Goal: Task Accomplishment & Management: Complete application form

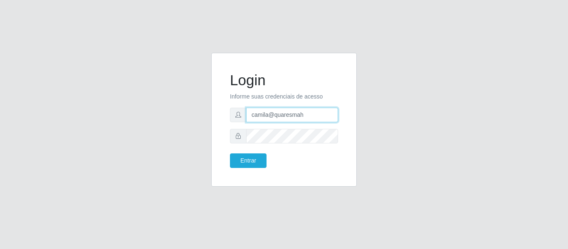
drag, startPoint x: 313, startPoint y: 114, endPoint x: 161, endPoint y: 73, distance: 157.8
click at [161, 73] on div "Login Informe suas credenciais de acesso camila@quaresmah Entrar" at bounding box center [284, 125] width 474 height 144
type input "camilabemais@gmail.com"
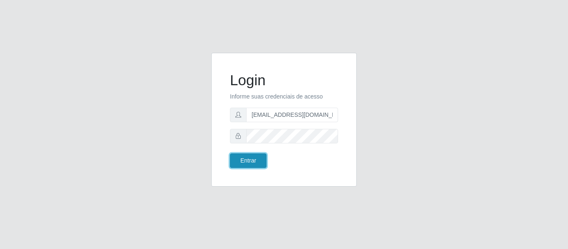
click at [250, 164] on button "Entrar" at bounding box center [248, 160] width 37 height 15
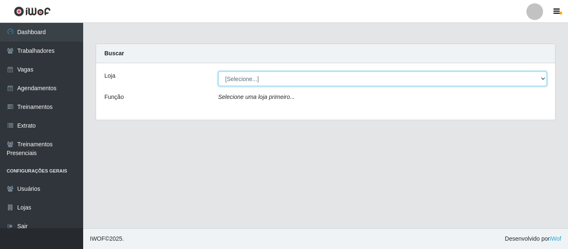
click at [298, 74] on select "[Selecione...] Bemais - Ruy Carneiro Bemais Supermercados - B1 Mangabeira Bemai…" at bounding box center [382, 79] width 329 height 15
select select "249"
click at [218, 72] on select "[Selecione...] Bemais - Ruy Carneiro Bemais Supermercados - B1 Mangabeira Bemai…" at bounding box center [382, 79] width 329 height 15
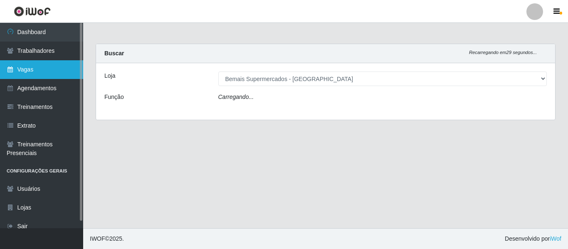
click at [54, 76] on link "Vagas" at bounding box center [41, 69] width 83 height 19
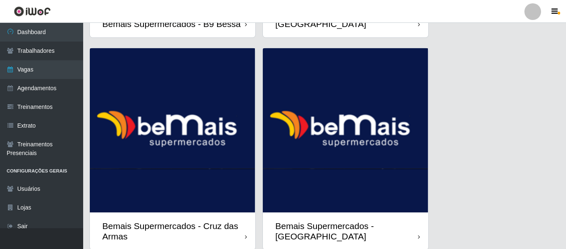
scroll to position [1103, 0]
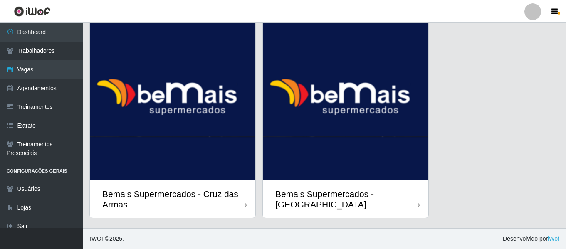
click at [276, 129] on img at bounding box center [346, 98] width 166 height 164
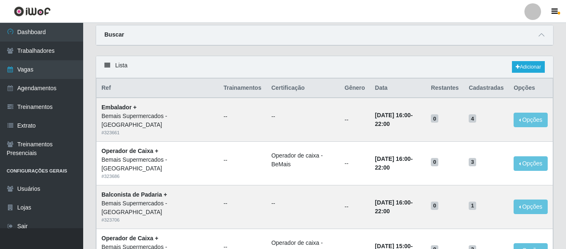
scroll to position [42, 0]
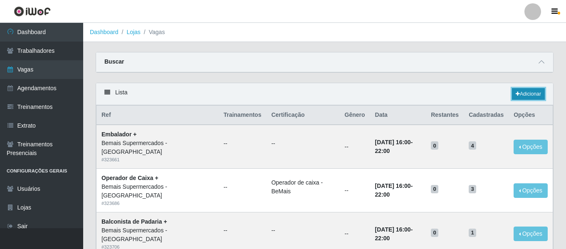
click at [521, 96] on link "Adicionar" at bounding box center [528, 94] width 33 height 12
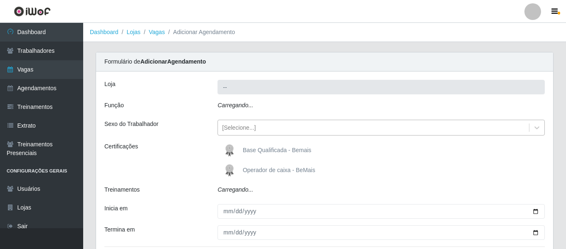
type input "Bemais Supermercados - [GEOGRAPHIC_DATA]"
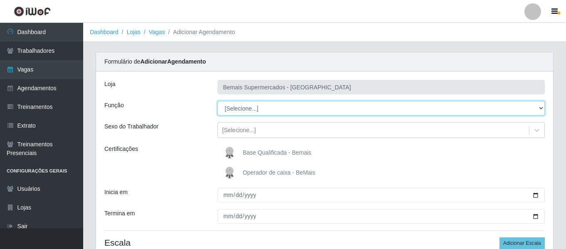
click at [260, 108] on select "[Selecione...] ASG ASG + ASG ++ Auxiliar de Depósito Auxiliar de Depósito + Aux…" at bounding box center [381, 108] width 327 height 15
select select "82"
click at [218, 101] on select "[Selecione...] ASG ASG + ASG ++ Auxiliar de Depósito Auxiliar de Depósito + Aux…" at bounding box center [381, 108] width 327 height 15
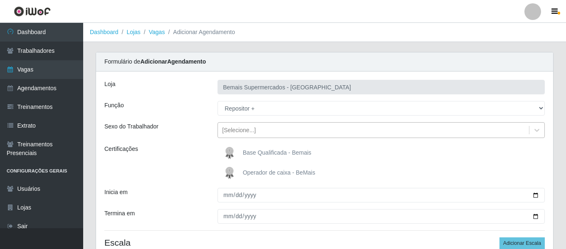
click at [240, 125] on div "[Selecione...]" at bounding box center [373, 131] width 311 height 14
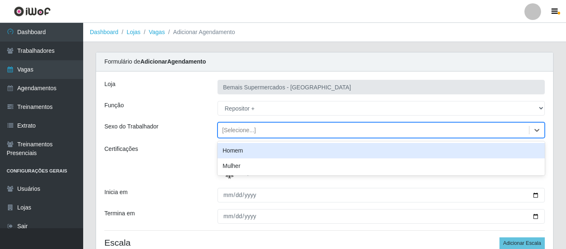
click at [258, 151] on div "Homem" at bounding box center [381, 150] width 327 height 15
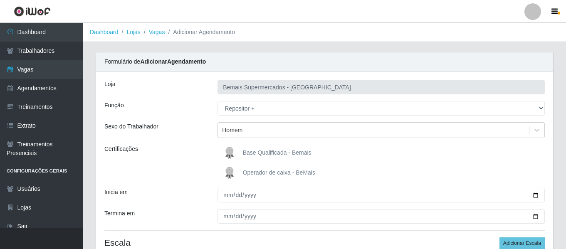
click at [233, 156] on img at bounding box center [231, 153] width 20 height 17
click at [0, 0] on input "Base Qualificada - Bemais" at bounding box center [0, 0] width 0 height 0
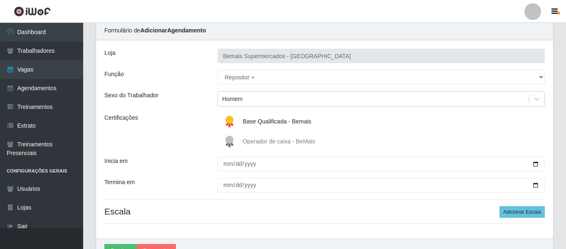
scroll to position [77, 0]
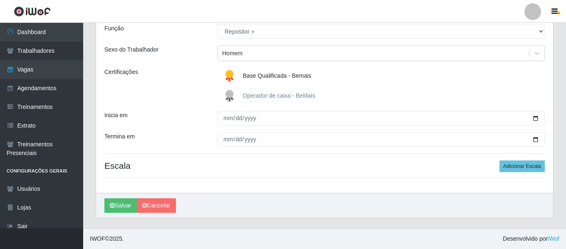
click at [225, 72] on img at bounding box center [231, 76] width 20 height 17
click at [0, 0] on input "Base Qualificada - Bemais" at bounding box center [0, 0] width 0 height 0
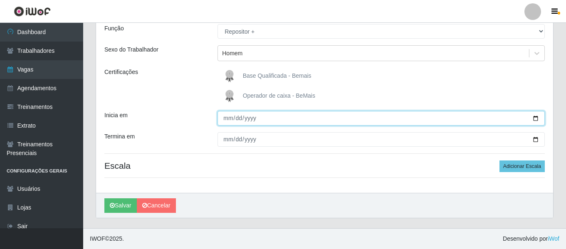
click at [229, 123] on input "Inicia em" at bounding box center [381, 118] width 327 height 15
click at [222, 116] on input "Inicia em" at bounding box center [381, 118] width 327 height 15
type input "92025-01-06"
click at [236, 116] on input "92025-01-06" at bounding box center [381, 118] width 327 height 15
type input "92025-09-06"
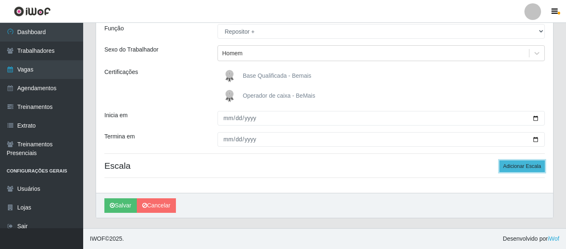
click at [508, 166] on button "Adicionar Escala" at bounding box center [522, 167] width 45 height 12
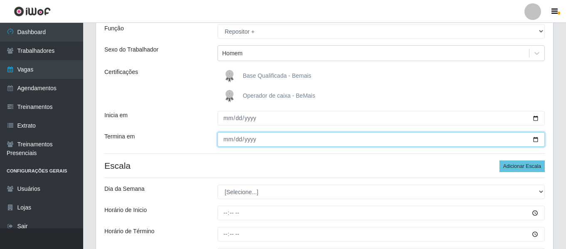
click at [230, 138] on input "Termina em" at bounding box center [381, 139] width 327 height 15
type input "[DATE]"
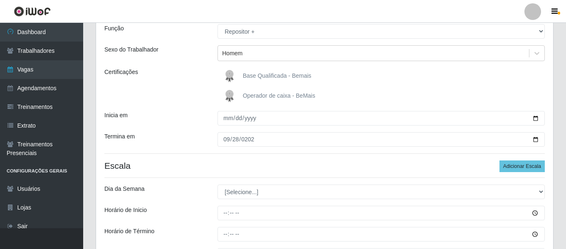
click at [261, 176] on div "Loja Bemais Supermercados - Três Ruas Função [Selecione...] ASG ASG + ASG ++ Au…" at bounding box center [324, 140] width 457 height 290
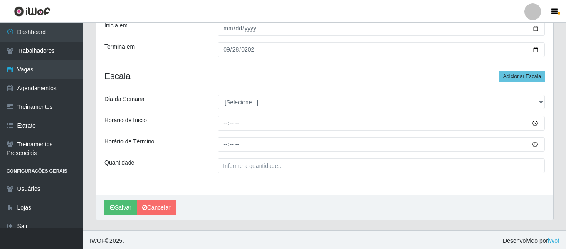
scroll to position [169, 0]
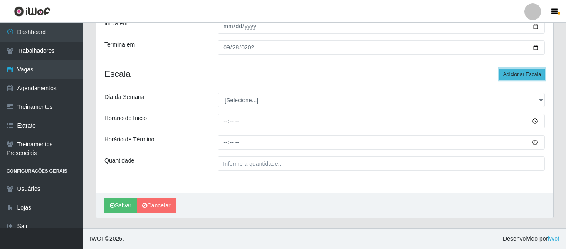
click at [526, 73] on button "Adicionar Escala" at bounding box center [522, 75] width 45 height 12
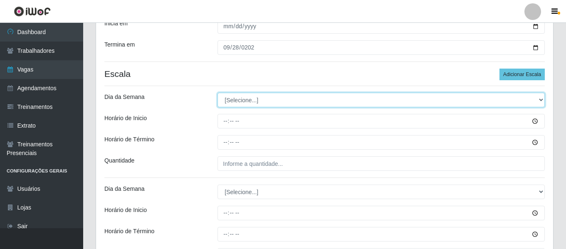
click at [270, 97] on select "[Selecione...] Segunda Terça Quarta Quinta Sexta Sábado Domingo" at bounding box center [381, 100] width 327 height 15
select select "6"
click at [218, 93] on select "[Selecione...] Segunda Terça Quarta Quinta Sexta Sábado Domingo" at bounding box center [381, 100] width 327 height 15
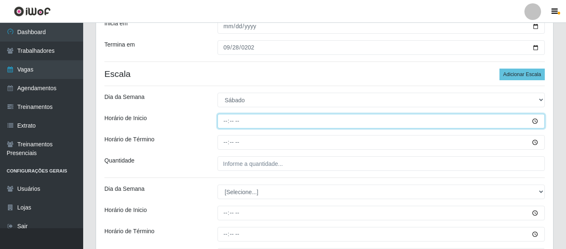
click at [229, 120] on input "Horário de Inicio" at bounding box center [381, 121] width 327 height 15
type input "12:00"
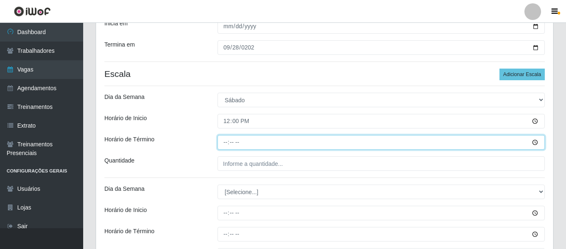
click at [229, 142] on input "Horário de Término" at bounding box center [381, 142] width 327 height 15
type input "18:00"
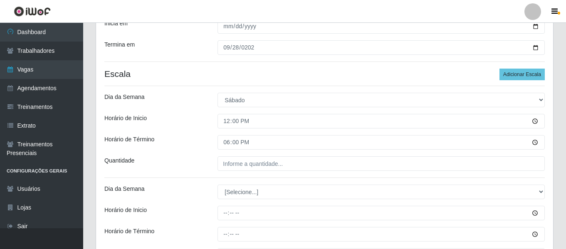
click at [304, 172] on div "Loja Bemais Supermercados - Três Ruas Função [Selecione...] ASG ASG + ASG ++ Au…" at bounding box center [324, 94] width 457 height 382
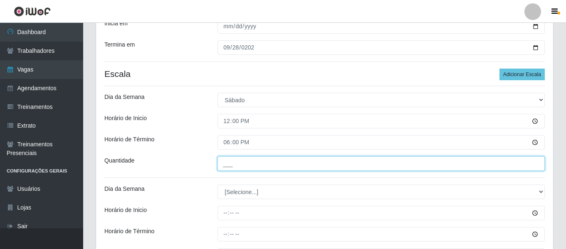
drag, startPoint x: 304, startPoint y: 166, endPoint x: 303, endPoint y: 161, distance: 5.1
click at [304, 166] on input "___" at bounding box center [381, 163] width 327 height 15
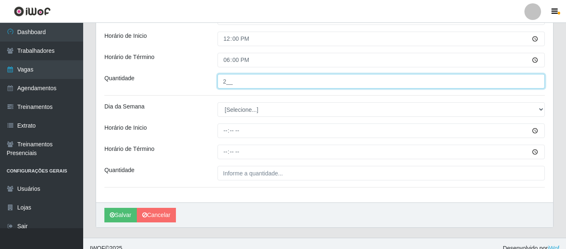
scroll to position [252, 0]
type input "2__"
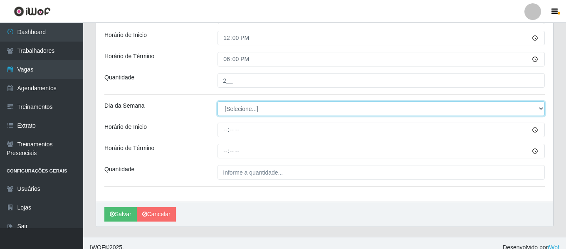
click at [266, 111] on select "[Selecione...] Segunda Terça Quarta Quinta Sexta Sábado Domingo" at bounding box center [381, 108] width 327 height 15
select select "0"
click at [218, 101] on select "[Selecione...] Segunda Terça Quarta Quinta Sexta Sábado Domingo" at bounding box center [381, 108] width 327 height 15
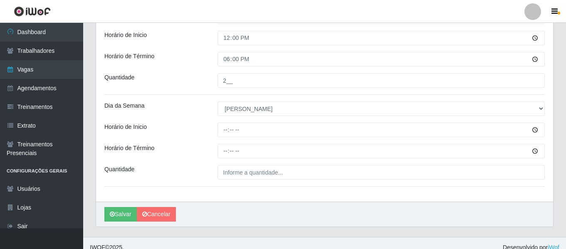
click at [200, 103] on div "Dia da Semana" at bounding box center [154, 108] width 113 height 15
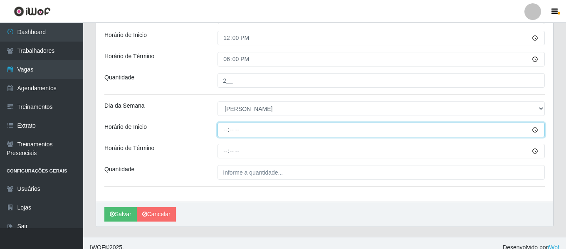
click at [225, 130] on input "Horário de Inicio" at bounding box center [381, 130] width 327 height 15
type input "09:00"
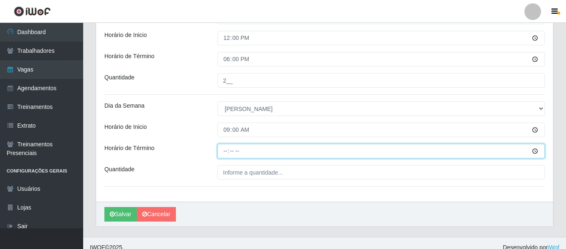
click at [225, 149] on input "Horário de Término" at bounding box center [381, 151] width 327 height 15
type input "15:00"
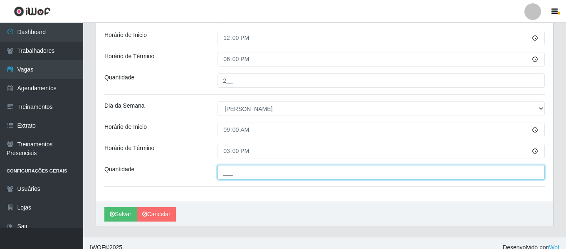
click at [257, 173] on input "___" at bounding box center [381, 172] width 327 height 15
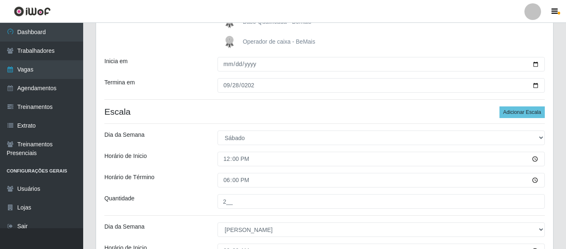
scroll to position [127, 0]
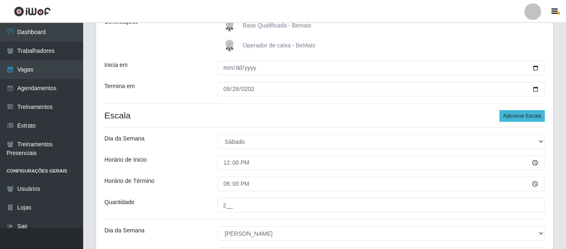
type input "1__"
click at [538, 115] on button "Adicionar Escala" at bounding box center [522, 116] width 45 height 12
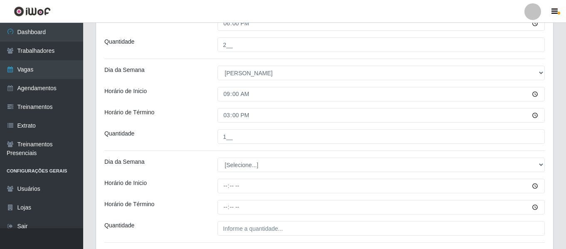
scroll to position [294, 0]
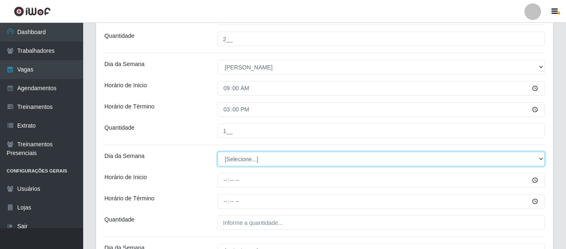
click at [262, 154] on select "[Selecione...] Segunda Terça Quarta Quinta Sexta Sábado Domingo" at bounding box center [381, 159] width 327 height 15
select select "0"
click at [218, 152] on select "[Selecione...] Segunda Terça Quarta Quinta Sexta Sábado Domingo" at bounding box center [381, 159] width 327 height 15
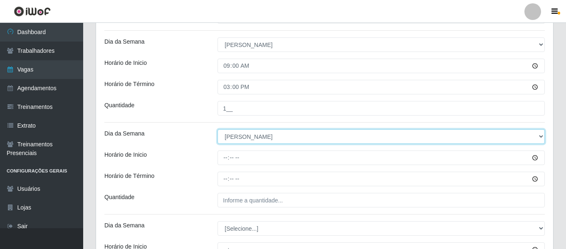
scroll to position [335, 0]
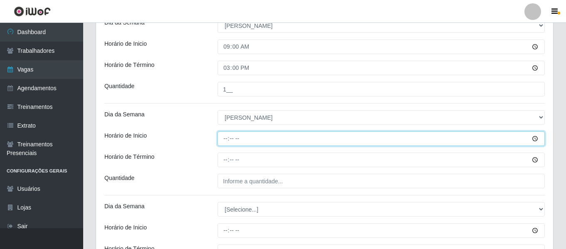
click at [224, 140] on input "Horário de Inicio" at bounding box center [381, 138] width 327 height 15
type input "10:00"
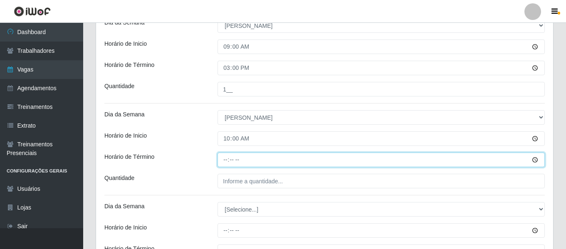
click at [230, 161] on input "Horário de Término" at bounding box center [381, 160] width 327 height 15
type input "16:00"
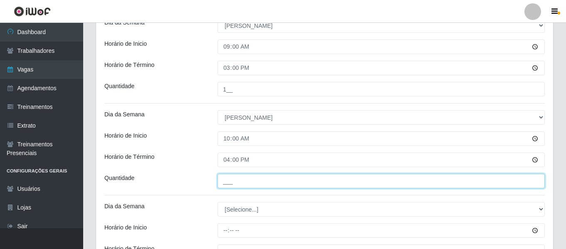
click at [284, 182] on input "___" at bounding box center [381, 181] width 327 height 15
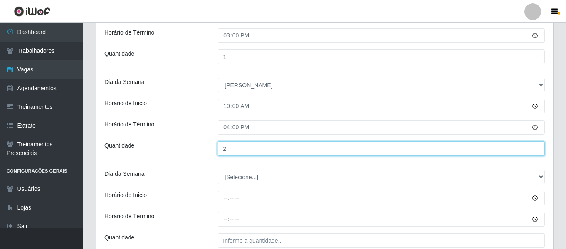
scroll to position [418, 0]
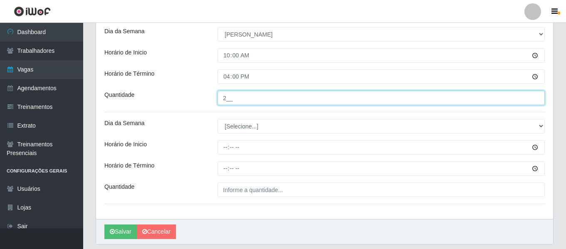
type input "2__"
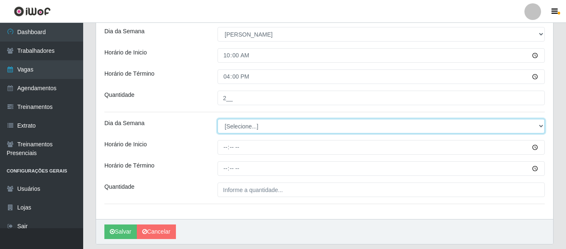
click at [266, 131] on select "[Selecione...] Segunda Terça Quarta Quinta Sexta Sábado Domingo" at bounding box center [381, 126] width 327 height 15
select select "0"
click at [218, 119] on select "[Selecione...] Segunda Terça Quarta Quinta Sexta Sábado Domingo" at bounding box center [381, 126] width 327 height 15
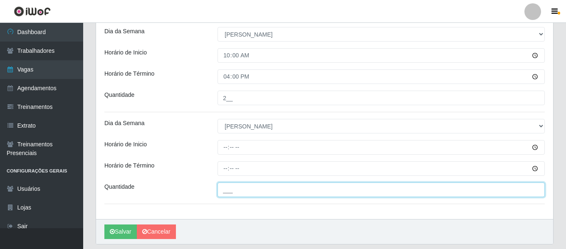
click at [261, 188] on input "___" at bounding box center [381, 190] width 327 height 15
type input "3__"
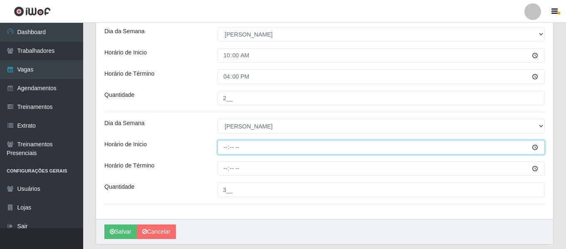
click at [224, 149] on input "Horário de Inicio" at bounding box center [381, 147] width 327 height 15
type input "15:00"
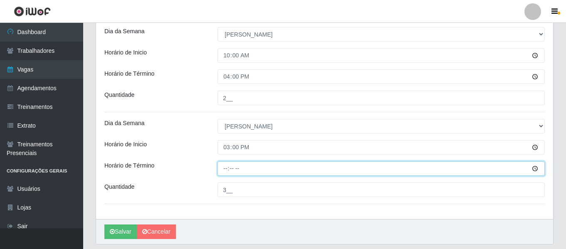
click at [232, 171] on input "Horário de Término" at bounding box center [381, 168] width 327 height 15
click at [227, 171] on input "Horário de Término" at bounding box center [381, 168] width 327 height 15
type input "21:00"
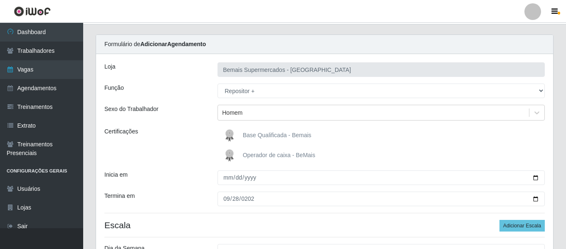
scroll to position [2, 0]
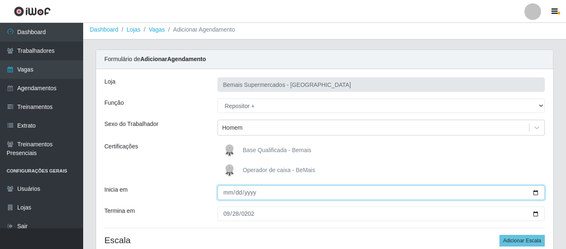
click at [253, 194] on input "92025-09-06" at bounding box center [381, 192] width 327 height 15
type input "[DATE]"
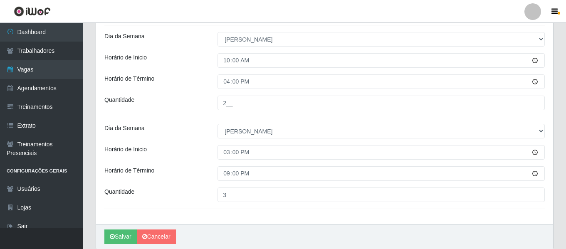
scroll to position [418, 0]
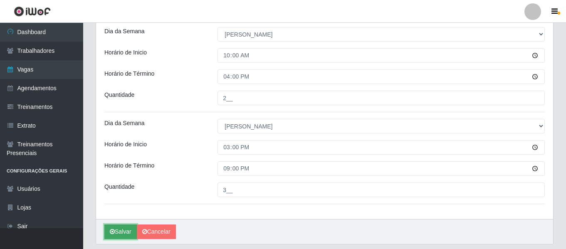
click at [128, 229] on button "Salvar" at bounding box center [120, 232] width 32 height 15
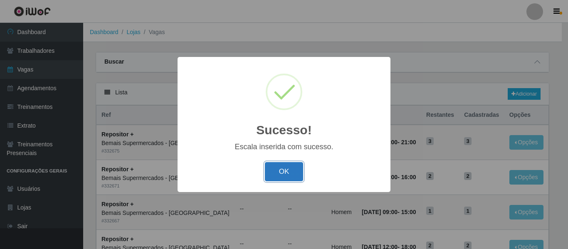
click at [291, 178] on button "OK" at bounding box center [284, 172] width 39 height 20
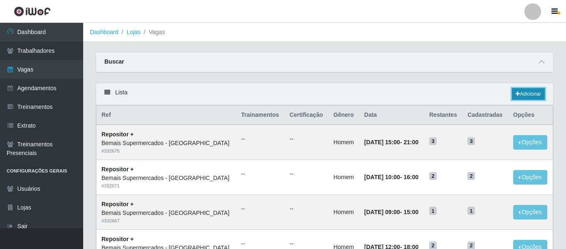
click at [536, 89] on link "Adicionar" at bounding box center [528, 94] width 33 height 12
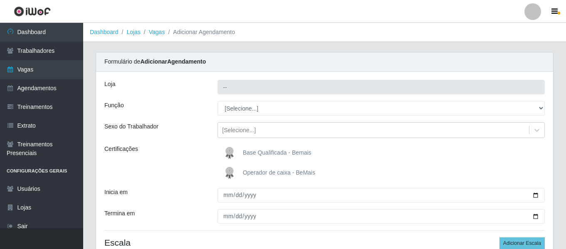
type input "Bemais Supermercados - [GEOGRAPHIC_DATA]"
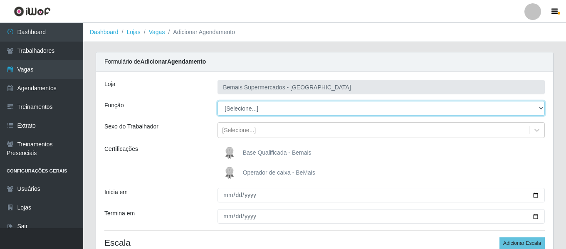
click at [250, 107] on select "[Selecione...] ASG ASG + ASG ++ Auxiliar de Depósito Auxiliar de Depósito + Aux…" at bounding box center [381, 108] width 327 height 15
select select "24"
click at [218, 101] on select "[Selecione...] ASG ASG + ASG ++ Auxiliar de Depósito Auxiliar de Depósito + Aux…" at bounding box center [381, 108] width 327 height 15
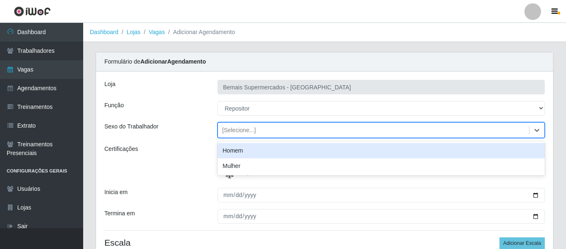
click at [259, 128] on div "[Selecione...]" at bounding box center [373, 131] width 311 height 14
click at [256, 150] on div "Homem" at bounding box center [381, 150] width 327 height 15
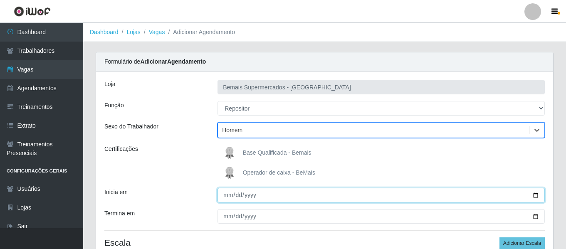
click at [226, 198] on input "Inicia em" at bounding box center [381, 195] width 327 height 15
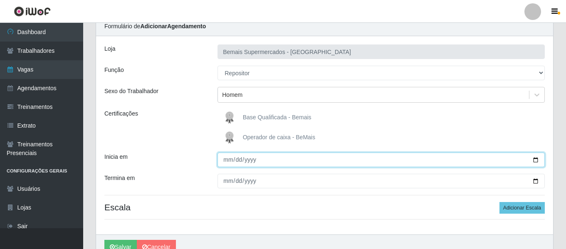
scroll to position [77, 0]
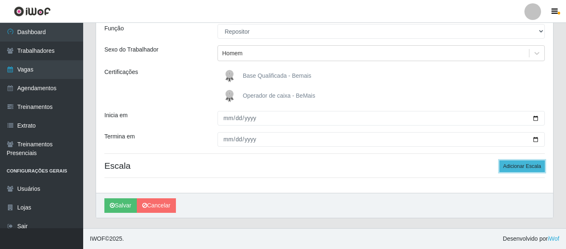
click at [527, 170] on button "Adicionar Escala" at bounding box center [522, 167] width 45 height 12
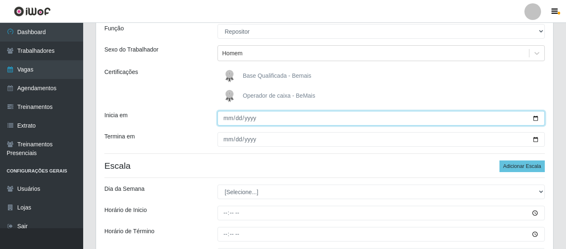
click at [228, 120] on input "Inicia em" at bounding box center [381, 118] width 327 height 15
type input "2025-09-01"
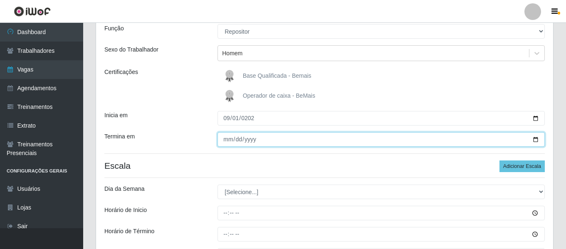
click at [223, 139] on input "Termina em" at bounding box center [381, 139] width 327 height 15
click at [240, 140] on input "Termina em" at bounding box center [381, 139] width 327 height 15
click at [237, 137] on input "Termina em" at bounding box center [381, 139] width 327 height 15
type input "2025-09-30"
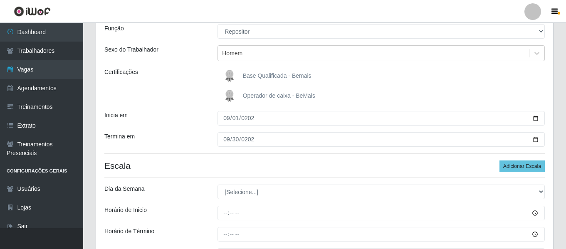
click at [493, 44] on div "Loja Bemais Supermercados - Três Ruas Função [Selecione...] ASG ASG + ASG ++ Au…" at bounding box center [324, 140] width 457 height 290
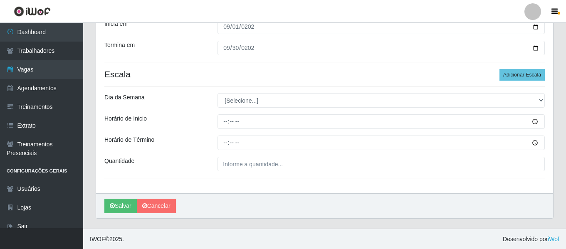
scroll to position [169, 0]
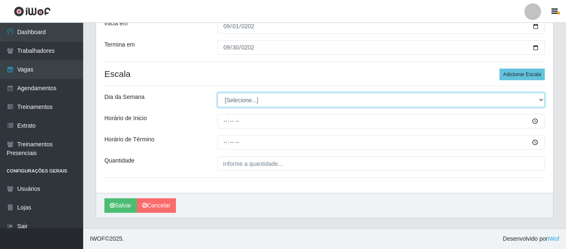
click at [256, 97] on select "[Selecione...] Segunda Terça Quarta Quinta Sexta Sábado Domingo" at bounding box center [381, 100] width 327 height 15
select select "1"
click at [218, 93] on select "[Selecione...] Segunda Terça Quarta Quinta Sexta Sábado Domingo" at bounding box center [381, 100] width 327 height 15
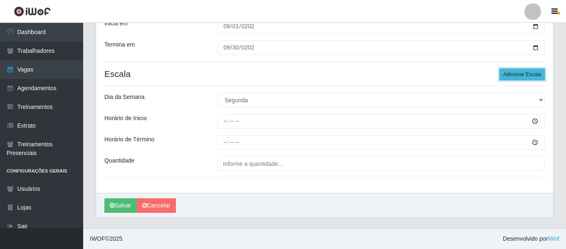
click at [541, 78] on button "Adicionar Escala" at bounding box center [522, 75] width 45 height 12
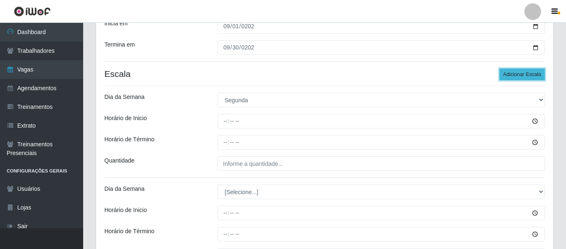
click at [541, 78] on button "Adicionar Escala" at bounding box center [522, 75] width 45 height 12
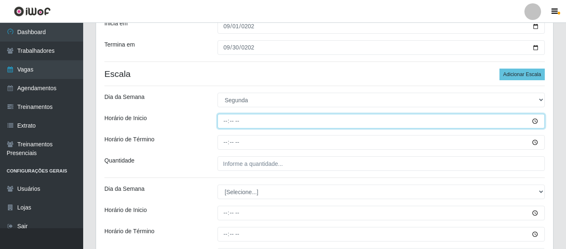
click at [223, 121] on input "Horário de Inicio" at bounding box center [381, 121] width 327 height 15
type input "12:00"
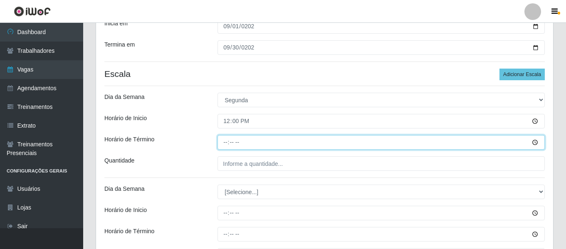
click at [226, 145] on input "Horário de Término" at bounding box center [381, 142] width 327 height 15
type input "18:00"
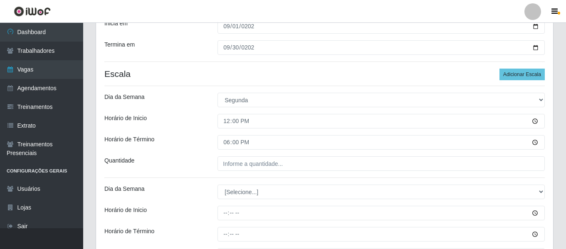
click at [276, 156] on div "Loja Bemais Supermercados - Três Ruas Função [Selecione...] ASG ASG + ASG ++ Au…" at bounding box center [324, 232] width 457 height 658
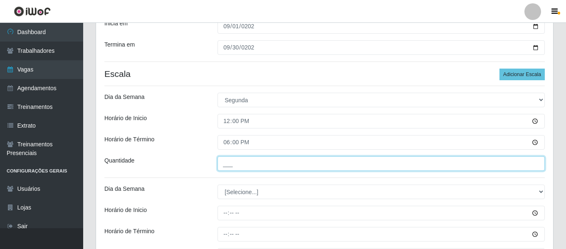
click at [282, 168] on input "___" at bounding box center [381, 163] width 327 height 15
type input "2__"
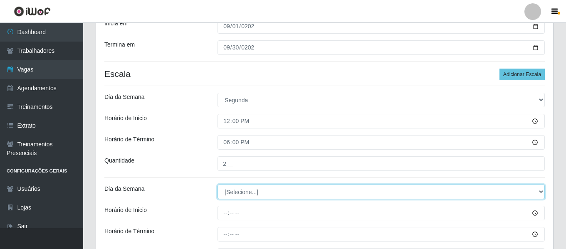
drag, startPoint x: 270, startPoint y: 193, endPoint x: 270, endPoint y: 188, distance: 4.2
click at [270, 193] on select "[Selecione...] Segunda Terça Quarta Quinta Sexta Sábado Domingo" at bounding box center [381, 192] width 327 height 15
click at [218, 185] on select "[Selecione...] Segunda Terça Quarta Quinta Sexta Sábado Domingo" at bounding box center [381, 192] width 327 height 15
click at [242, 190] on select "[Selecione...] Segunda Terça Quarta Quinta Sexta Sábado Domingo" at bounding box center [381, 192] width 327 height 15
select select "2"
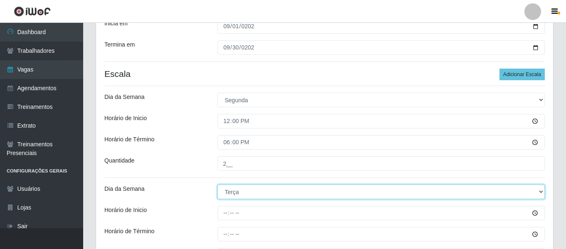
click at [218, 185] on select "[Selecione...] Segunda Terça Quarta Quinta Sexta Sábado Domingo" at bounding box center [381, 192] width 327 height 15
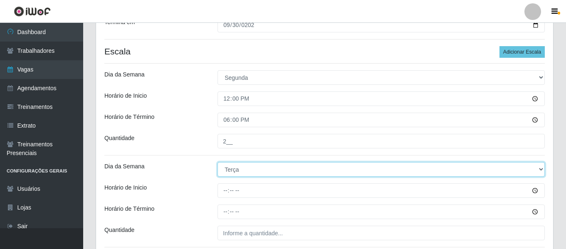
scroll to position [210, 0]
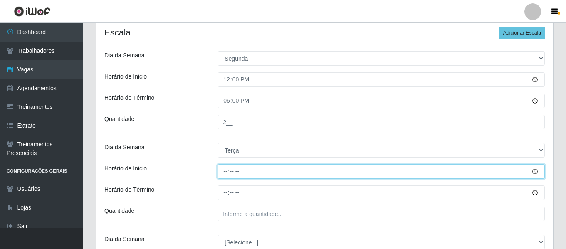
click at [222, 170] on input "Horário de Inicio" at bounding box center [381, 171] width 327 height 15
type input "15:00"
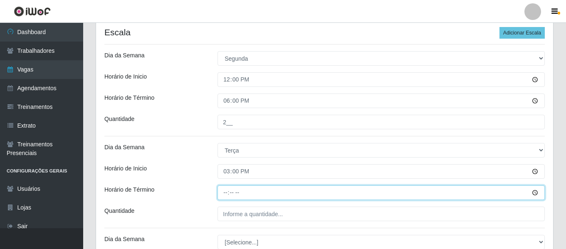
click at [229, 199] on input "Horário de Término" at bounding box center [381, 192] width 327 height 15
type input "21:00"
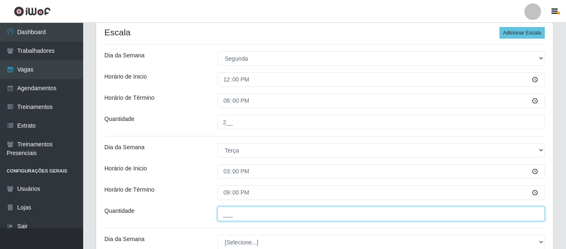
click at [245, 208] on input "___" at bounding box center [381, 214] width 327 height 15
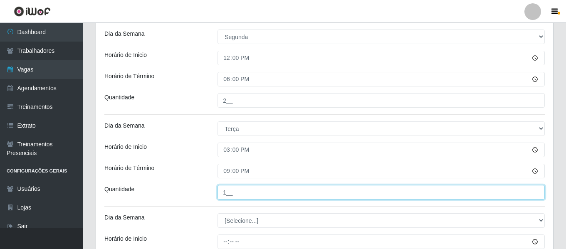
scroll to position [252, 0]
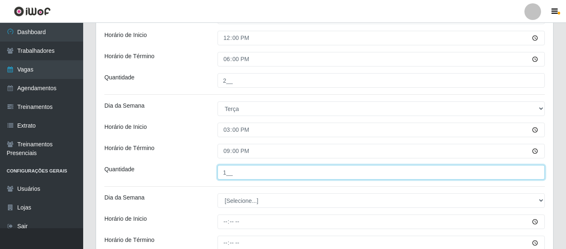
type input "1__"
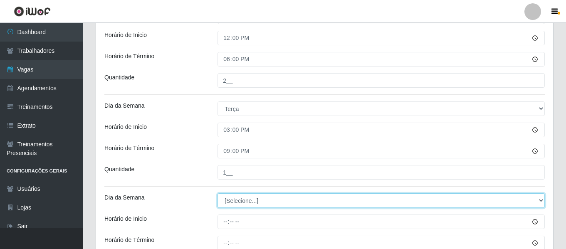
drag, startPoint x: 251, startPoint y: 199, endPoint x: 252, endPoint y: 193, distance: 6.0
click at [251, 199] on select "[Selecione...] Segunda Terça Quarta Quinta Sexta Sábado Domingo" at bounding box center [381, 200] width 327 height 15
click at [218, 193] on select "[Selecione...] Segunda Terça Quarta Quinta Sexta Sábado Domingo" at bounding box center [381, 200] width 327 height 15
click at [247, 203] on select "[Selecione...] Segunda Terça Quarta Quinta Sexta Sábado Domingo" at bounding box center [381, 200] width 327 height 15
select select "3"
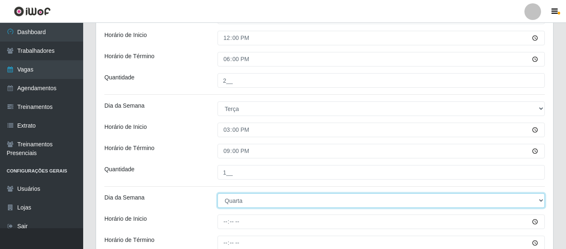
click at [218, 193] on select "[Selecione...] Segunda Terça Quarta Quinta Sexta Sábado Domingo" at bounding box center [381, 200] width 327 height 15
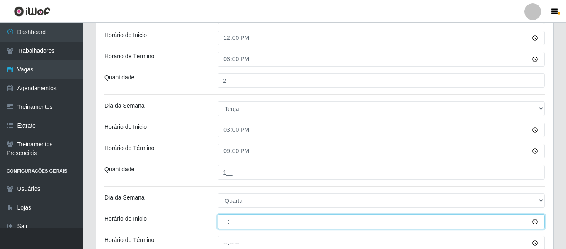
click at [227, 217] on input "Horário de Inicio" at bounding box center [381, 222] width 327 height 15
type input "15:00"
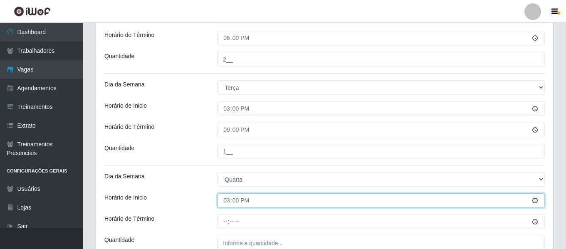
scroll to position [294, 0]
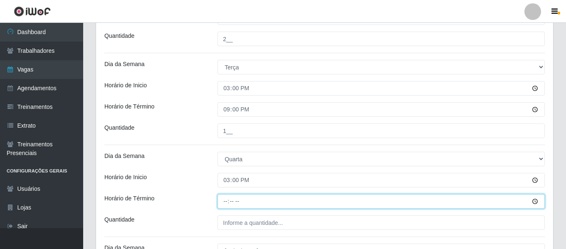
click at [228, 201] on input "Horário de Término" at bounding box center [381, 201] width 327 height 15
type input "21:00"
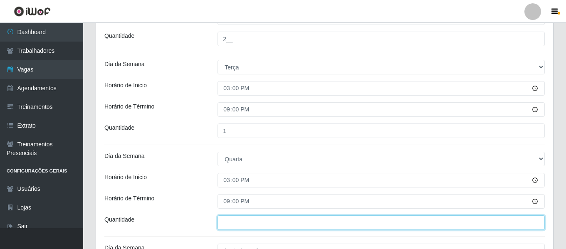
click at [260, 225] on input "___" at bounding box center [381, 222] width 327 height 15
type input "1__"
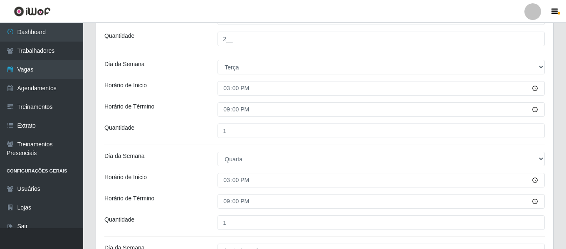
drag, startPoint x: 180, startPoint y: 163, endPoint x: 185, endPoint y: 156, distance: 8.4
click at [180, 163] on div "Dia da Semana" at bounding box center [154, 159] width 113 height 15
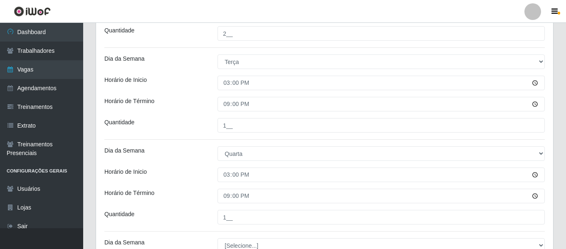
scroll to position [418, 0]
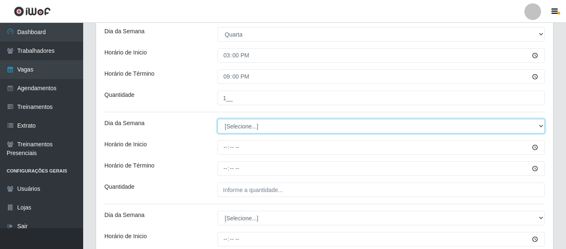
click at [253, 129] on select "[Selecione...] Segunda Terça Quarta Quinta Sexta Sábado Domingo" at bounding box center [381, 126] width 327 height 15
select select "4"
click at [218, 119] on select "[Selecione...] Segunda Terça Quarta Quinta Sexta Sábado Domingo" at bounding box center [381, 126] width 327 height 15
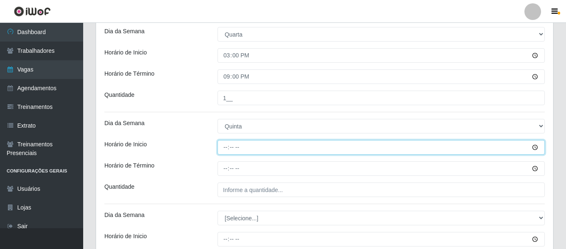
click at [229, 145] on input "Horário de Inicio" at bounding box center [381, 147] width 327 height 15
type input "12:00"
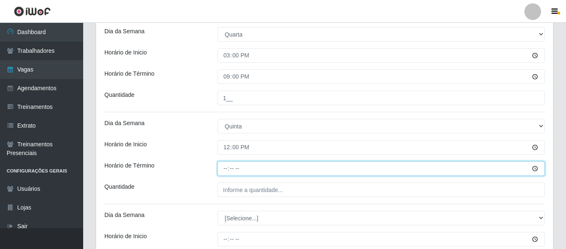
click at [230, 169] on input "Horário de Término" at bounding box center [381, 168] width 327 height 15
type input "18:00"
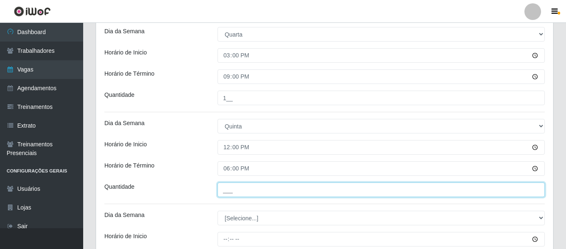
click at [258, 192] on input "___" at bounding box center [381, 190] width 327 height 15
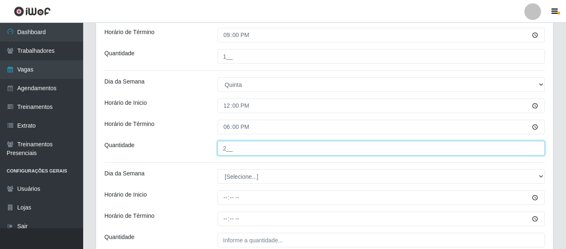
type input "2__"
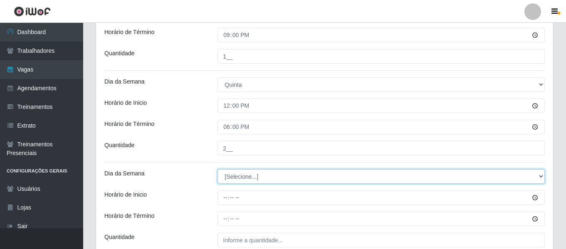
click at [250, 171] on select "[Selecione...] Segunda Terça Quarta Quinta Sexta Sábado Domingo" at bounding box center [381, 176] width 327 height 15
select select "5"
click at [218, 169] on select "[Selecione...] Segunda Terça Quarta Quinta Sexta Sábado Domingo" at bounding box center [381, 176] width 327 height 15
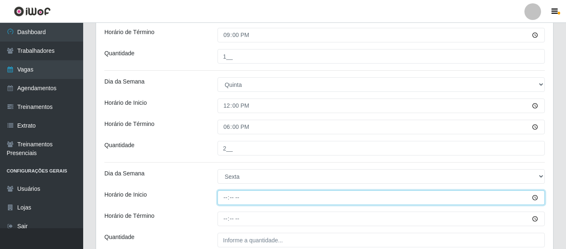
click at [224, 203] on input "Horário de Inicio" at bounding box center [381, 197] width 327 height 15
type input "12:00"
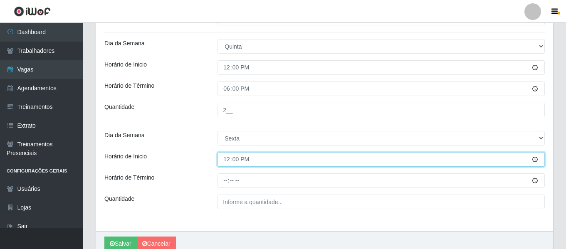
scroll to position [537, 0]
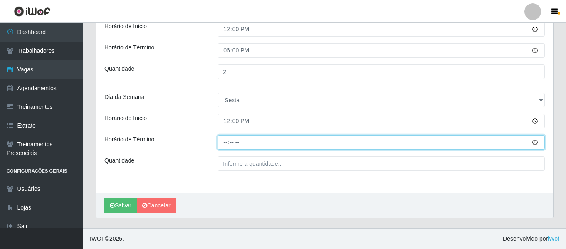
click at [229, 142] on input "Horário de Término" at bounding box center [381, 142] width 327 height 15
type input "18:00"
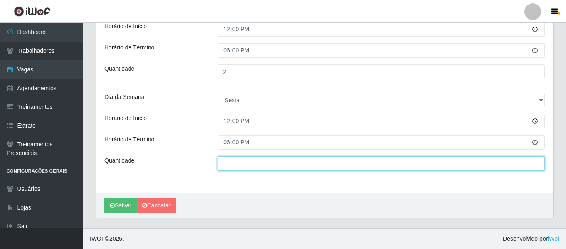
click at [259, 157] on input "___" at bounding box center [381, 163] width 327 height 15
type input "2__"
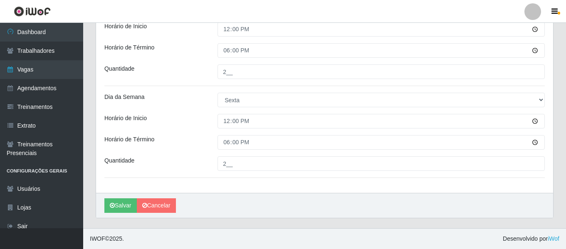
click at [171, 146] on div "Horário de Término" at bounding box center [154, 142] width 113 height 15
click at [113, 202] on button "Salvar" at bounding box center [120, 205] width 32 height 15
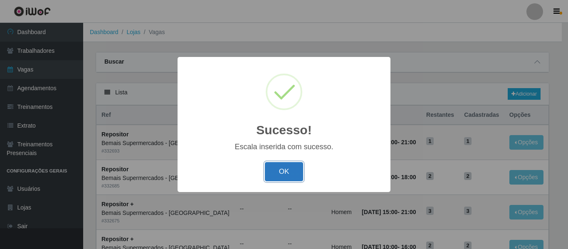
click at [295, 167] on button "OK" at bounding box center [284, 172] width 39 height 20
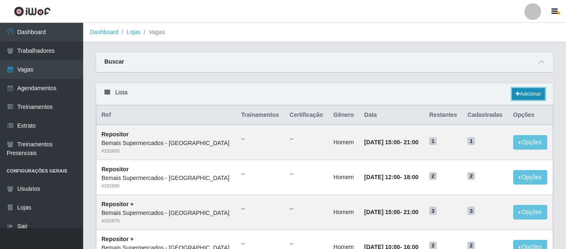
click at [529, 92] on link "Adicionar" at bounding box center [528, 94] width 33 height 12
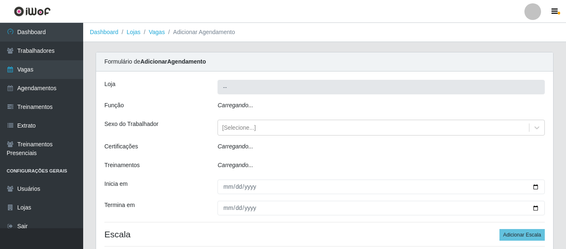
type input "Bemais Supermercados - [GEOGRAPHIC_DATA]"
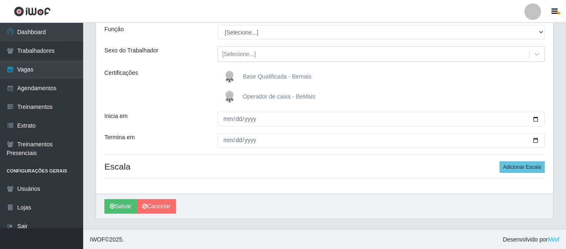
scroll to position [77, 0]
click at [119, 110] on div "Loja Bemais Supermercados - Três Ruas Função [Selecione...] ASG ASG + ASG ++ Au…" at bounding box center [324, 94] width 457 height 198
click at [91, 172] on div "Carregando... Formulário de Adicionar Agendamento Loja Bemais Supermercados - T…" at bounding box center [324, 101] width 470 height 253
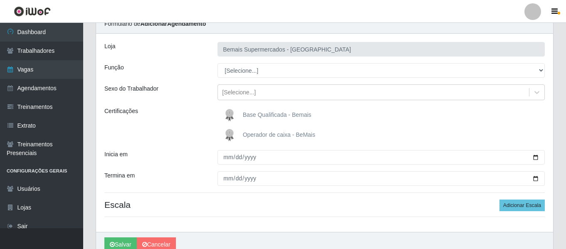
scroll to position [0, 0]
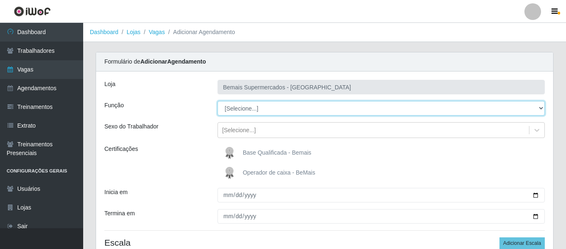
click at [257, 109] on select "[Selecione...] ASG ASG + ASG ++ Auxiliar de Depósito Auxiliar de Depósito + Aux…" at bounding box center [381, 108] width 327 height 15
click at [265, 110] on select "[Selecione...] ASG ASG + ASG ++ Auxiliar de Depósito Auxiliar de Depósito + Aux…" at bounding box center [381, 108] width 327 height 15
select select "108"
click at [218, 101] on select "[Selecione...] ASG ASG + ASG ++ Auxiliar de Depósito Auxiliar de Depósito + Aux…" at bounding box center [381, 108] width 327 height 15
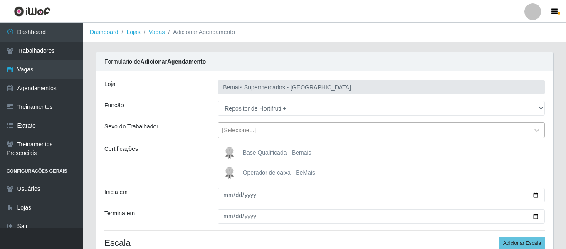
click at [240, 131] on div "[Selecione...]" at bounding box center [239, 130] width 34 height 9
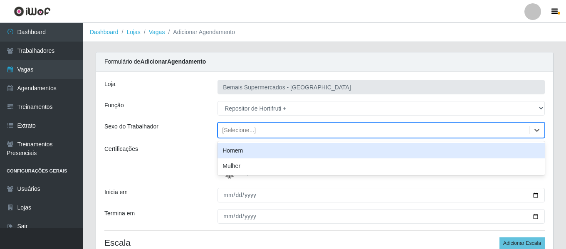
click at [245, 155] on div "Homem" at bounding box center [381, 150] width 327 height 15
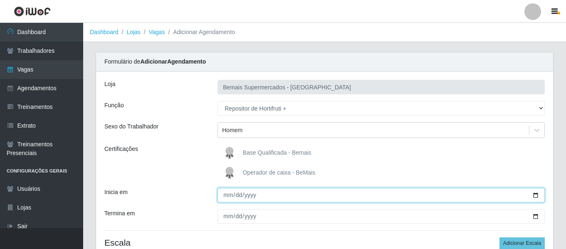
click at [229, 194] on input "Inicia em" at bounding box center [381, 195] width 327 height 15
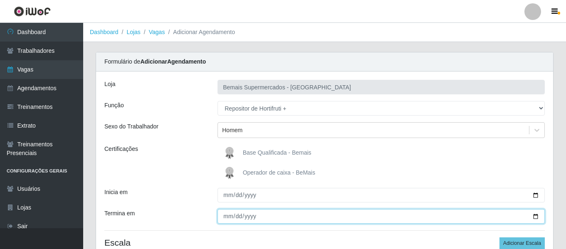
click at [230, 219] on input "Termina em" at bounding box center [381, 216] width 327 height 15
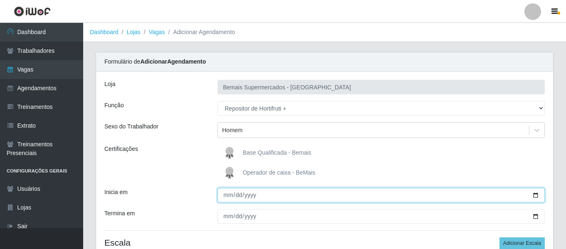
click at [239, 200] on input "2025-08-06" at bounding box center [381, 195] width 327 height 15
click at [237, 193] on input "2025-08-06" at bounding box center [381, 195] width 327 height 15
type input "[DATE]"
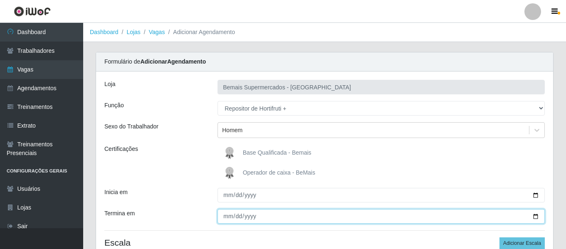
click at [227, 215] on input "Termina em" at bounding box center [381, 216] width 327 height 15
type input "[DATE]"
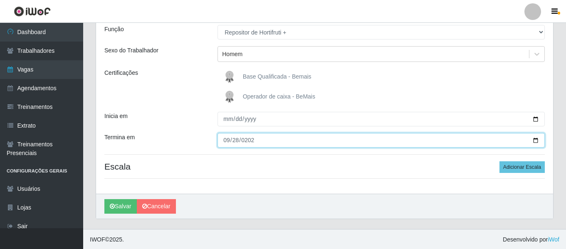
scroll to position [77, 0]
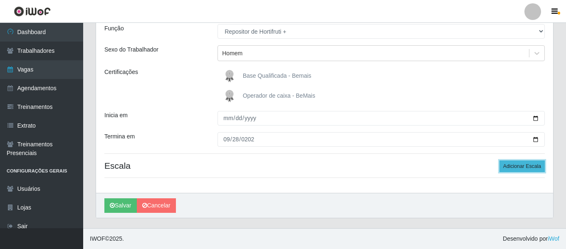
click at [532, 167] on button "Adicionar Escala" at bounding box center [522, 167] width 45 height 12
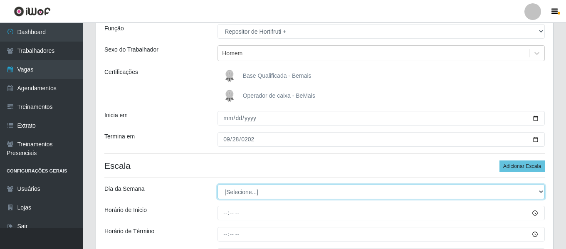
click at [244, 195] on select "[Selecione...] Segunda Terça Quarta Quinta Sexta Sábado Domingo" at bounding box center [381, 192] width 327 height 15
select select "6"
click at [218, 185] on select "[Selecione...] Segunda Terça Quarta Quinta Sexta Sábado Domingo" at bounding box center [381, 192] width 327 height 15
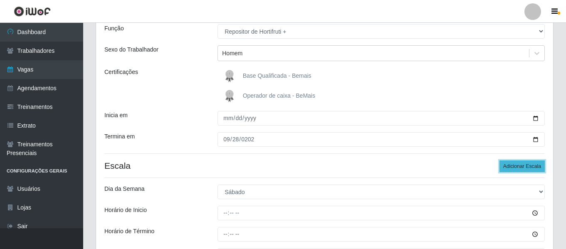
click at [520, 165] on button "Adicionar Escala" at bounding box center [522, 167] width 45 height 12
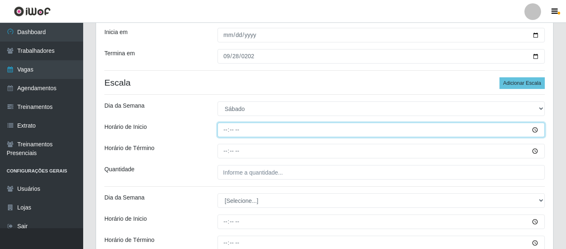
click at [228, 124] on input "Horário de Inicio" at bounding box center [381, 130] width 327 height 15
type input "09:00"
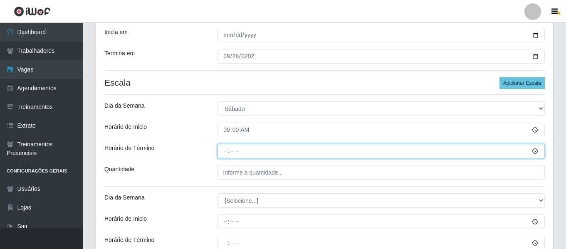
click at [226, 151] on input "Horário de Término" at bounding box center [381, 151] width 327 height 15
type input "15:00"
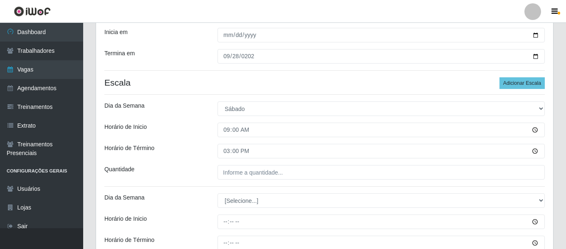
click at [238, 164] on div "Loja Bemais Supermercados - Três Ruas Função [Selecione...] ASG ASG + ASG ++ Au…" at bounding box center [324, 102] width 457 height 382
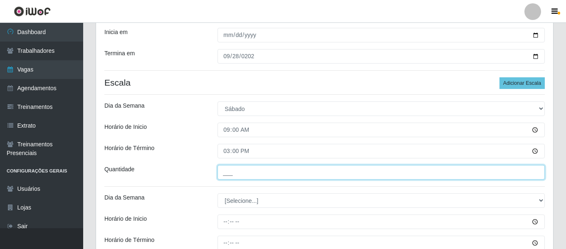
click at [247, 170] on input "___" at bounding box center [381, 172] width 327 height 15
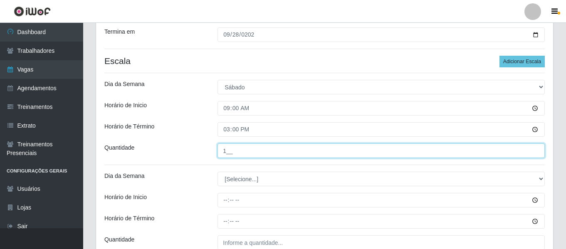
scroll to position [243, 0]
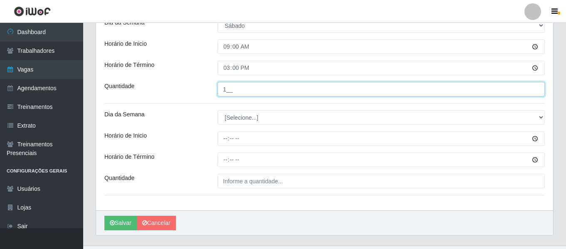
type input "1__"
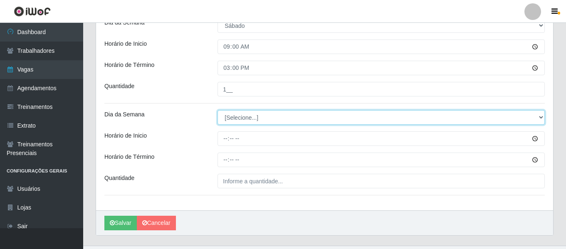
drag, startPoint x: 284, startPoint y: 118, endPoint x: 281, endPoint y: 124, distance: 6.9
click at [284, 118] on select "[Selecione...] Segunda Terça Quarta Quinta Sexta Sábado Domingo" at bounding box center [381, 117] width 327 height 15
select select "0"
click at [218, 110] on select "[Selecione...] Segunda Terça Quarta Quinta Sexta Sábado Domingo" at bounding box center [381, 117] width 327 height 15
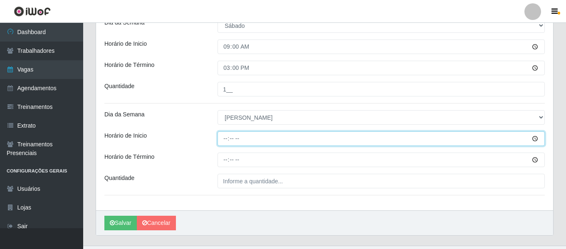
click at [223, 139] on input "Horário de Inicio" at bounding box center [381, 138] width 327 height 15
type input "08:00"
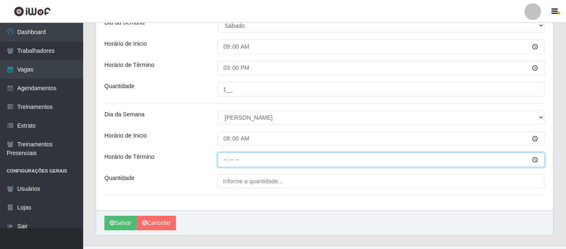
click at [222, 158] on input "Horário de Término" at bounding box center [381, 160] width 327 height 15
type input "14:00"
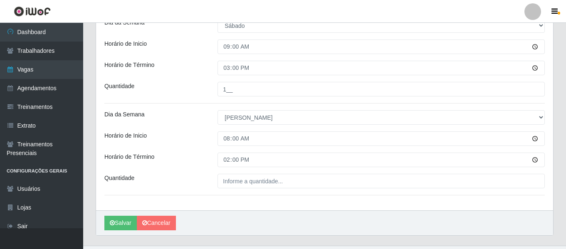
click at [237, 173] on div "Loja Bemais Supermercados - Três Ruas Função [Selecione...] ASG ASG + ASG ++ Au…" at bounding box center [324, 19] width 457 height 382
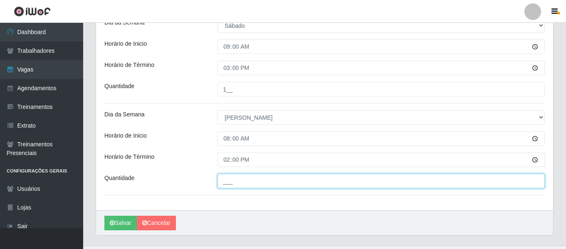
click at [240, 179] on input "___" at bounding box center [381, 181] width 327 height 15
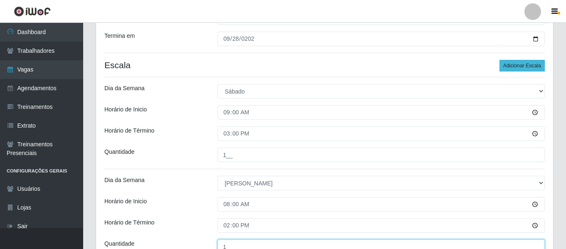
type input "1__"
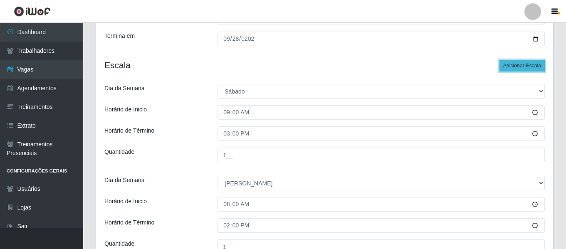
click at [527, 69] on button "Adicionar Escala" at bounding box center [522, 66] width 45 height 12
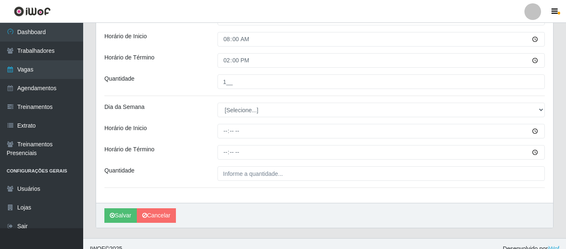
scroll to position [344, 0]
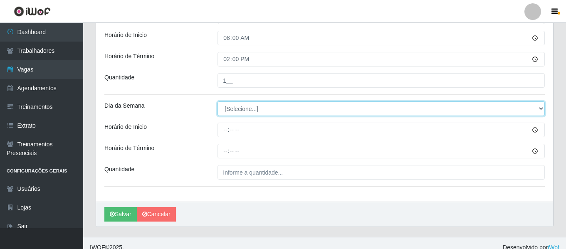
click at [259, 109] on select "[Selecione...] Segunda Terça Quarta Quinta Sexta Sábado Domingo" at bounding box center [381, 108] width 327 height 15
select select "0"
click at [218, 101] on select "[Selecione...] Segunda Terça Quarta Quinta Sexta Sábado Domingo" at bounding box center [381, 108] width 327 height 15
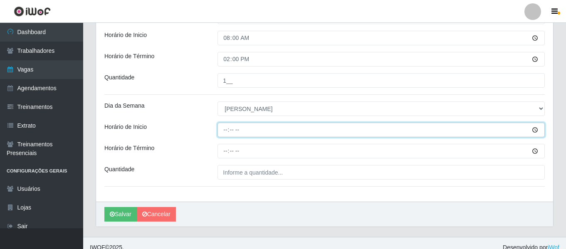
click at [226, 131] on input "Horário de Inicio" at bounding box center [381, 130] width 327 height 15
type input "15:00"
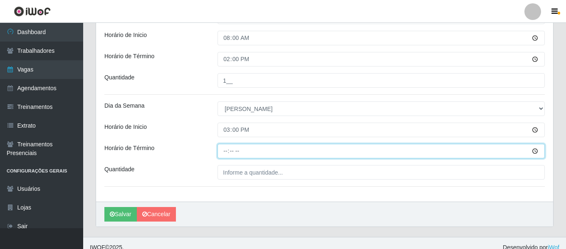
click at [227, 149] on input "Horário de Término" at bounding box center [381, 151] width 327 height 15
type input "21:00"
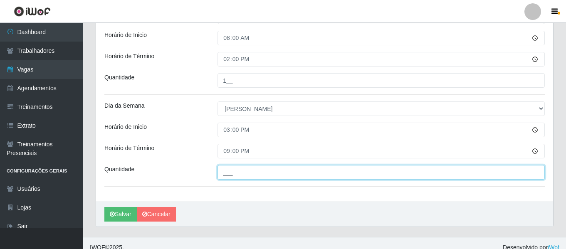
click at [248, 176] on input "___" at bounding box center [381, 172] width 327 height 15
type input "1__"
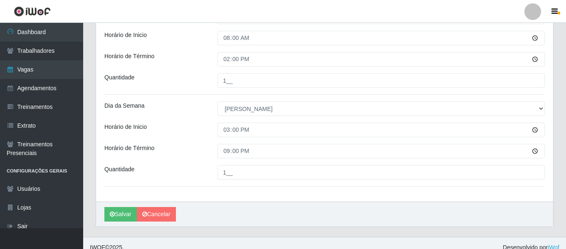
drag, startPoint x: 148, startPoint y: 121, endPoint x: 176, endPoint y: 120, distance: 27.0
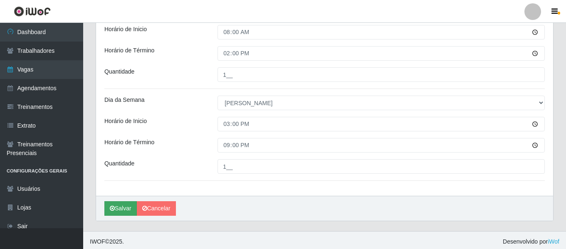
scroll to position [353, 0]
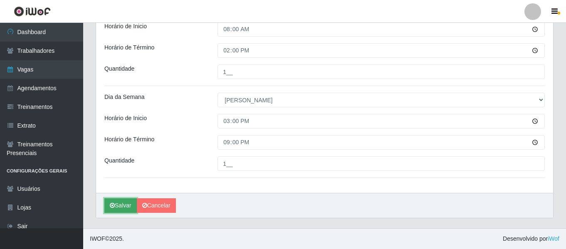
click at [128, 201] on button "Salvar" at bounding box center [120, 205] width 32 height 15
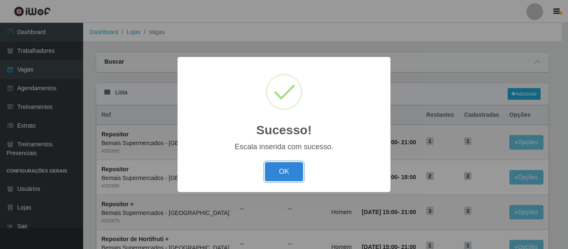
drag, startPoint x: 300, startPoint y: 171, endPoint x: 505, endPoint y: 124, distance: 210.2
click at [300, 171] on button "OK" at bounding box center [284, 172] width 39 height 20
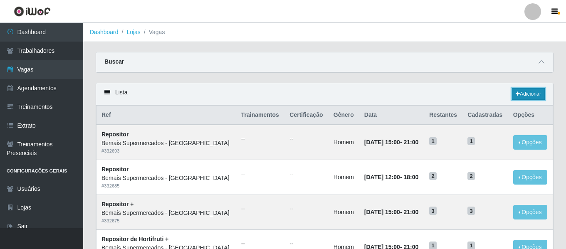
click at [537, 95] on link "Adicionar" at bounding box center [528, 94] width 33 height 12
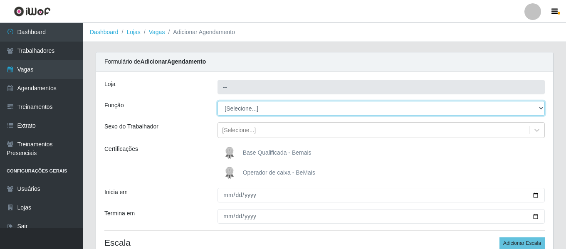
type input "Bemais Supermercados - [GEOGRAPHIC_DATA]"
click at [256, 113] on select "[Selecione...] ASG ASG + ASG ++ Auxiliar de Depósito Auxiliar de Depósito + Aux…" at bounding box center [381, 108] width 327 height 15
select select "107"
click at [218, 101] on select "[Selecione...] ASG ASG + ASG ++ Auxiliar de Depósito Auxiliar de Depósito + Aux…" at bounding box center [381, 108] width 327 height 15
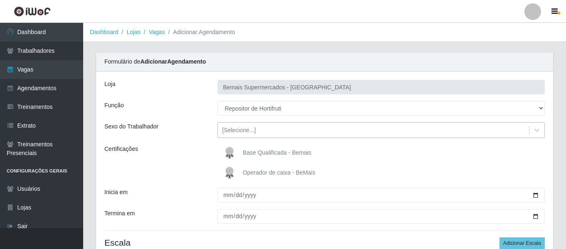
click at [245, 133] on div "[Selecione...]" at bounding box center [239, 130] width 34 height 9
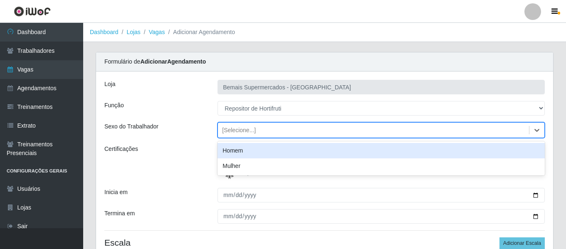
click at [249, 149] on div "Homem" at bounding box center [381, 150] width 327 height 15
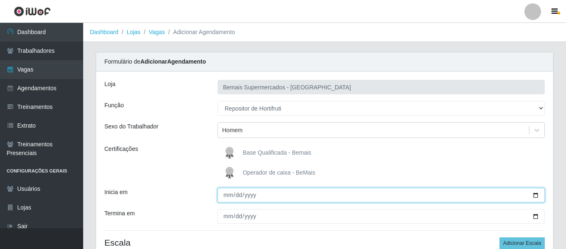
click at [227, 198] on input "Inicia em" at bounding box center [381, 195] width 327 height 15
type input "2025-09-01"
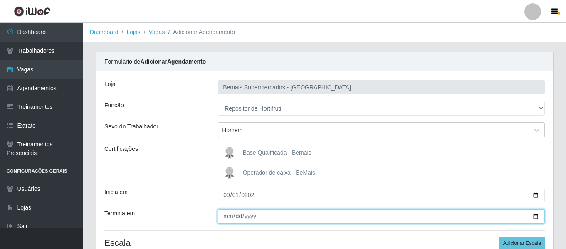
click at [228, 215] on input "Termina em" at bounding box center [381, 216] width 327 height 15
click at [221, 215] on input "Termina em" at bounding box center [381, 216] width 327 height 15
type input "20025-09-30"
type input "2025-09-30"
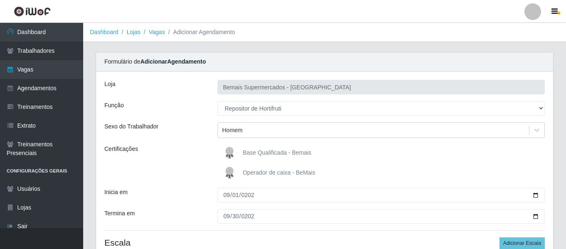
click at [203, 195] on div "Inicia em" at bounding box center [154, 195] width 113 height 15
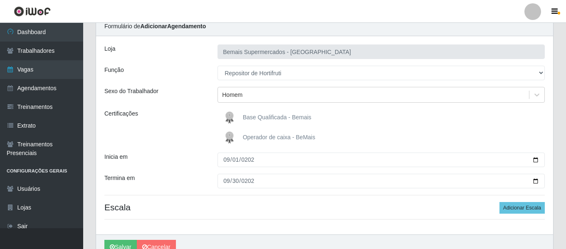
scroll to position [77, 0]
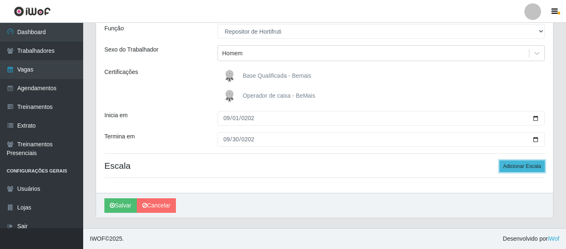
click at [512, 164] on button "Adicionar Escala" at bounding box center [522, 167] width 45 height 12
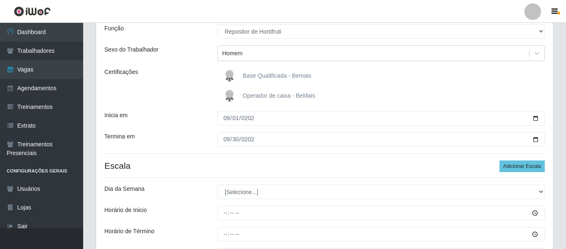
click at [249, 182] on div "Loja Bemais Supermercados - Três Ruas Função [Selecione...] ASG ASG + ASG ++ Au…" at bounding box center [324, 140] width 457 height 290
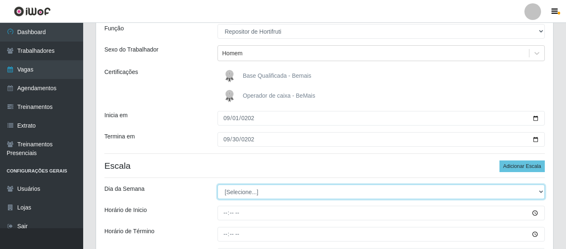
click at [250, 190] on select "[Selecione...] Segunda Terça Quarta Quinta Sexta Sábado Domingo" at bounding box center [381, 192] width 327 height 15
select select "1"
click at [218, 185] on select "[Selecione...] Segunda Terça Quarta Quinta Sexta Sábado Domingo" at bounding box center [381, 192] width 327 height 15
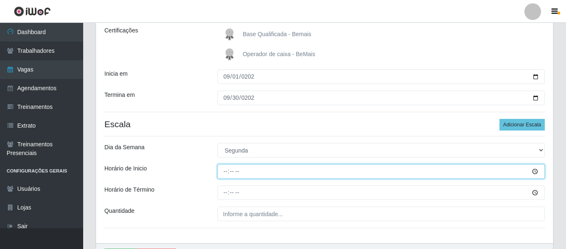
click at [227, 169] on input "Horário de Inicio" at bounding box center [381, 171] width 327 height 15
type input "09:00"
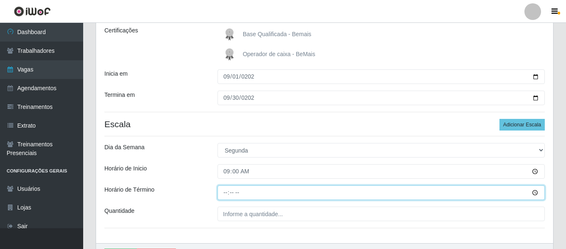
click at [228, 192] on input "Horário de Término" at bounding box center [381, 192] width 327 height 15
type input "15:00"
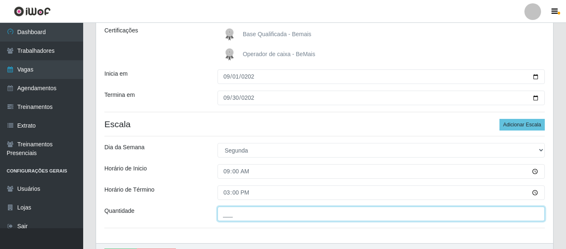
click at [243, 212] on input "___" at bounding box center [381, 214] width 327 height 15
type input "1__"
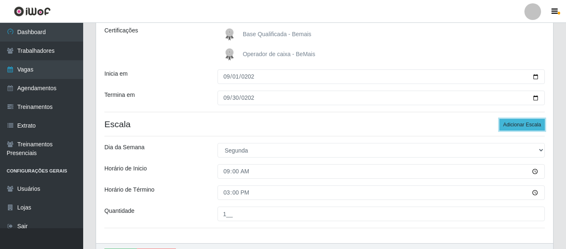
click at [530, 120] on button "Adicionar Escala" at bounding box center [522, 125] width 45 height 12
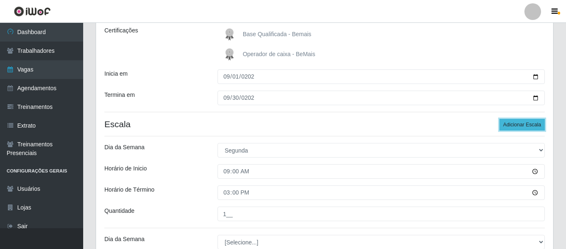
click at [530, 120] on button "Adicionar Escala" at bounding box center [522, 125] width 45 height 12
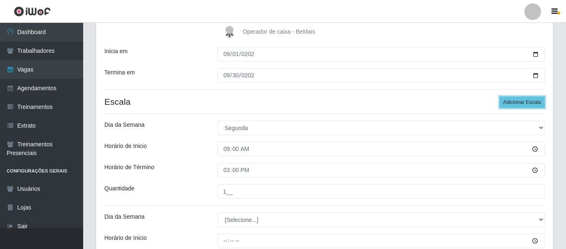
scroll to position [160, 0]
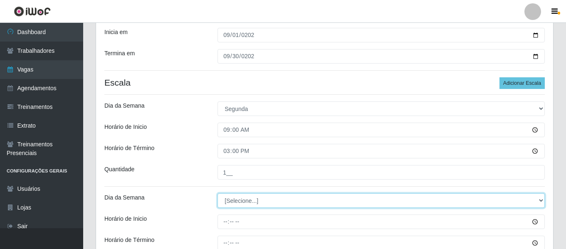
click at [247, 203] on select "[Selecione...] Segunda Terça Quarta Quinta Sexta Sábado Domingo" at bounding box center [381, 200] width 327 height 15
select select "2"
click at [218, 193] on select "[Selecione...] Segunda Terça Quarta Quinta Sexta Sábado Domingo" at bounding box center [381, 200] width 327 height 15
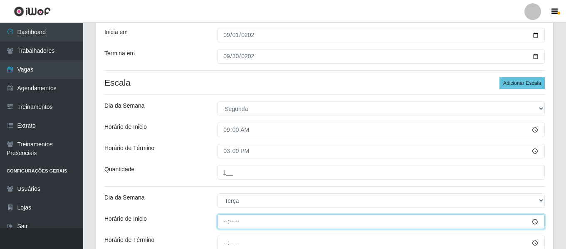
click at [225, 220] on input "Horário de Inicio" at bounding box center [381, 222] width 327 height 15
type input "09:00"
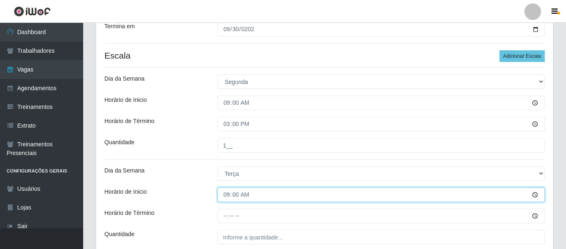
scroll to position [202, 0]
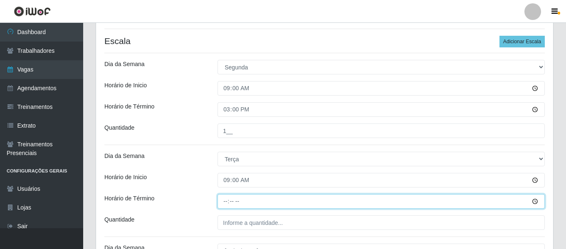
click at [224, 200] on input "Horário de Término" at bounding box center [381, 201] width 327 height 15
type input "15:00"
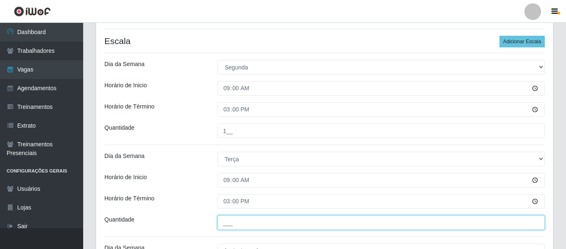
click at [262, 218] on input "___" at bounding box center [381, 222] width 327 height 15
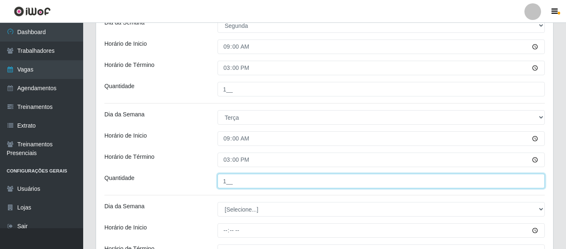
scroll to position [326, 0]
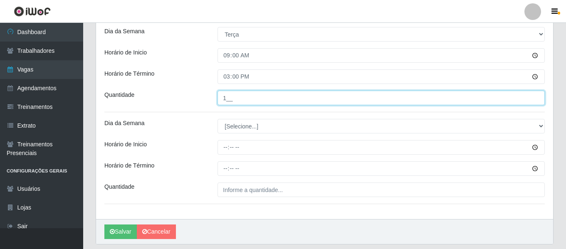
type input "1__"
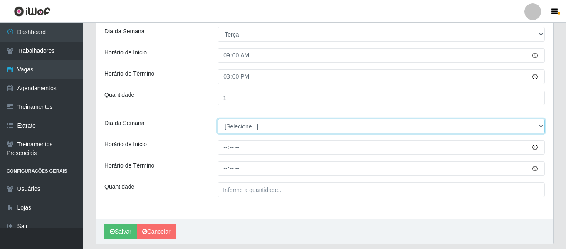
click at [271, 123] on select "[Selecione...] Segunda Terça Quarta Quinta Sexta Sábado Domingo" at bounding box center [381, 126] width 327 height 15
select select "4"
click at [218, 119] on select "[Selecione...] Segunda Terça Quarta Quinta Sexta Sábado Domingo" at bounding box center [381, 126] width 327 height 15
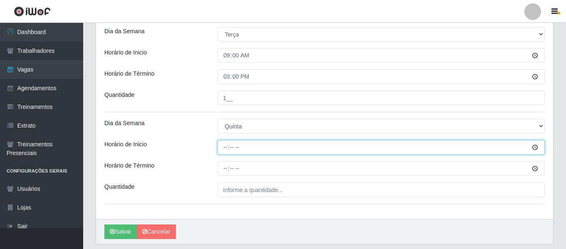
click at [228, 143] on input "Horário de Inicio" at bounding box center [381, 147] width 327 height 15
type input "09:00"
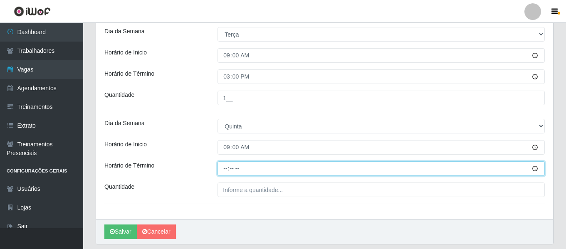
click at [223, 164] on input "Horário de Término" at bounding box center [381, 168] width 327 height 15
type input "15:00"
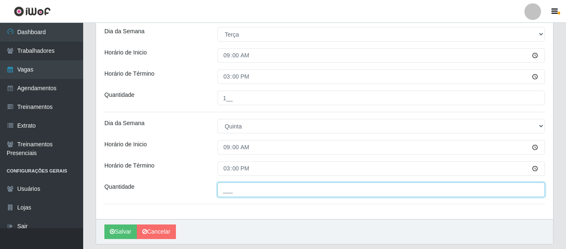
click at [314, 192] on input "___" at bounding box center [381, 190] width 327 height 15
type input "1__"
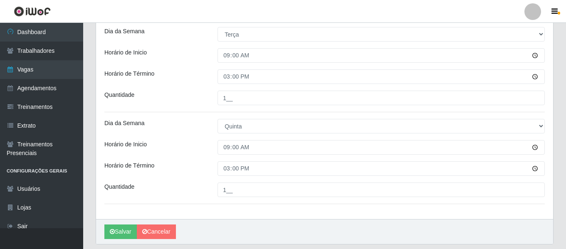
click at [126, 143] on label"] "Horário de Inicio" at bounding box center [125, 144] width 42 height 9
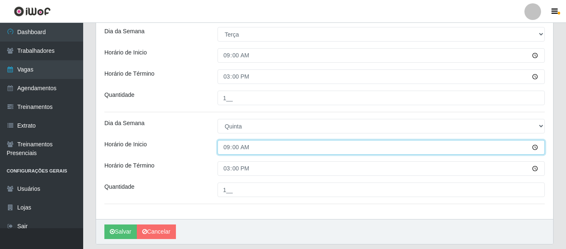
click at [218, 143] on input "09:00" at bounding box center [381, 147] width 327 height 15
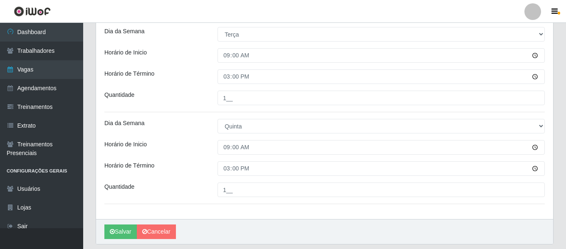
click at [200, 119] on div "Dia da Semana" at bounding box center [154, 126] width 113 height 15
click at [120, 231] on button "Salvar" at bounding box center [120, 232] width 32 height 15
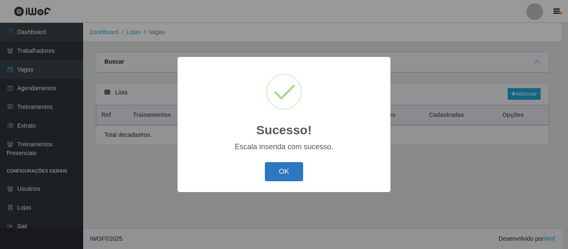
click at [289, 174] on button "OK" at bounding box center [284, 172] width 39 height 20
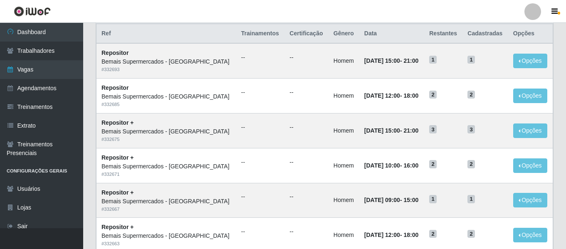
scroll to position [83, 0]
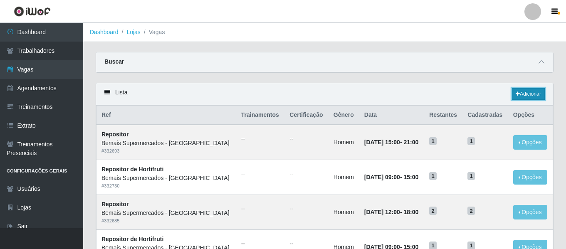
click at [529, 93] on link "Adicionar" at bounding box center [528, 94] width 33 height 12
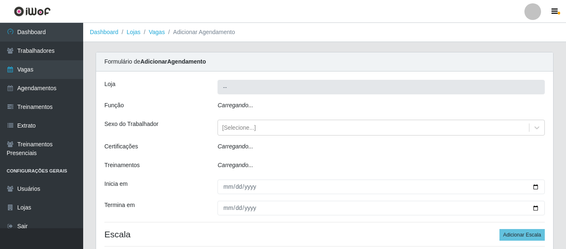
type input "Bemais Supermercados - [GEOGRAPHIC_DATA]"
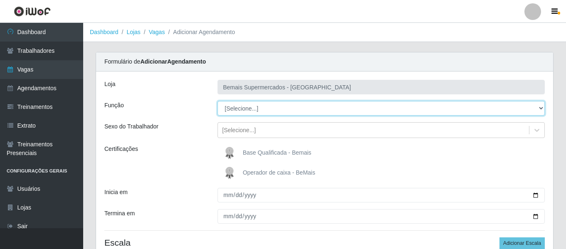
click at [268, 110] on select "[Selecione...] ASG ASG + ASG ++ Auxiliar de Depósito Auxiliar de Depósito + Aux…" at bounding box center [381, 108] width 327 height 15
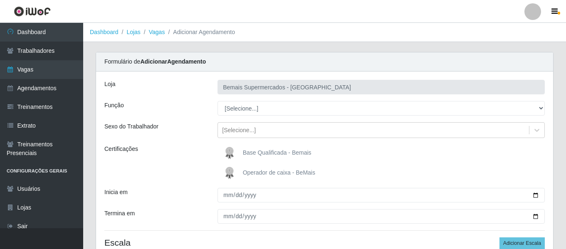
click at [205, 105] on div "Função" at bounding box center [154, 108] width 113 height 15
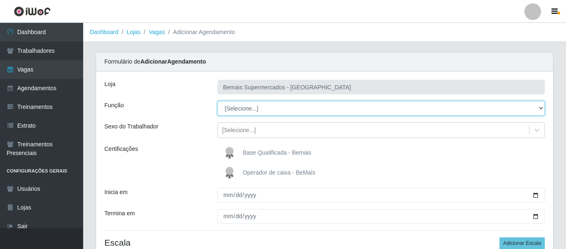
click at [246, 107] on select "[Selecione...] ASG ASG + ASG ++ Auxiliar de Depósito Auxiliar de Depósito + Aux…" at bounding box center [381, 108] width 327 height 15
select select "79"
click at [218, 101] on select "[Selecione...] ASG ASG + ASG ++ Auxiliar de Depósito Auxiliar de Depósito + Aux…" at bounding box center [381, 108] width 327 height 15
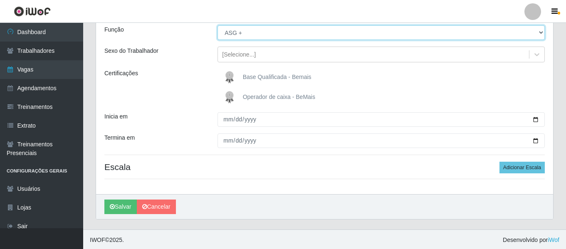
scroll to position [77, 0]
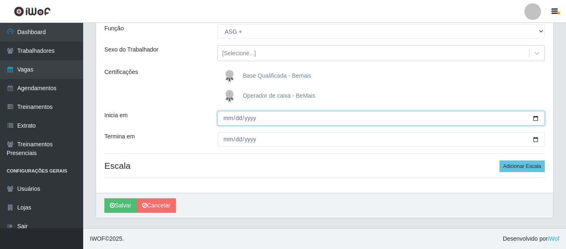
click at [226, 119] on input "Inicia em" at bounding box center [381, 118] width 327 height 15
click at [223, 119] on input "Inicia em" at bounding box center [381, 118] width 327 height 15
type input "[DATE]"
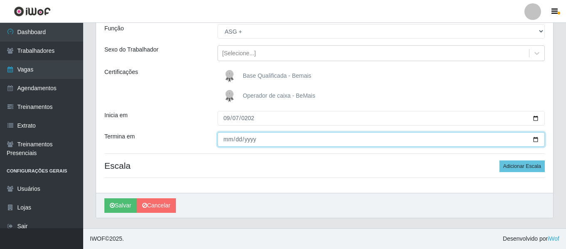
click at [227, 139] on input "Termina em" at bounding box center [381, 139] width 327 height 15
type input "[DATE]"
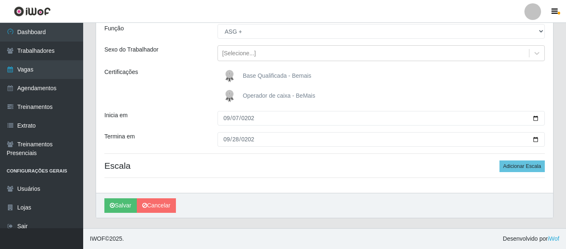
click at [528, 175] on div "Loja Bemais Supermercados - Três Ruas Função [Selecione...] ASG ASG + ASG ++ Au…" at bounding box center [324, 94] width 457 height 198
click at [529, 167] on button "Adicionar Escala" at bounding box center [522, 167] width 45 height 12
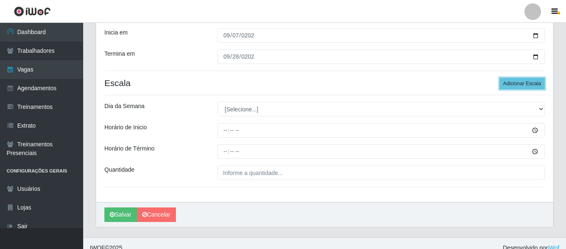
scroll to position [160, 0]
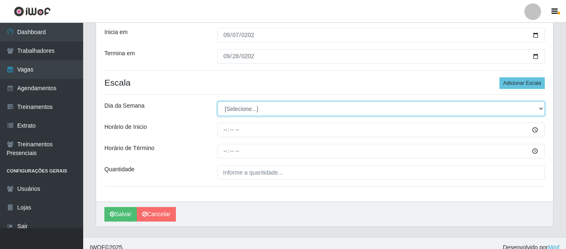
click at [243, 104] on select "[Selecione...] Segunda Terça Quarta Quinta Sexta Sábado Domingo" at bounding box center [381, 108] width 327 height 15
select select "0"
click at [218, 101] on select "[Selecione...] Segunda Terça Quarta Quinta Sexta Sábado Domingo" at bounding box center [381, 108] width 327 height 15
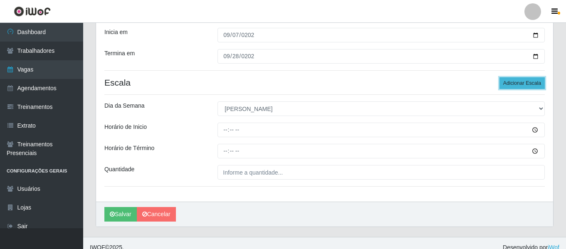
click at [538, 81] on button "Adicionar Escala" at bounding box center [522, 83] width 45 height 12
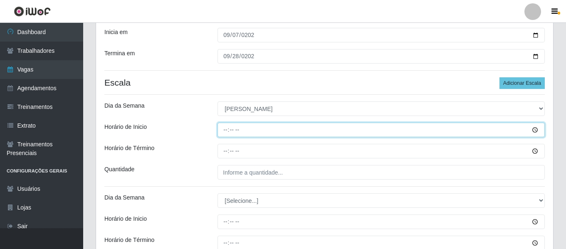
click at [229, 133] on input "Horário de Inicio" at bounding box center [381, 130] width 327 height 15
type input "14:00"
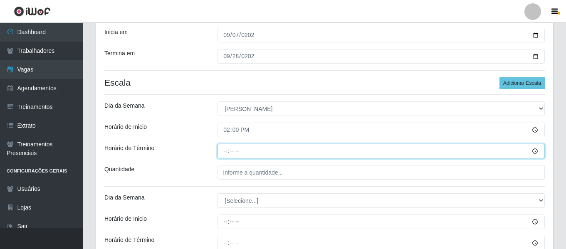
click at [226, 153] on input "Horário de Término" at bounding box center [381, 151] width 327 height 15
type input "20:00"
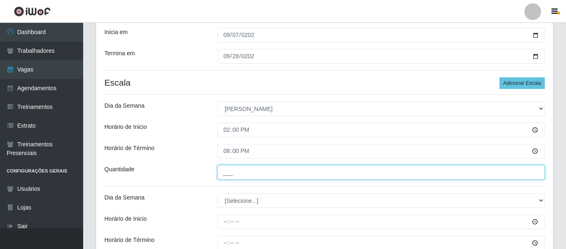
click at [260, 168] on input "___" at bounding box center [381, 172] width 327 height 15
type input "1__"
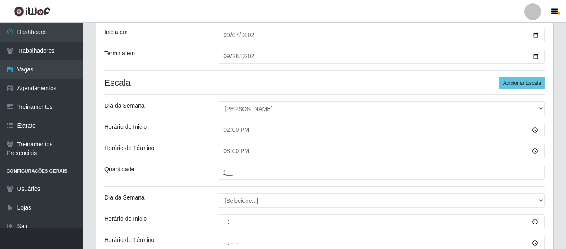
click at [182, 155] on div "Horário de Término" at bounding box center [154, 151] width 113 height 15
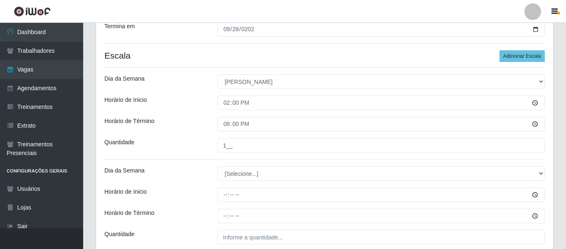
scroll to position [202, 0]
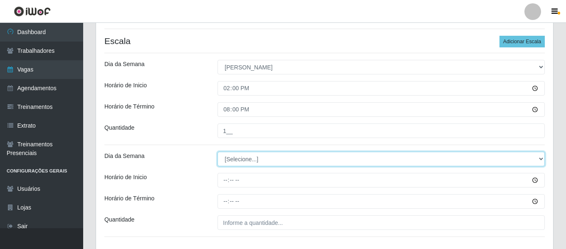
click at [246, 160] on select "[Selecione...] Segunda Terça Quarta Quinta Sexta Sábado Domingo" at bounding box center [381, 159] width 327 height 15
select select "0"
click at [218, 152] on select "[Selecione...] Segunda Terça Quarta Quinta Sexta Sábado Domingo" at bounding box center [381, 159] width 327 height 15
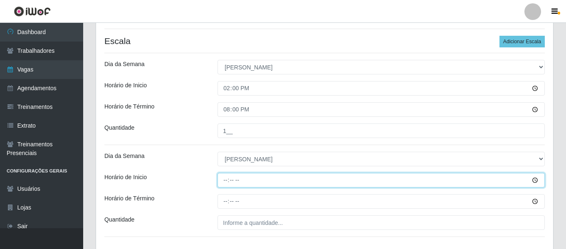
click at [225, 180] on input "Horário de Inicio" at bounding box center [381, 180] width 327 height 15
type input "16:00"
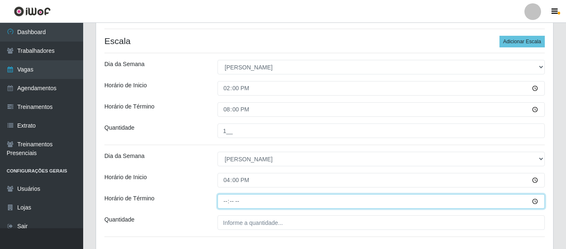
click at [228, 200] on input "Horário de Término" at bounding box center [381, 201] width 327 height 15
type input "22:00"
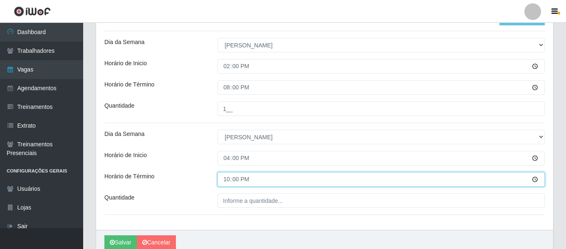
scroll to position [243, 0]
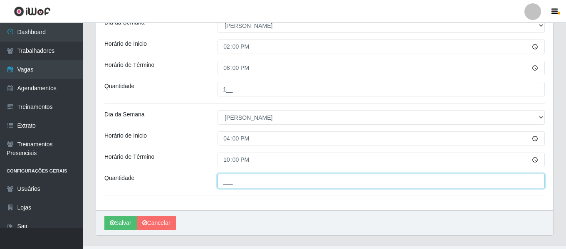
click at [290, 181] on input "___" at bounding box center [381, 181] width 327 height 15
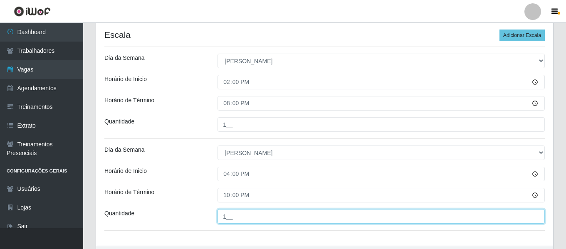
scroll to position [261, 0]
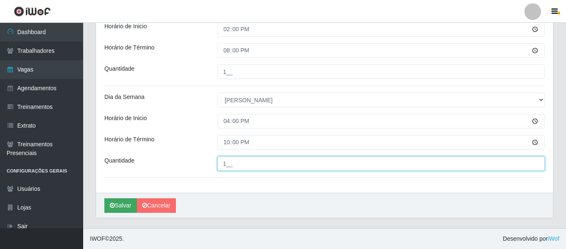
type input "1__"
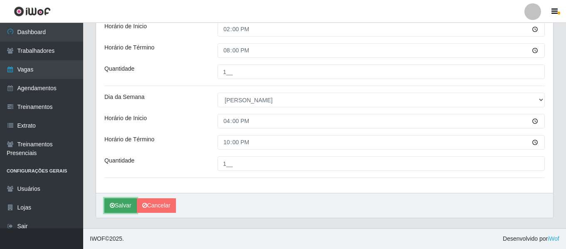
click at [120, 202] on button "Salvar" at bounding box center [120, 205] width 32 height 15
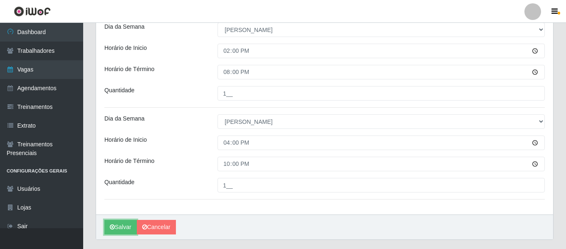
scroll to position [219, 0]
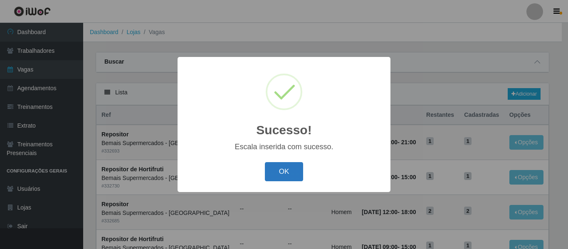
click at [297, 178] on button "OK" at bounding box center [284, 172] width 39 height 20
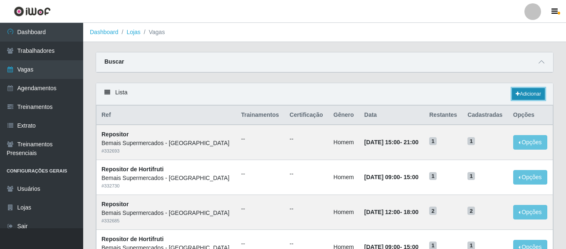
click at [527, 94] on link "Adicionar" at bounding box center [528, 94] width 33 height 12
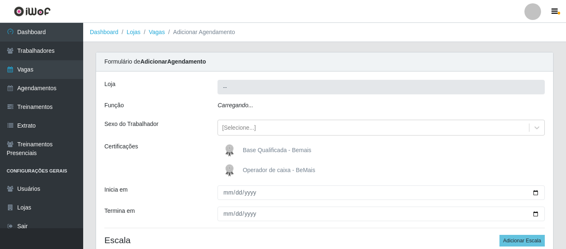
type input "Bemais Supermercados - [GEOGRAPHIC_DATA]"
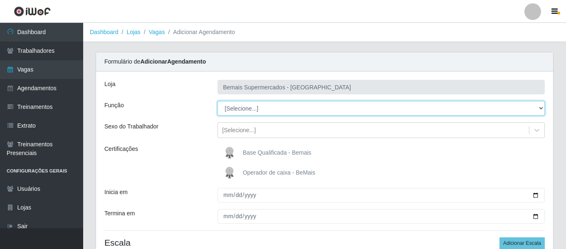
click at [239, 109] on select "[Selecione...] ASG ASG + ASG ++ Auxiliar de Depósito Auxiliar de Depósito + Aux…" at bounding box center [381, 108] width 327 height 15
select select "116"
click at [218, 101] on select "[Selecione...] ASG ASG + ASG ++ Auxiliar de Depósito Auxiliar de Depósito + Aux…" at bounding box center [381, 108] width 327 height 15
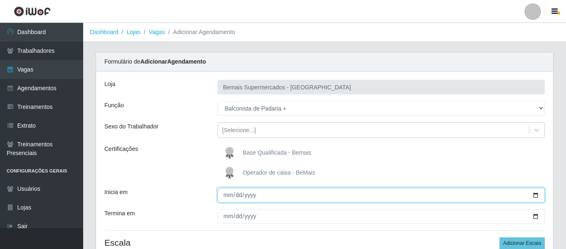
click at [225, 198] on input "Inicia em" at bounding box center [381, 195] width 327 height 15
type input "0025-02-07"
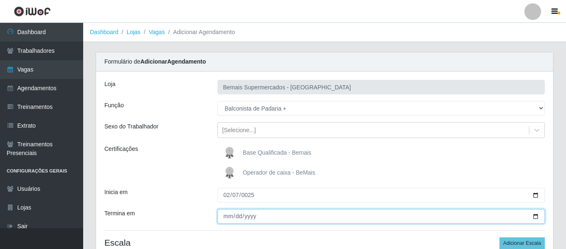
click at [229, 219] on input "Termina em" at bounding box center [381, 216] width 327 height 15
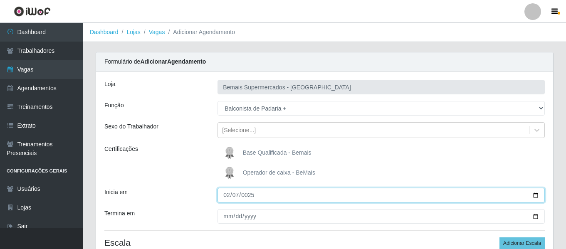
click at [238, 196] on input "0025-02-07" at bounding box center [381, 195] width 327 height 15
type input "0025-09-07"
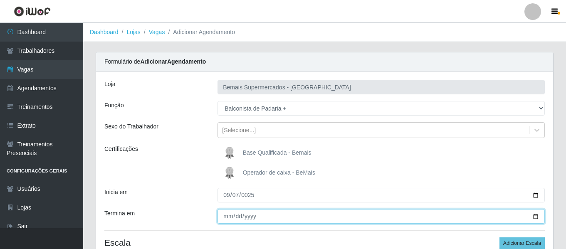
click at [227, 214] on input "Termina em" at bounding box center [381, 216] width 327 height 15
type input "[DATE]"
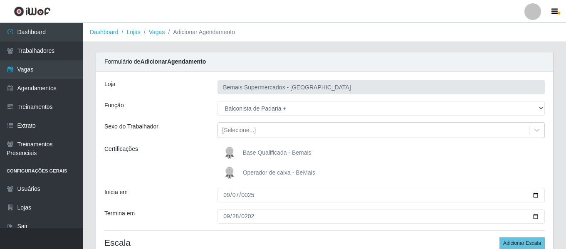
click at [177, 198] on div "Inicia em" at bounding box center [154, 195] width 113 height 15
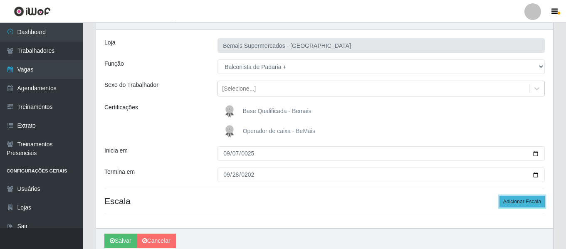
click at [518, 201] on button "Adicionar Escala" at bounding box center [522, 202] width 45 height 12
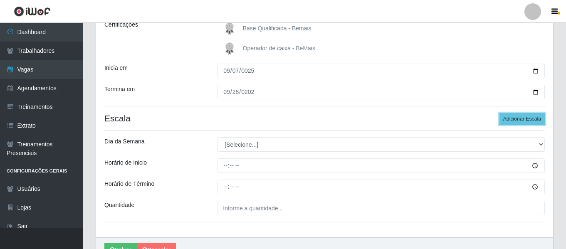
scroll to position [125, 0]
click at [534, 124] on button "Adicionar Escala" at bounding box center [522, 119] width 45 height 12
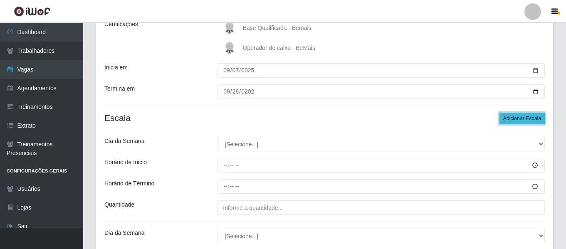
click at [532, 121] on button "Adicionar Escala" at bounding box center [522, 119] width 45 height 12
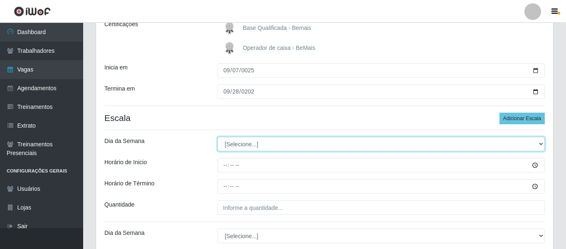
click at [275, 139] on select "[Selecione...] Segunda Terça Quarta Quinta Sexta Sábado Domingo" at bounding box center [381, 144] width 327 height 15
select select "0"
click at [218, 137] on select "[Selecione...] Segunda Terça Quarta Quinta Sexta Sábado Domingo" at bounding box center [381, 144] width 327 height 15
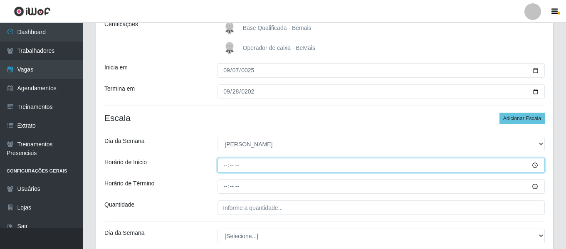
click at [227, 162] on input "Horário de Inicio" at bounding box center [381, 165] width 327 height 15
type input "07:00"
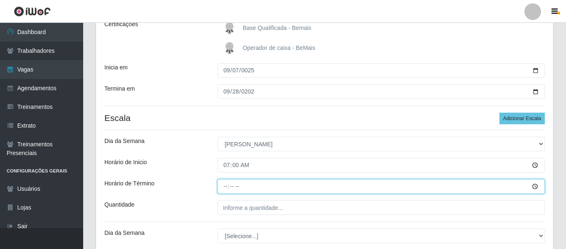
click at [223, 190] on input "Horário de Término" at bounding box center [381, 186] width 327 height 15
type input "13:00"
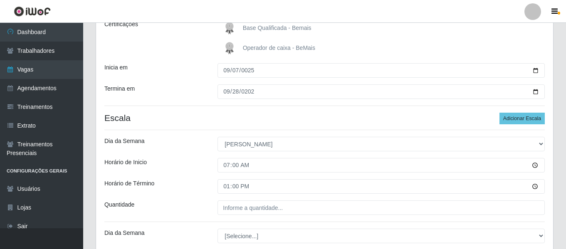
click at [234, 200] on div "Loja Bemais Supermercados - Três Ruas Função [Selecione...] ASG ASG + ASG ++ Au…" at bounding box center [324, 184] width 457 height 474
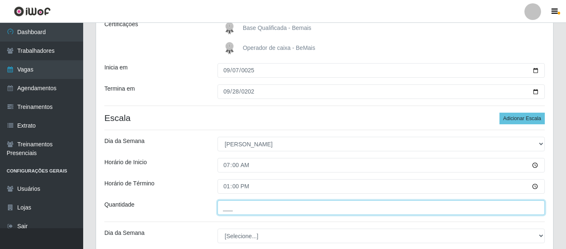
click at [235, 205] on input "___" at bounding box center [381, 207] width 327 height 15
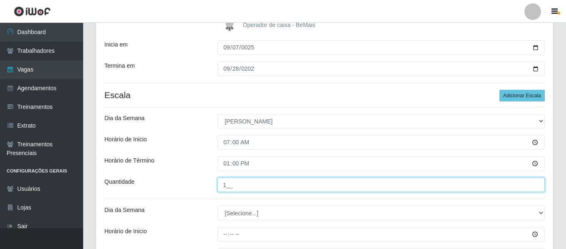
scroll to position [166, 0]
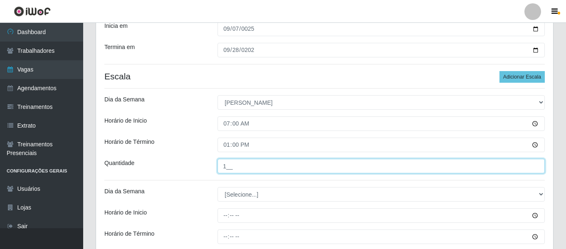
type input "1__"
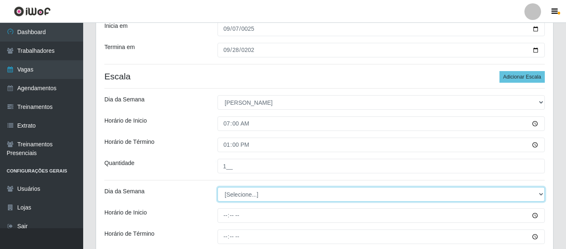
click at [247, 199] on select "[Selecione...] Segunda Terça Quarta Quinta Sexta Sábado Domingo" at bounding box center [381, 194] width 327 height 15
select select "0"
click at [218, 187] on select "[Selecione...] Segunda Terça Quarta Quinta Sexta Sábado Domingo" at bounding box center [381, 194] width 327 height 15
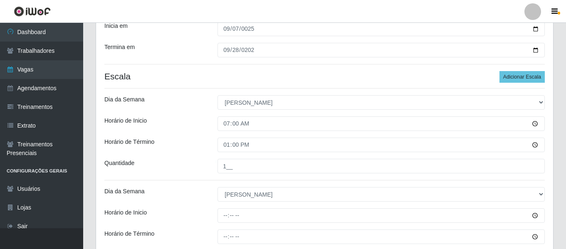
click at [218, 215] on div at bounding box center [381, 215] width 340 height 15
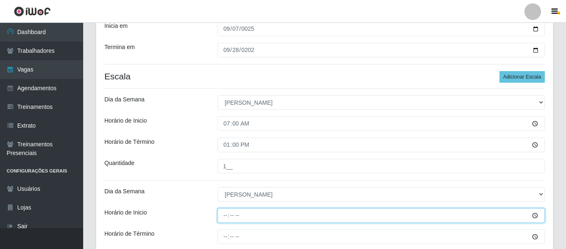
click at [223, 215] on input "Horário de Inicio" at bounding box center [381, 215] width 327 height 15
type input "10:00"
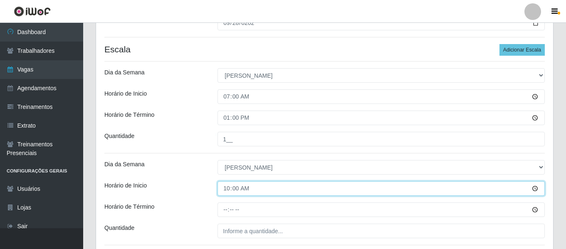
scroll to position [208, 0]
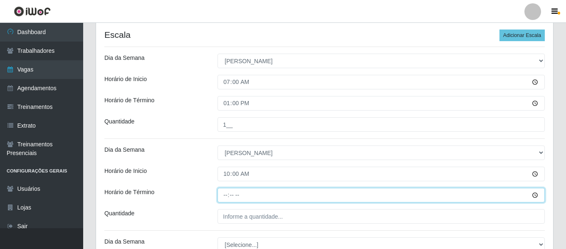
click at [229, 196] on input "Horário de Término" at bounding box center [381, 195] width 327 height 15
type input "16:00"
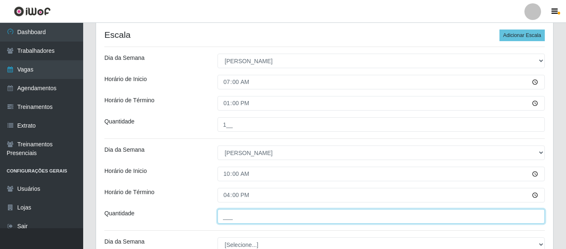
click at [234, 214] on input "___" at bounding box center [381, 216] width 327 height 15
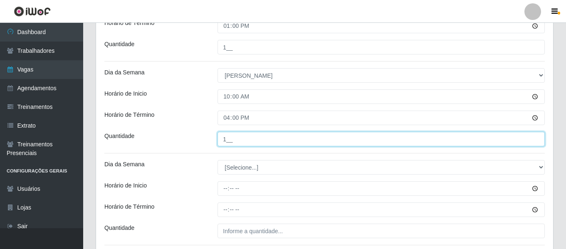
scroll to position [291, 0]
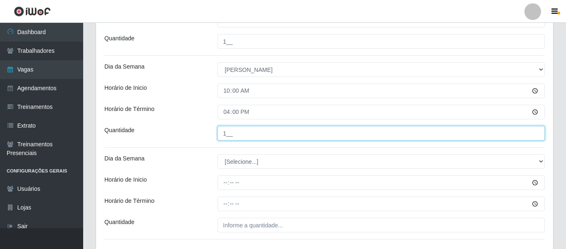
type input "1__"
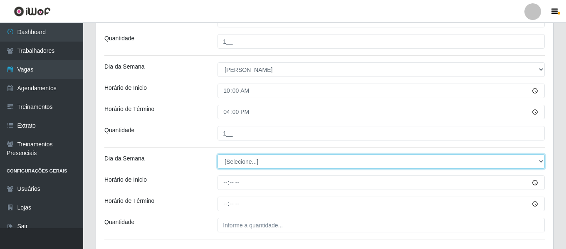
drag, startPoint x: 243, startPoint y: 163, endPoint x: 249, endPoint y: 181, distance: 18.7
click at [244, 162] on select "[Selecione...] Segunda Terça Quarta Quinta Sexta Sábado Domingo" at bounding box center [381, 161] width 327 height 15
select select "0"
click at [218, 154] on select "[Selecione...] Segunda Terça Quarta Quinta Sexta Sábado Domingo" at bounding box center [381, 161] width 327 height 15
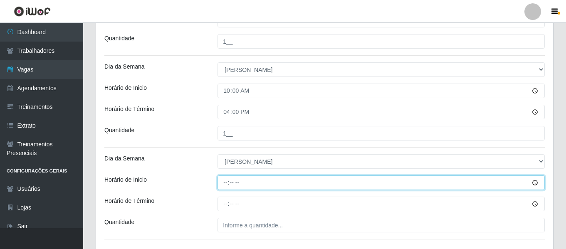
click at [228, 180] on input "Horário de Inicio" at bounding box center [381, 183] width 327 height 15
type input "16:00"
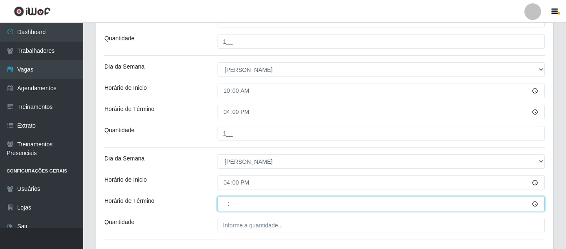
click at [225, 203] on input "Horário de Término" at bounding box center [381, 204] width 327 height 15
type input "21:00"
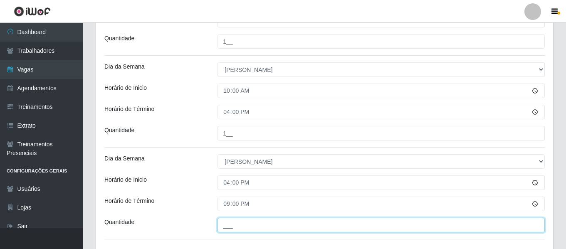
click at [240, 231] on input "___" at bounding box center [381, 225] width 327 height 15
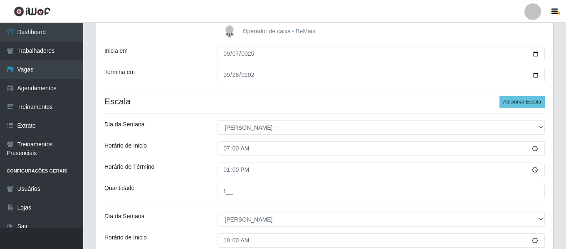
scroll to position [103, 0]
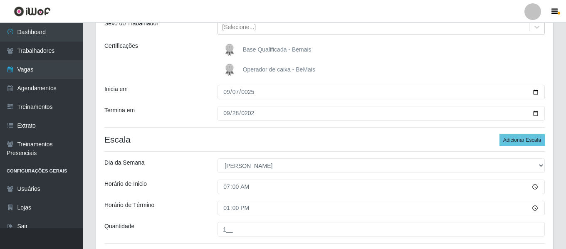
type input "1__"
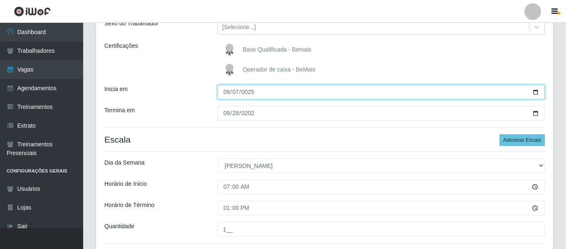
click at [229, 98] on input "0025-09-07" at bounding box center [381, 92] width 327 height 15
type input "0025-09-06"
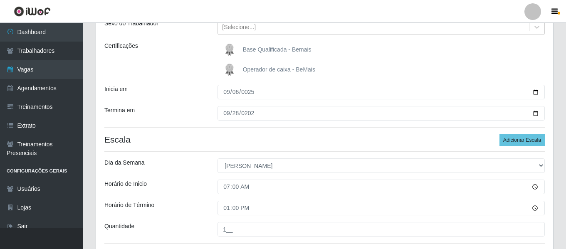
click at [195, 128] on div "Loja Bemais Supermercados - Três Ruas Função [Selecione...] ASG ASG + ASG ++ Au…" at bounding box center [324, 205] width 457 height 474
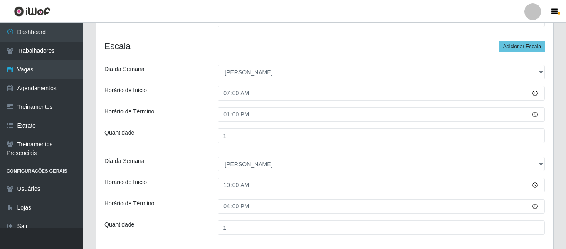
scroll to position [145, 0]
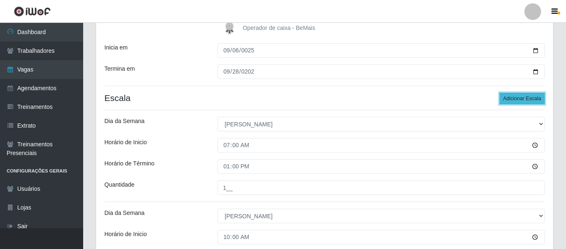
click at [534, 94] on button "Adicionar Escala" at bounding box center [522, 99] width 45 height 12
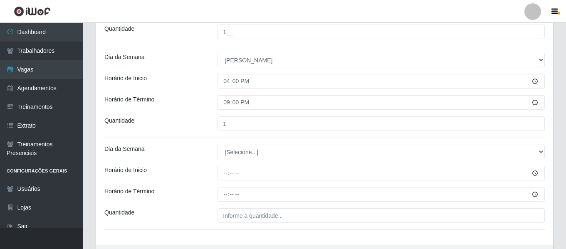
scroll to position [394, 0]
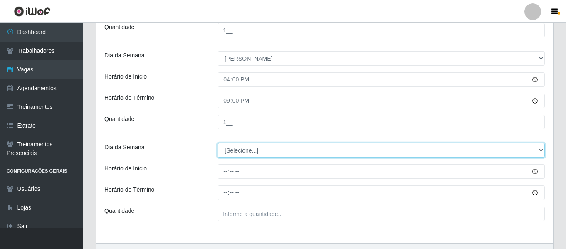
click at [249, 149] on select "[Selecione...] Segunda Terça Quarta Quinta Sexta Sábado Domingo" at bounding box center [381, 150] width 327 height 15
select select "6"
click at [218, 143] on select "[Selecione...] Segunda Terça Quarta Quinta Sexta Sábado Domingo" at bounding box center [381, 150] width 327 height 15
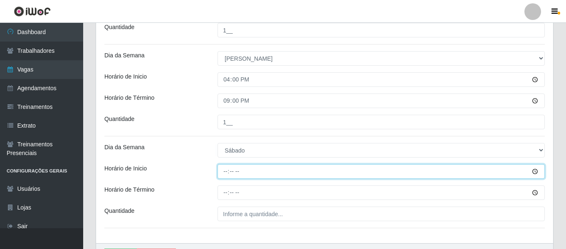
click at [230, 177] on input "Horário de Inicio" at bounding box center [381, 171] width 327 height 15
type input "15:00"
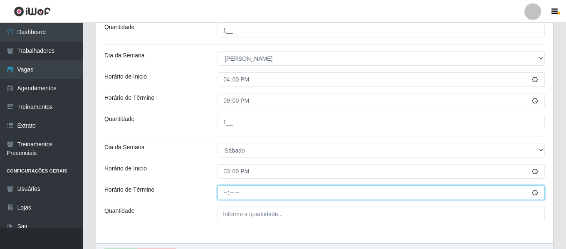
click at [230, 193] on input "Horário de Término" at bounding box center [381, 192] width 327 height 15
click at [225, 193] on input "Horário de Término" at bounding box center [381, 192] width 327 height 15
type input "21:00"
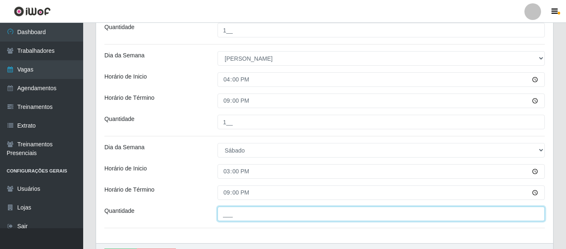
click at [263, 208] on input "___" at bounding box center [381, 214] width 327 height 15
type input "1__"
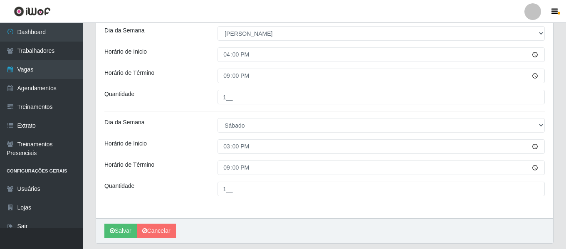
scroll to position [445, 0]
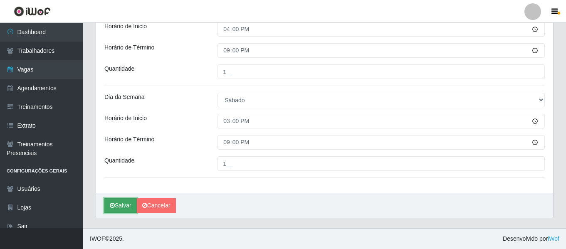
click at [124, 208] on button "Salvar" at bounding box center [120, 205] width 32 height 15
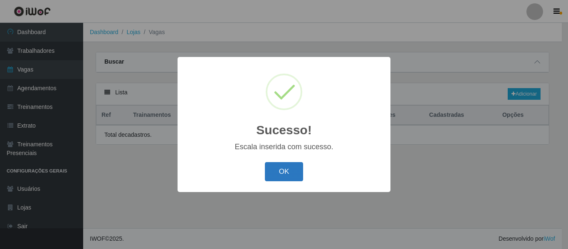
click at [292, 173] on button "OK" at bounding box center [284, 172] width 39 height 20
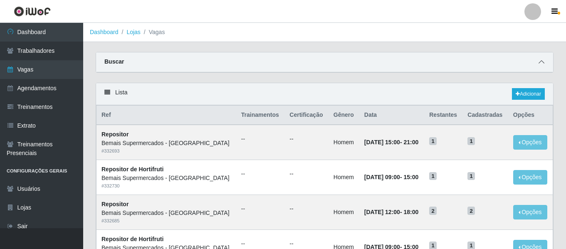
click at [544, 61] on icon at bounding box center [542, 62] width 6 height 6
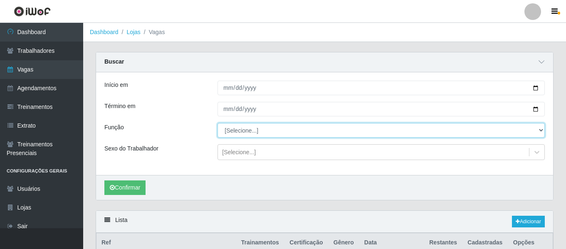
click at [255, 129] on select "[Selecione...] ASG ASG + ASG ++ Auxiliar de Depósito Auxiliar de Depósito + Aux…" at bounding box center [381, 130] width 327 height 15
select select "116"
click at [218, 124] on select "[Selecione...] ASG ASG + ASG ++ Auxiliar de Depósito Auxiliar de Depósito + Aux…" at bounding box center [381, 130] width 327 height 15
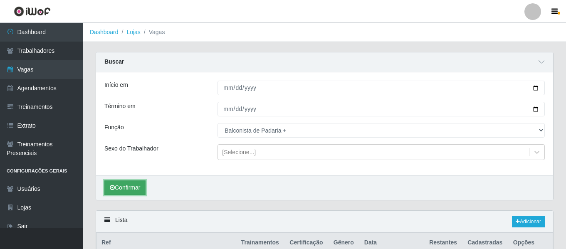
click at [139, 187] on button "Confirmar" at bounding box center [124, 188] width 41 height 15
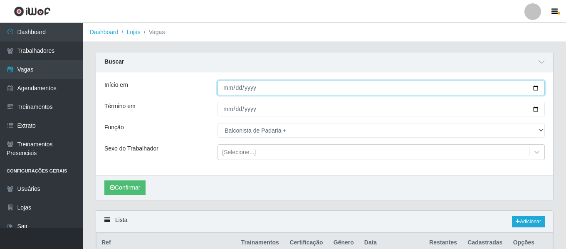
click at [230, 90] on input "Início em" at bounding box center [381, 88] width 327 height 15
type input "[DATE]"
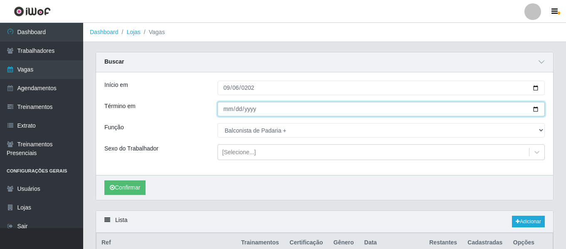
click at [224, 109] on input "Término em" at bounding box center [381, 109] width 327 height 15
type input "[DATE]"
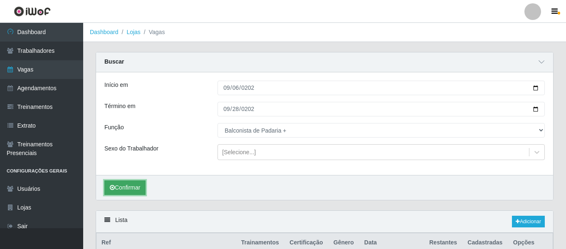
click at [130, 194] on button "Confirmar" at bounding box center [124, 188] width 41 height 15
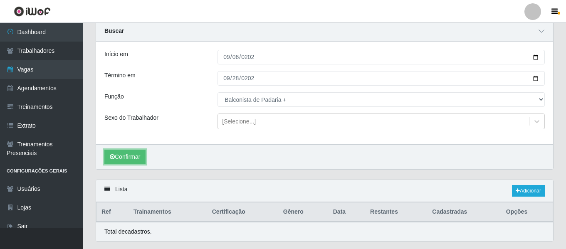
scroll to position [54, 0]
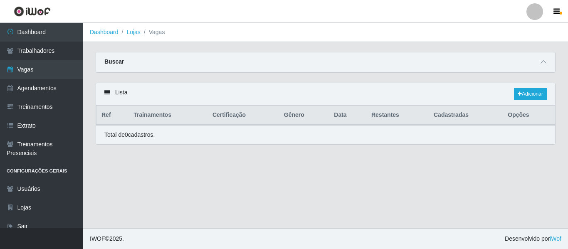
click at [542, 18] on link at bounding box center [534, 11] width 25 height 17
click at [514, 68] on button "Sair" at bounding box center [518, 64] width 75 height 17
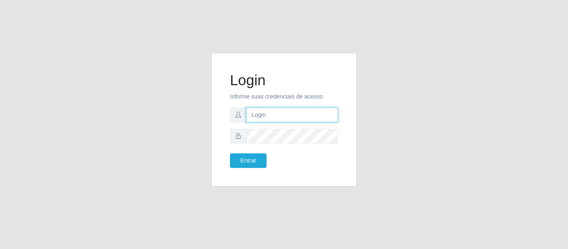
type input "[EMAIL_ADDRESS][DOMAIN_NAME]"
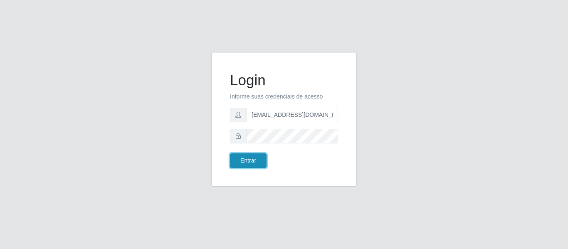
click at [262, 158] on button "Entrar" at bounding box center [248, 160] width 37 height 15
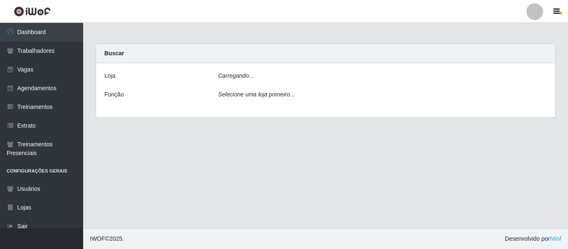
click at [232, 78] on icon "Carregando..." at bounding box center [236, 75] width 36 height 7
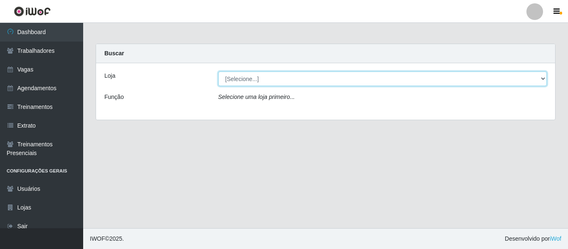
drag, startPoint x: 234, startPoint y: 78, endPoint x: 239, endPoint y: 78, distance: 5.4
click at [239, 78] on select "[Selecione...] Bemais - Ruy Carneiro Bemais Supermercados - B1 Mangabeira Bemai…" at bounding box center [382, 79] width 329 height 15
select select "249"
click at [218, 72] on select "[Selecione...] Bemais - Ruy Carneiro Bemais Supermercados - B1 Mangabeira Bemai…" at bounding box center [382, 79] width 329 height 15
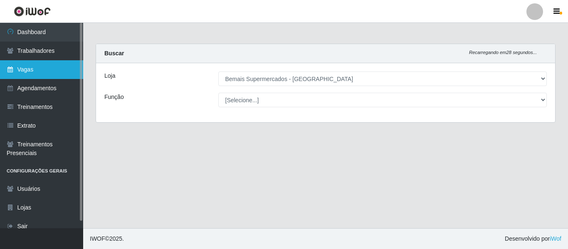
click at [56, 70] on link "Vagas" at bounding box center [41, 69] width 83 height 19
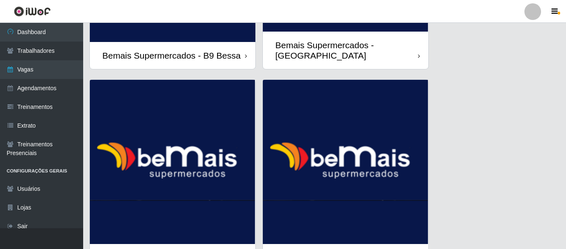
scroll to position [1103, 0]
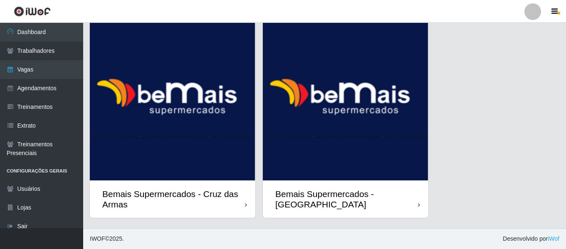
click at [339, 131] on img at bounding box center [346, 98] width 166 height 164
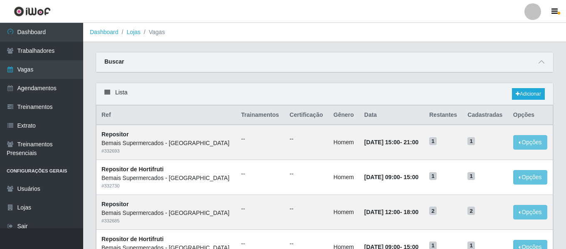
click at [539, 54] on div "Buscar" at bounding box center [324, 62] width 457 height 20
click at [542, 59] on span at bounding box center [542, 62] width 10 height 10
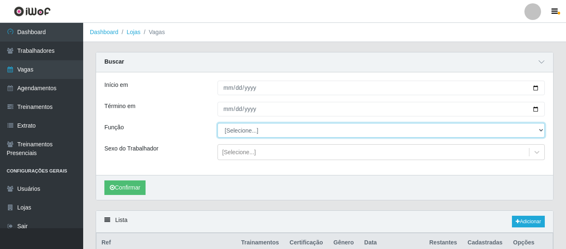
click at [256, 126] on select "[Selecione...] ASG ASG + ASG ++ Auxiliar de Depósito Auxiliar de Depósito + Aux…" at bounding box center [381, 130] width 327 height 15
click at [218, 124] on select "[Selecione...] ASG ASG + ASG ++ Auxiliar de Depósito Auxiliar de Depósito + Aux…" at bounding box center [381, 130] width 327 height 15
click at [277, 136] on select "[Selecione...] ASG ASG + ASG ++ Auxiliar de Depósito Auxiliar de Depósito + Aux…" at bounding box center [381, 130] width 327 height 15
select select "116"
click at [218, 124] on select "[Selecione...] ASG ASG + ASG ++ Auxiliar de Depósito Auxiliar de Depósito + Aux…" at bounding box center [381, 130] width 327 height 15
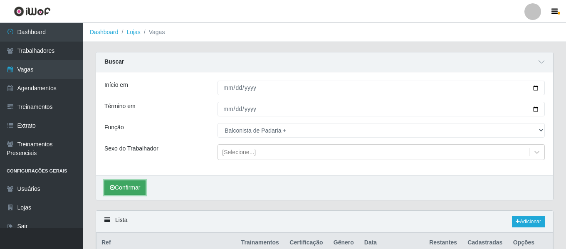
drag, startPoint x: 135, startPoint y: 192, endPoint x: 136, endPoint y: 185, distance: 7.5
click at [135, 191] on button "Confirmar" at bounding box center [124, 188] width 41 height 15
click at [137, 183] on button "Confirmar" at bounding box center [124, 188] width 41 height 15
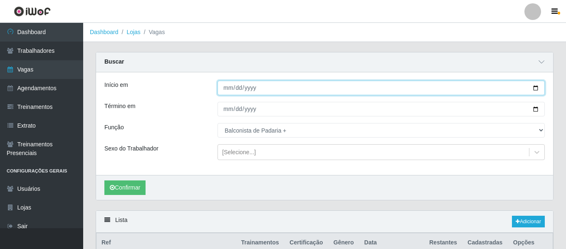
click at [225, 89] on input "Início em" at bounding box center [381, 88] width 327 height 15
type input "2025-09-06"
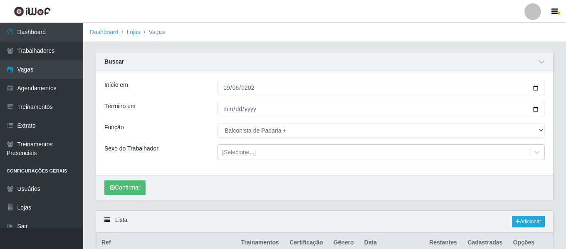
click at [228, 102] on div "Início em 2025-09-06 Término em Função [Selecione...] ASG ASG + ASG ++ Auxiliar…" at bounding box center [324, 123] width 457 height 103
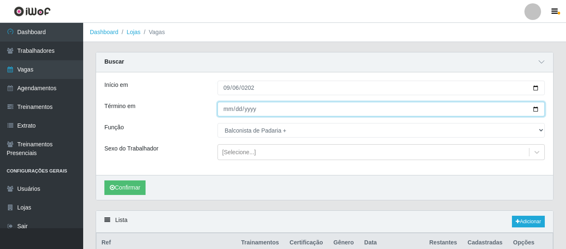
click at [231, 111] on input "Término em" at bounding box center [381, 109] width 327 height 15
type input "2025-09-28"
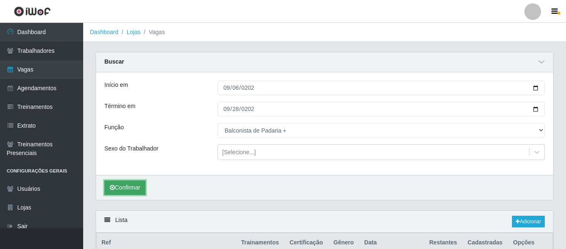
click at [119, 192] on button "Confirmar" at bounding box center [124, 188] width 41 height 15
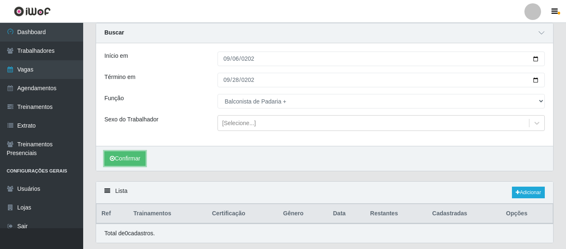
scroll to position [54, 0]
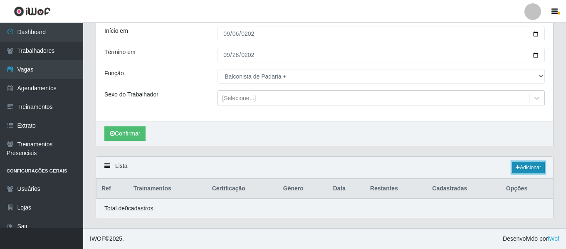
click at [528, 169] on link "Adicionar" at bounding box center [528, 168] width 33 height 12
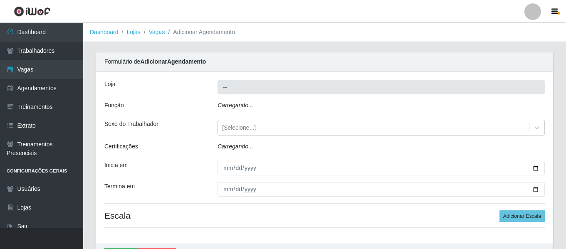
type input "Bemais Supermercados - [GEOGRAPHIC_DATA]"
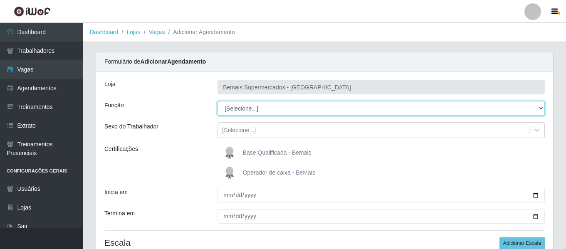
click at [263, 106] on select "[Selecione...] ASG ASG + ASG ++ Auxiliar de Depósito Auxiliar de Depósito + Aux…" at bounding box center [381, 108] width 327 height 15
select select "116"
click at [218, 101] on select "[Selecione...] ASG ASG + ASG ++ Auxiliar de Depósito Auxiliar de Depósito + Aux…" at bounding box center [381, 108] width 327 height 15
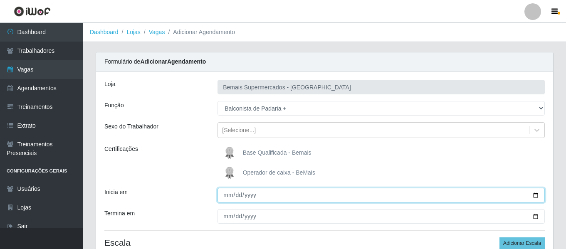
click at [225, 195] on input "Inicia em" at bounding box center [381, 195] width 327 height 15
type input "[DATE]"
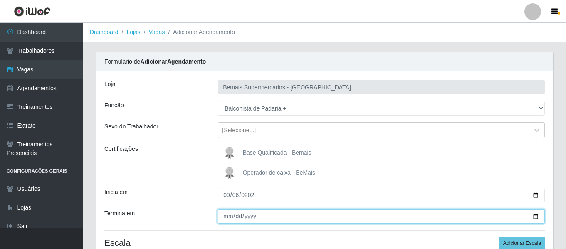
click at [231, 215] on input "Termina em" at bounding box center [381, 216] width 327 height 15
type input "2025-09-29"
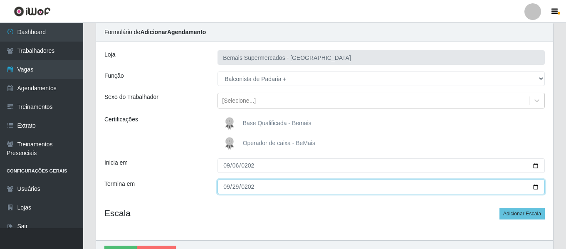
scroll to position [77, 0]
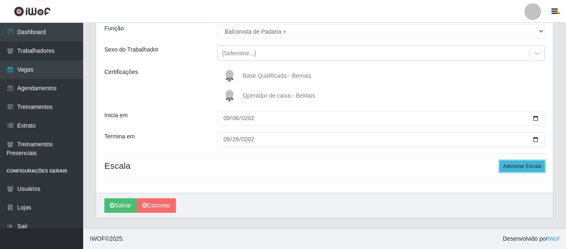
click at [538, 166] on button "Adicionar Escala" at bounding box center [522, 167] width 45 height 12
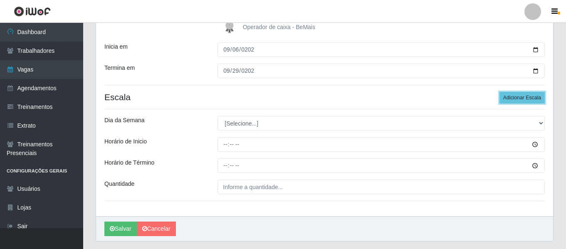
scroll to position [160, 0]
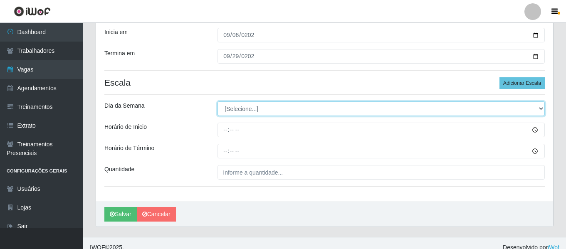
click at [246, 107] on select "[Selecione...] Segunda Terça Quarta Quinta Sexta Sábado Domingo" at bounding box center [381, 108] width 327 height 15
select select "6"
click at [218, 101] on select "[Selecione...] Segunda Terça Quarta Quinta Sexta Sábado Domingo" at bounding box center [381, 108] width 327 height 15
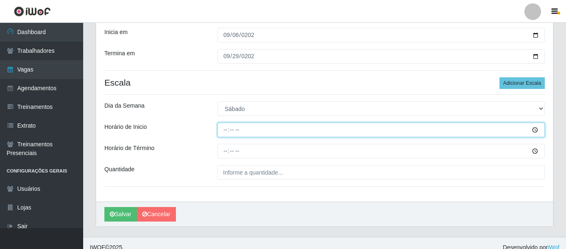
click at [224, 133] on input "Horário de Inicio" at bounding box center [381, 130] width 327 height 15
type input "15:00"
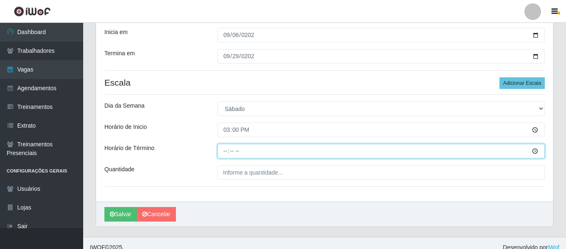
click at [227, 144] on input "Horário de Término" at bounding box center [381, 151] width 327 height 15
type input "21:00"
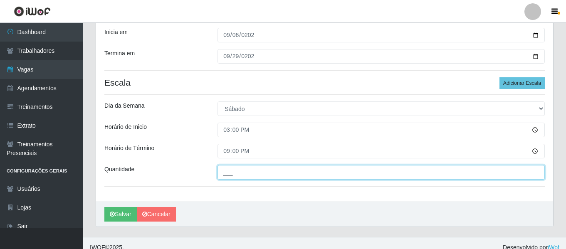
click at [328, 174] on input "___" at bounding box center [381, 172] width 327 height 15
type input "1__"
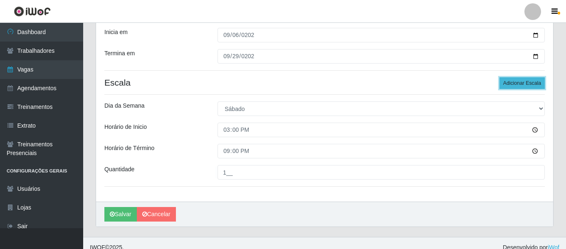
click at [533, 86] on button "Adicionar Escala" at bounding box center [522, 83] width 45 height 12
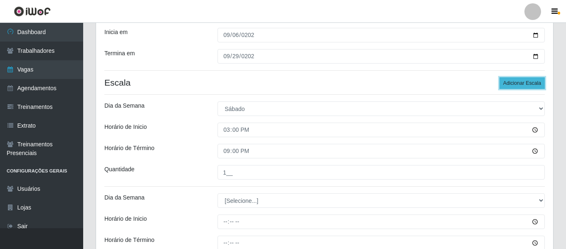
click at [533, 86] on button "Adicionar Escala" at bounding box center [522, 83] width 45 height 12
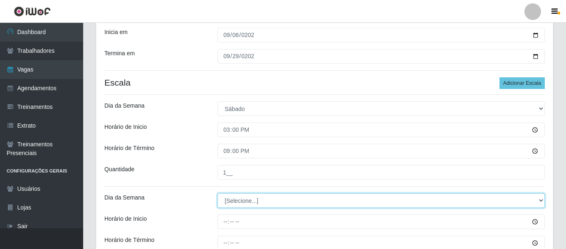
click at [247, 197] on select "[Selecione...] Segunda Terça Quarta Quinta Sexta Sábado Domingo" at bounding box center [381, 200] width 327 height 15
select select "0"
click at [218, 193] on select "[Selecione...] Segunda Terça Quarta Quinta Sexta Sábado Domingo" at bounding box center [381, 200] width 327 height 15
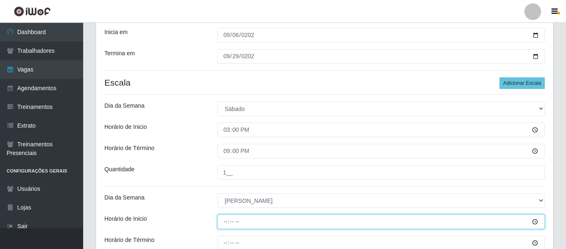
click at [221, 226] on input "Horário de Inicio" at bounding box center [381, 222] width 327 height 15
type input "07:00"
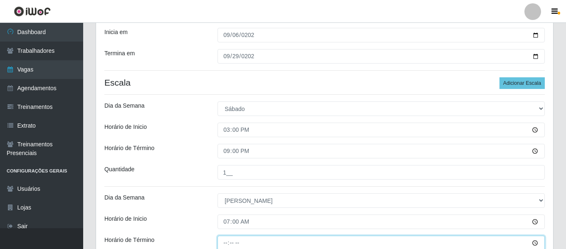
click at [227, 239] on input "Horário de Término" at bounding box center [381, 243] width 327 height 15
type input "13:00"
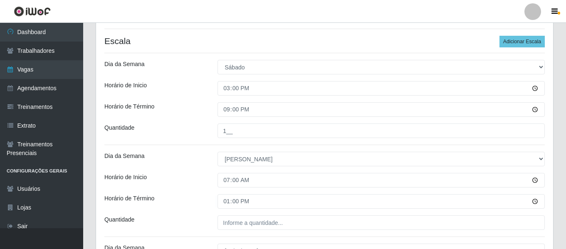
click at [248, 213] on div "Loja Bemais Supermercados - Três Ruas Função [Selecione...] ASG ASG + ASG ++ Au…" at bounding box center [324, 107] width 457 height 474
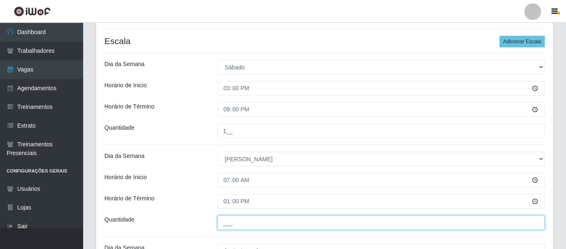
click at [250, 218] on input "___" at bounding box center [381, 222] width 327 height 15
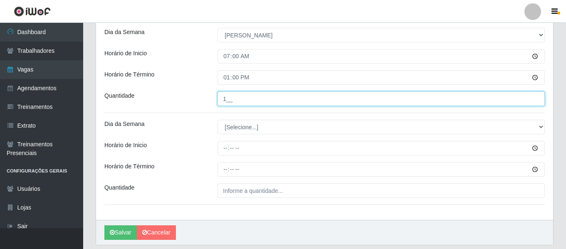
scroll to position [326, 0]
type input "1__"
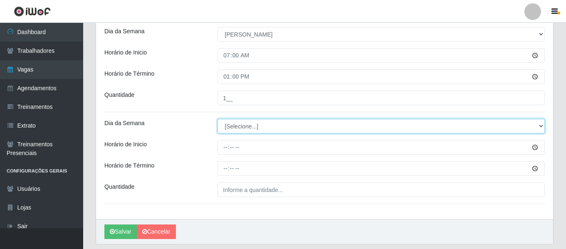
click at [247, 126] on select "[Selecione...] Segunda Terça Quarta Quinta Sexta Sábado Domingo" at bounding box center [381, 126] width 327 height 15
select select "0"
click at [218, 119] on select "[Selecione...] Segunda Terça Quarta Quinta Sexta Sábado Domingo" at bounding box center [381, 126] width 327 height 15
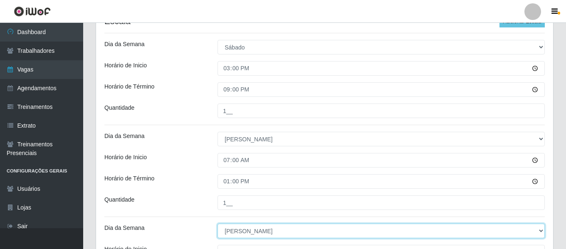
scroll to position [202, 0]
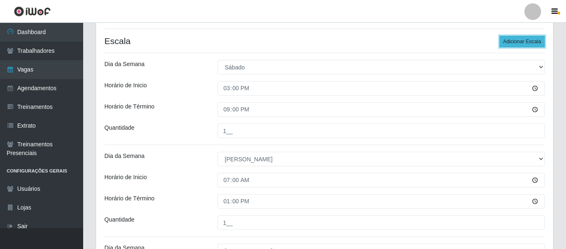
click at [527, 45] on button "Adicionar Escala" at bounding box center [522, 42] width 45 height 12
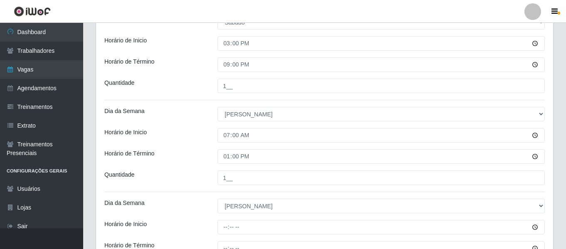
scroll to position [368, 0]
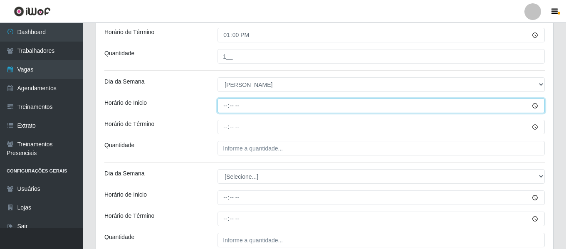
click at [227, 109] on input "Horário de Inicio" at bounding box center [381, 106] width 327 height 15
type input "10:00"
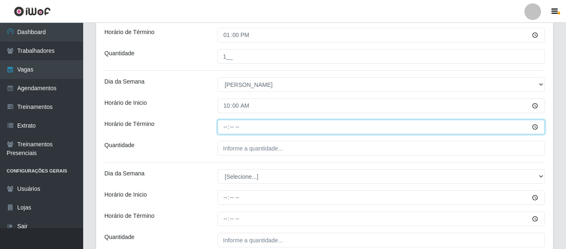
click at [225, 121] on input "Horário de Término" at bounding box center [381, 127] width 327 height 15
type input "16:00"
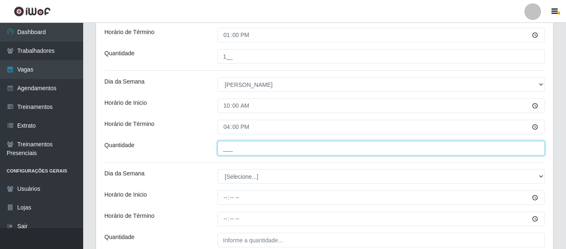
click at [259, 149] on input "___" at bounding box center [381, 148] width 327 height 15
type input "1__"
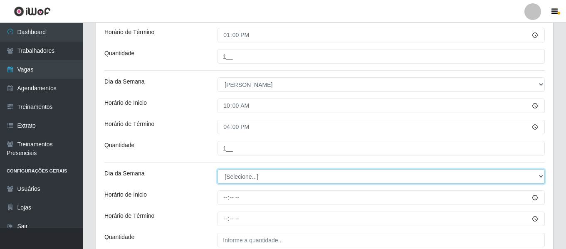
click at [232, 175] on select "[Selecione...] Segunda Terça Quarta Quinta Sexta Sábado Domingo" at bounding box center [381, 176] width 327 height 15
select select "0"
click at [218, 169] on select "[Selecione...] Segunda Terça Quarta Quinta Sexta Sábado Domingo" at bounding box center [381, 176] width 327 height 15
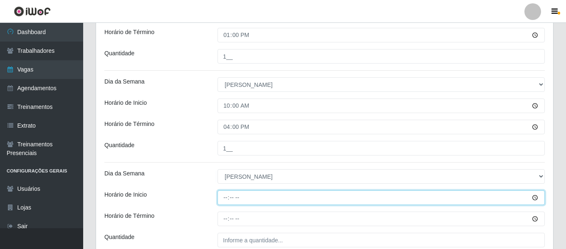
click at [222, 199] on input "Horário de Inicio" at bounding box center [381, 197] width 327 height 15
type input "16:00"
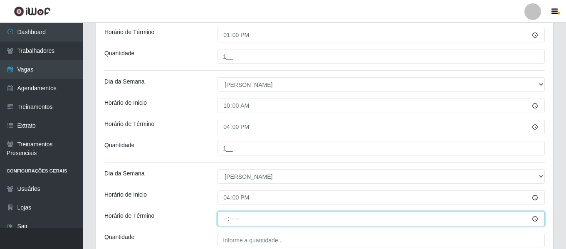
click at [228, 218] on input "Horário de Término" at bounding box center [381, 219] width 327 height 15
type input "22:00"
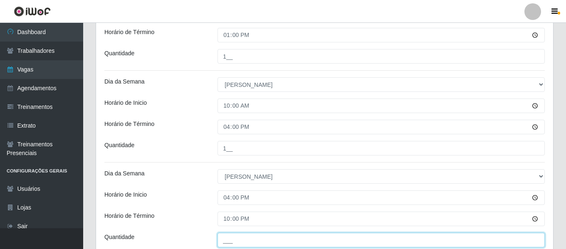
click at [234, 235] on input "___" at bounding box center [381, 240] width 327 height 15
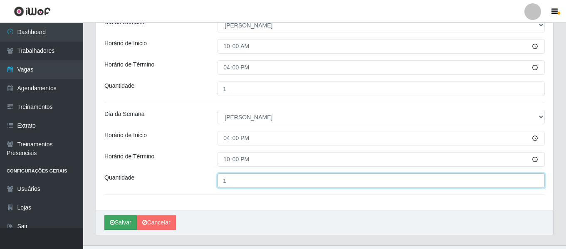
scroll to position [445, 0]
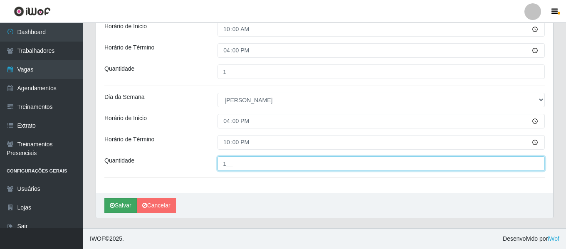
type input "1__"
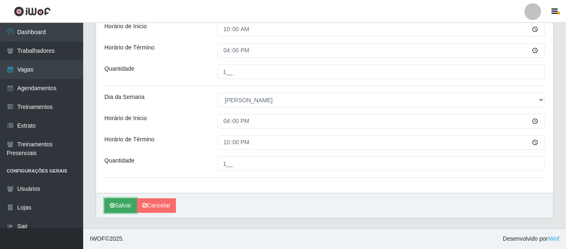
click at [121, 205] on button "Salvar" at bounding box center [120, 205] width 32 height 15
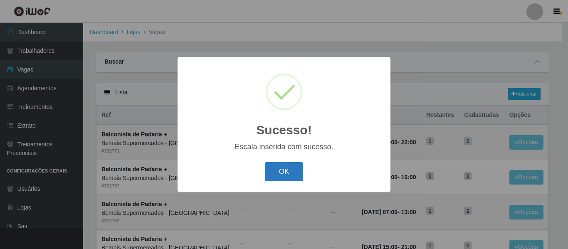
click at [283, 172] on button "OK" at bounding box center [284, 172] width 39 height 20
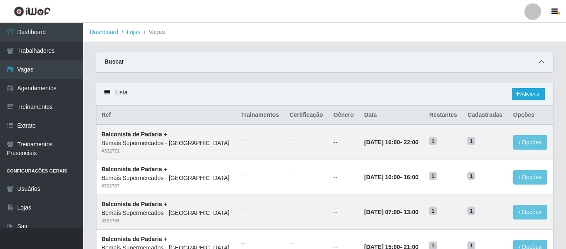
click at [542, 58] on span at bounding box center [542, 62] width 10 height 10
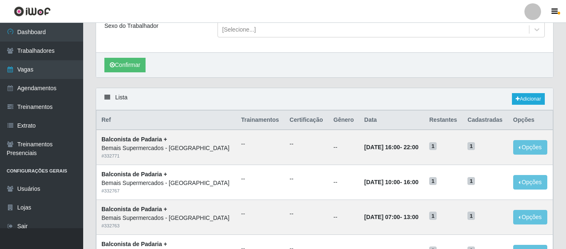
scroll to position [125, 0]
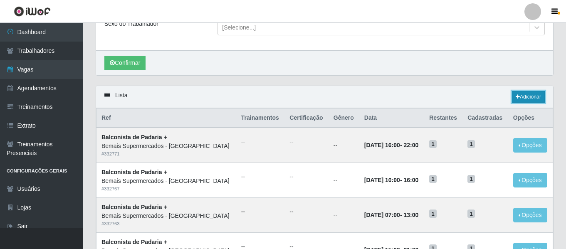
click at [533, 96] on link "Adicionar" at bounding box center [528, 97] width 33 height 12
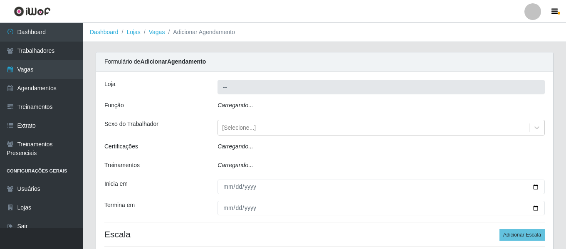
type input "Bemais Supermercados - [GEOGRAPHIC_DATA]"
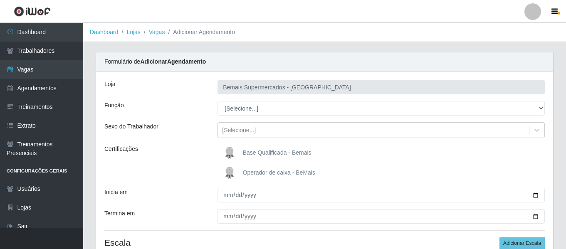
click at [252, 154] on span "Base Qualificada - Bemais" at bounding box center [277, 152] width 69 height 7
click at [0, 0] on input "Base Qualificada - Bemais" at bounding box center [0, 0] width 0 height 0
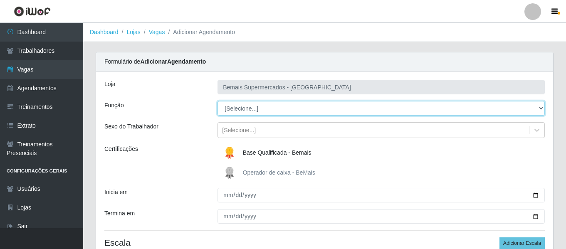
click at [254, 110] on select "[Selecione...] ASG ASG + ASG ++ Auxiliar de Depósito Auxiliar de Depósito + Aux…" at bounding box center [381, 108] width 327 height 15
select select "124"
click at [218, 101] on select "[Selecione...] ASG ASG + ASG ++ Auxiliar de Depósito Auxiliar de Depósito + Aux…" at bounding box center [381, 108] width 327 height 15
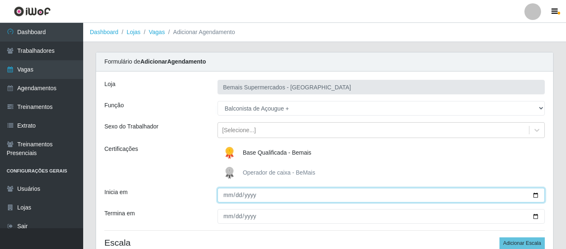
click at [227, 197] on input "Inicia em" at bounding box center [381, 195] width 327 height 15
type input "2025-09-07"
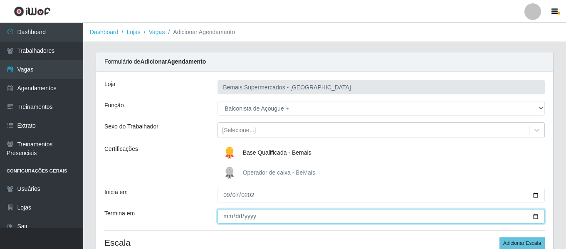
click at [225, 218] on input "Termina em" at bounding box center [381, 216] width 327 height 15
type input "[DATE]"
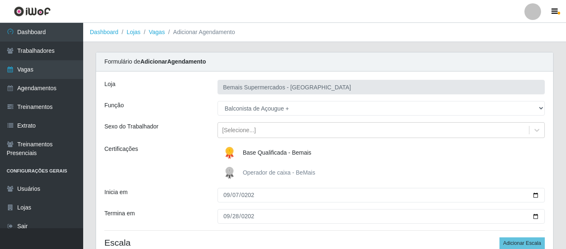
click at [403, 116] on div "Loja Bemais Supermercados - Três Ruas Função [Selecione...] ASG ASG + ASG ++ Au…" at bounding box center [324, 171] width 457 height 198
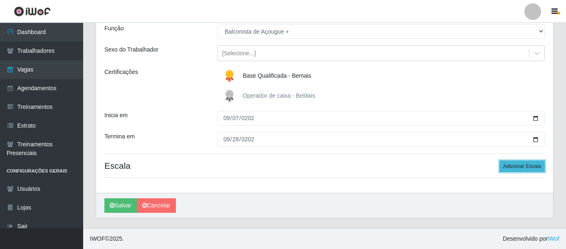
click at [530, 169] on button "Adicionar Escala" at bounding box center [522, 167] width 45 height 12
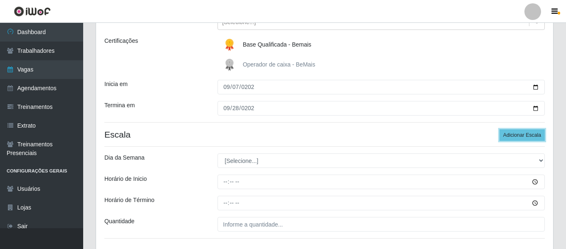
scroll to position [160, 0]
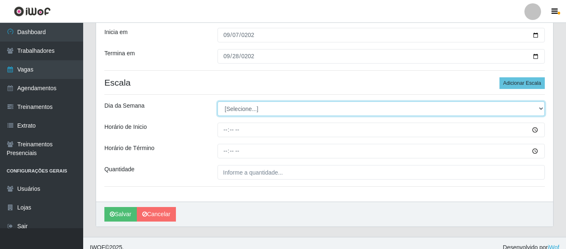
click at [259, 109] on select "[Selecione...] Segunda Terça Quarta Quinta Sexta Sábado Domingo" at bounding box center [381, 108] width 327 height 15
select select "0"
click at [218, 101] on select "[Selecione...] Segunda Terça Quarta Quinta Sexta Sábado Domingo" at bounding box center [381, 108] width 327 height 15
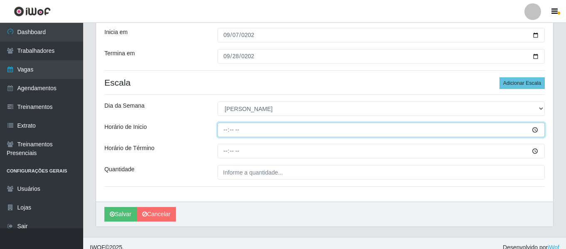
click at [222, 126] on input "Horário de Inicio" at bounding box center [381, 130] width 327 height 15
type input "08:00"
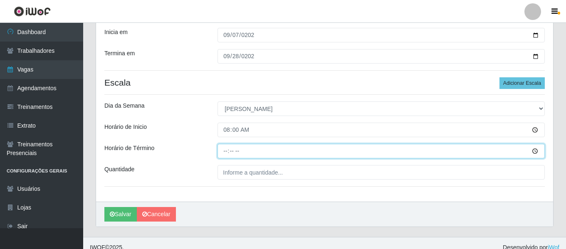
click at [218, 153] on input "Horário de Término" at bounding box center [381, 151] width 327 height 15
type input "14:00"
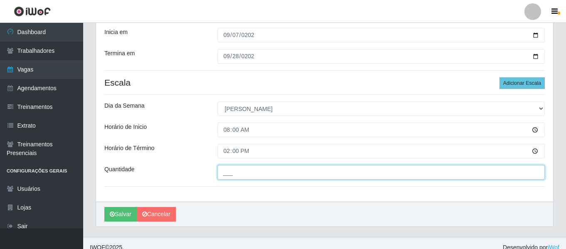
drag, startPoint x: 247, startPoint y: 179, endPoint x: 252, endPoint y: 177, distance: 6.0
click at [247, 179] on input "___" at bounding box center [381, 172] width 327 height 15
type input "1__"
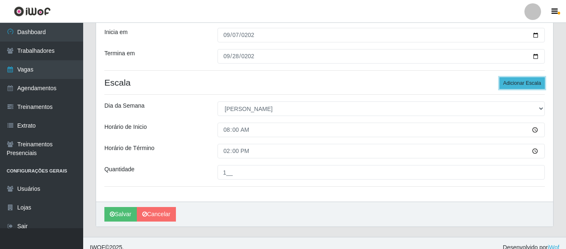
click at [502, 85] on button "Adicionar Escala" at bounding box center [522, 83] width 45 height 12
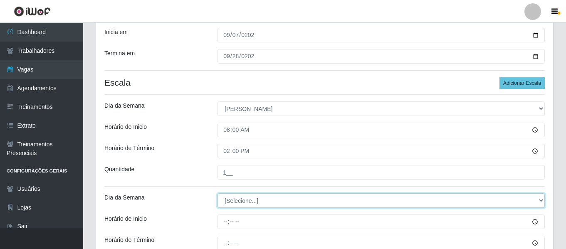
click at [247, 198] on select "[Selecione...] Segunda Terça Quarta Quinta Sexta Sábado Domingo" at bounding box center [381, 200] width 327 height 15
click at [218, 193] on select "[Selecione...] Segunda Terça Quarta Quinta Sexta Sábado Domingo" at bounding box center [381, 200] width 327 height 15
click at [257, 202] on select "[Selecione...] Segunda Terça Quarta Quinta Sexta Sábado Domingo" at bounding box center [381, 200] width 327 height 15
select select "0"
click at [218, 193] on select "[Selecione...] Segunda Terça Quarta Quinta Sexta Sábado Domingo" at bounding box center [381, 200] width 327 height 15
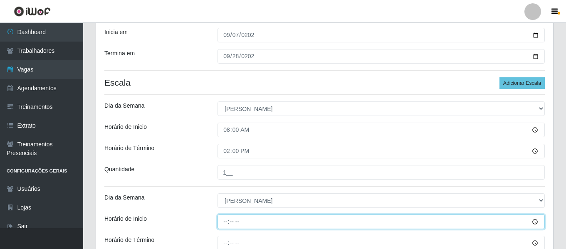
click at [228, 223] on input "Horário de Inicio" at bounding box center [381, 222] width 327 height 15
type input "15:00"
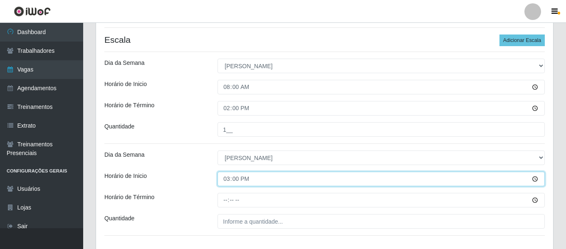
scroll to position [243, 0]
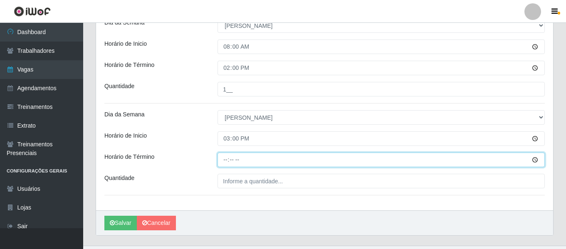
click at [227, 160] on input "Horário de Término" at bounding box center [381, 160] width 327 height 15
type input "21:00"
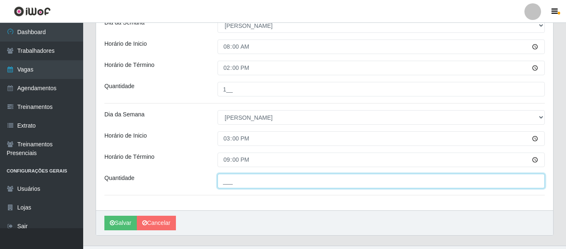
click at [236, 183] on input "___" at bounding box center [381, 181] width 327 height 15
type input "1__"
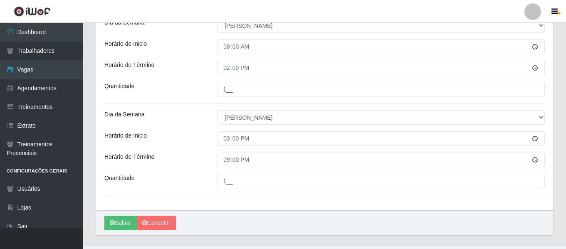
click at [181, 108] on div "Loja Bemais Supermercados - Três Ruas Função [Selecione...] ASG ASG + ASG ++ Au…" at bounding box center [324, 19] width 457 height 382
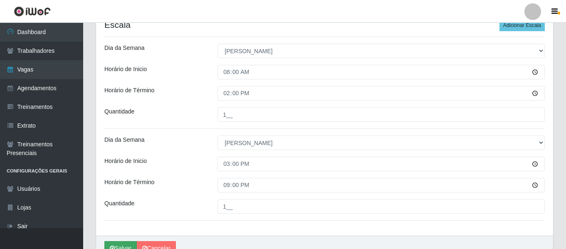
scroll to position [261, 0]
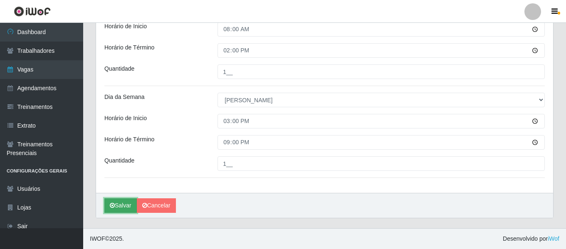
click at [116, 209] on button "Salvar" at bounding box center [120, 205] width 32 height 15
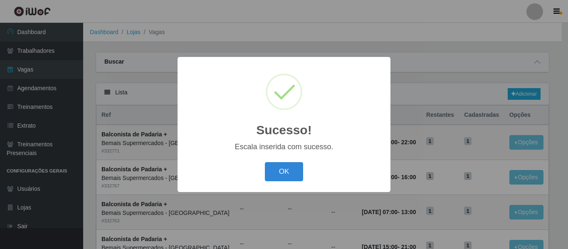
click at [260, 178] on div "OK Cancel" at bounding box center [284, 172] width 196 height 24
click at [265, 177] on button "OK" at bounding box center [284, 172] width 39 height 20
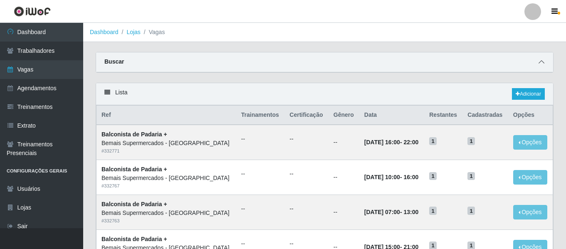
click at [541, 64] on icon at bounding box center [542, 62] width 6 height 6
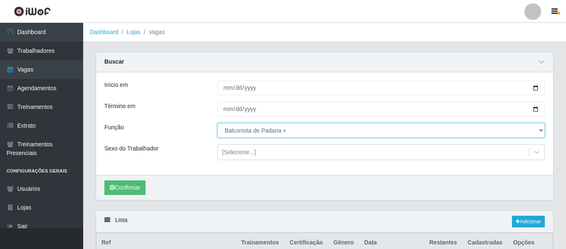
click at [262, 135] on select "[Selecione...] ASG ASG + ASG ++ Auxiliar de Depósito Auxiliar de Depósito + Aux…" at bounding box center [381, 130] width 327 height 15
select select "124"
click at [218, 124] on select "[Selecione...] ASG ASG + ASG ++ Auxiliar de Depósito Auxiliar de Depósito + Aux…" at bounding box center [381, 130] width 327 height 15
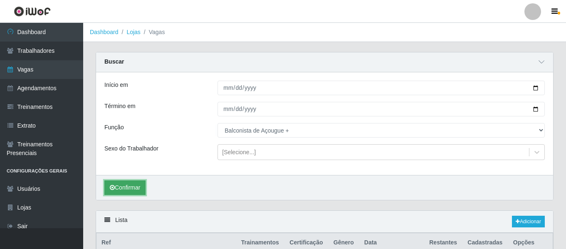
click at [128, 191] on button "Confirmar" at bounding box center [124, 188] width 41 height 15
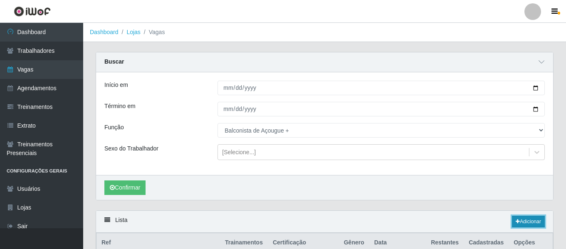
click at [531, 222] on link "Adicionar" at bounding box center [528, 222] width 33 height 12
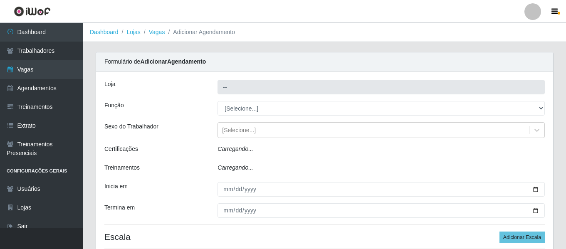
type input "Bemais Supermercados - [GEOGRAPHIC_DATA]"
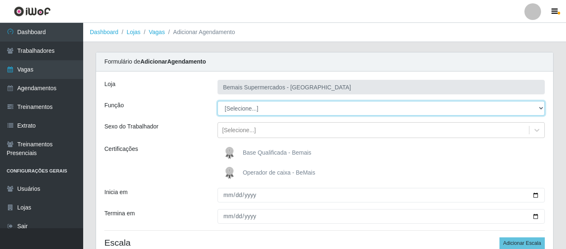
click at [250, 104] on select "[Selecione...] ASG ASG + ASG ++ Auxiliar de Depósito Auxiliar de Depósito + Aux…" at bounding box center [381, 108] width 327 height 15
select select "70"
click at [218, 101] on select "[Selecione...] ASG ASG + ASG ++ Auxiliar de Depósito Auxiliar de Depósito + Aux…" at bounding box center [381, 108] width 327 height 15
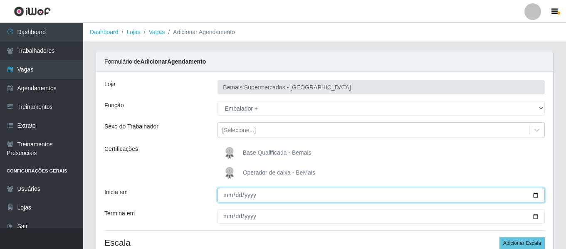
click at [229, 196] on input "Inicia em" at bounding box center [381, 195] width 327 height 15
type input "[DATE]"
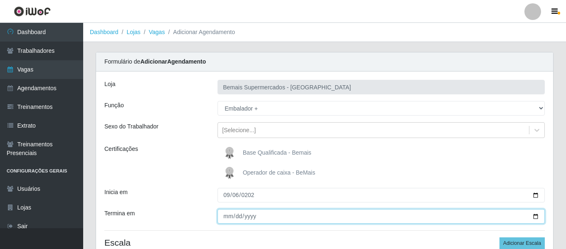
click at [223, 217] on input "Termina em" at bounding box center [381, 216] width 327 height 15
type input "[DATE]"
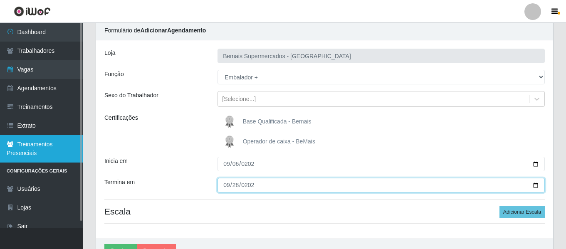
scroll to position [77, 0]
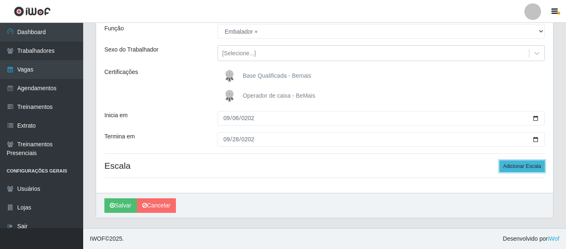
click at [524, 167] on button "Adicionar Escala" at bounding box center [522, 167] width 45 height 12
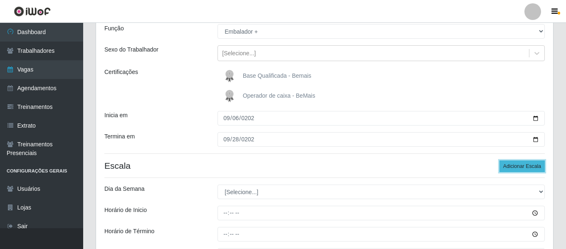
click at [534, 170] on button "Adicionar Escala" at bounding box center [522, 167] width 45 height 12
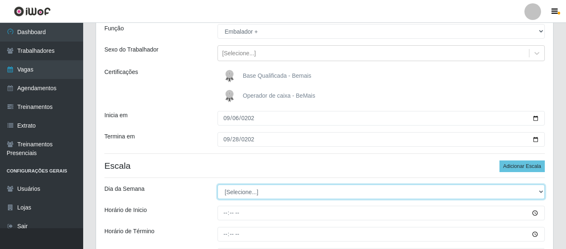
click at [264, 188] on select "[Selecione...] Segunda Terça Quarta Quinta Sexta Sábado Domingo" at bounding box center [381, 192] width 327 height 15
select select "6"
click at [218, 185] on select "[Selecione...] Segunda Terça Quarta Quinta Sexta Sábado Domingo" at bounding box center [381, 192] width 327 height 15
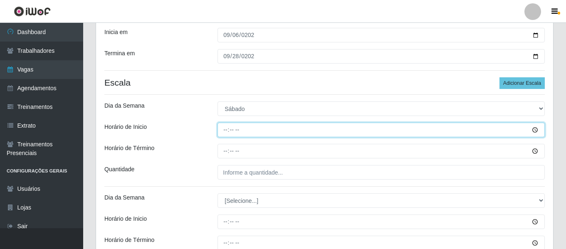
click at [225, 131] on input "Horário de Inicio" at bounding box center [381, 130] width 327 height 15
click at [227, 133] on input "15:00" at bounding box center [381, 130] width 327 height 15
type input "09:00"
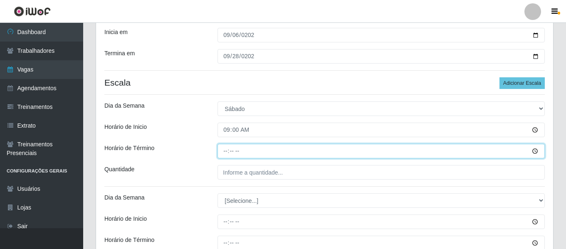
click at [223, 155] on input "Horário de Término" at bounding box center [381, 151] width 327 height 15
type input "15:00"
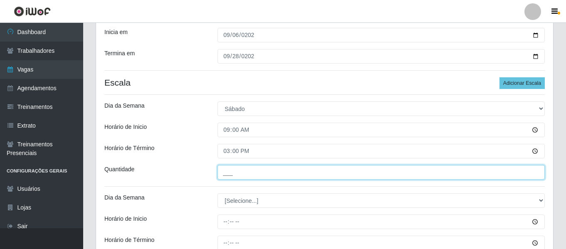
click at [251, 172] on input "___" at bounding box center [381, 172] width 327 height 15
type input "1__"
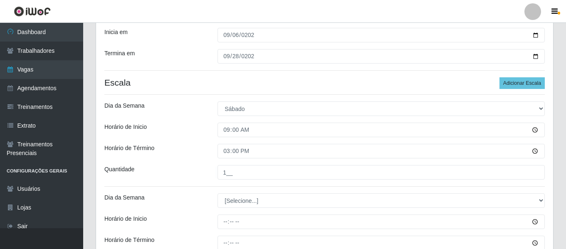
click at [161, 143] on div "Loja Bemais Supermercados - Três Ruas Função [Selecione...] ASG ASG + ASG ++ Au…" at bounding box center [324, 102] width 457 height 382
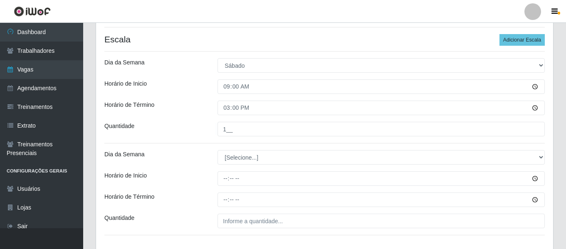
scroll to position [243, 0]
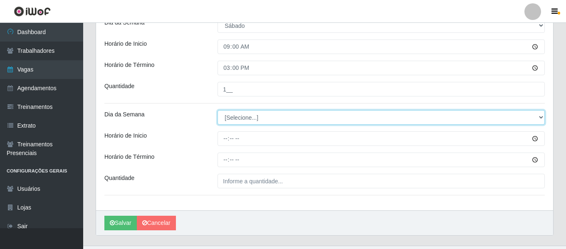
click at [252, 111] on select "[Selecione...] Segunda Terça Quarta Quinta Sexta Sábado Domingo" at bounding box center [381, 117] width 327 height 15
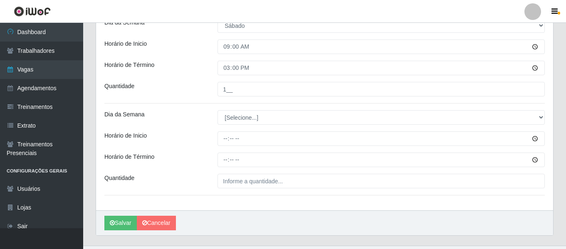
click at [206, 143] on div "Horário de Inicio" at bounding box center [154, 138] width 113 height 15
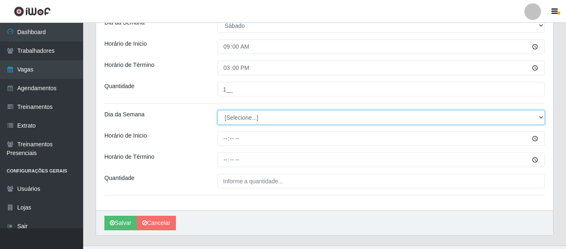
click at [235, 116] on select "[Selecione...] Segunda Terça Quarta Quinta Sexta Sábado Domingo" at bounding box center [381, 117] width 327 height 15
select select "6"
click at [218, 110] on select "[Selecione...] Segunda Terça Quarta Quinta Sexta Sábado Domingo" at bounding box center [381, 117] width 327 height 15
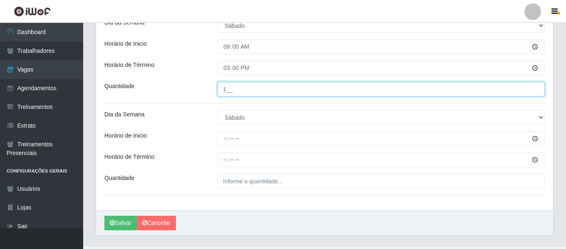
click at [227, 92] on input "1__" at bounding box center [381, 89] width 327 height 15
type input "3__"
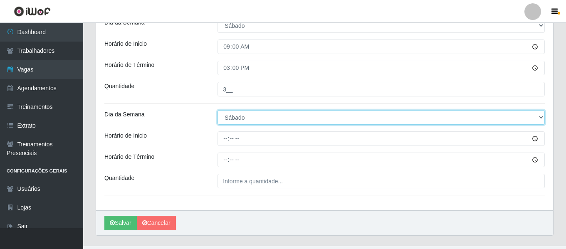
click at [238, 119] on select "[Selecione...] Segunda Terça Quarta Quinta Sexta Sábado Domingo" at bounding box center [381, 117] width 327 height 15
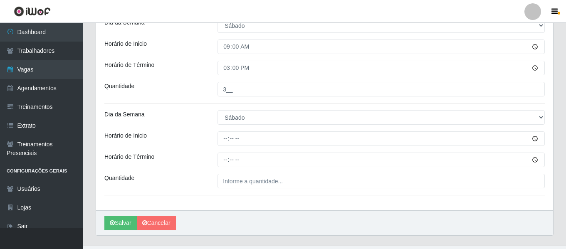
click at [190, 117] on div "Dia da Semana" at bounding box center [154, 117] width 113 height 15
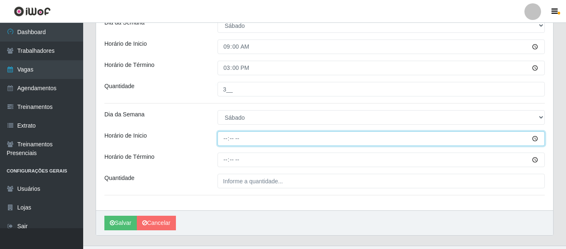
click at [225, 145] on input "Horário de Inicio" at bounding box center [381, 138] width 327 height 15
type input "16:00"
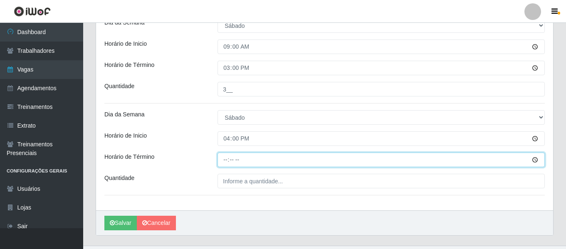
click at [230, 156] on input "Horário de Término" at bounding box center [381, 160] width 327 height 15
type input "22:00"
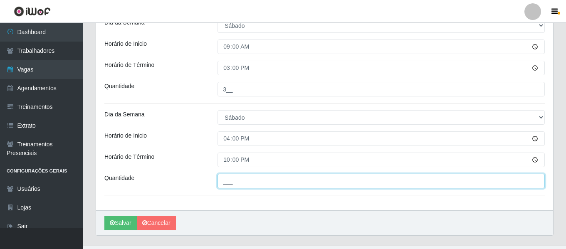
click at [244, 186] on input "___" at bounding box center [381, 181] width 327 height 15
type input "3__"
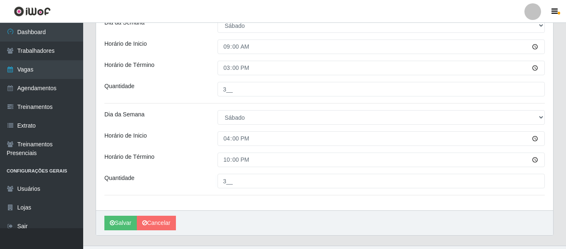
click at [205, 139] on div "Horário de Inicio" at bounding box center [154, 138] width 113 height 15
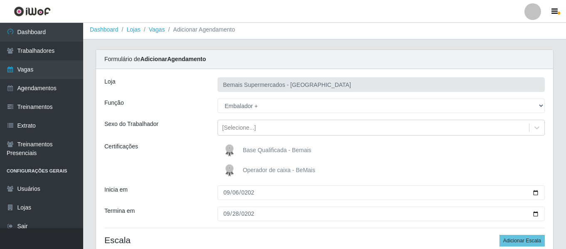
scroll to position [0, 0]
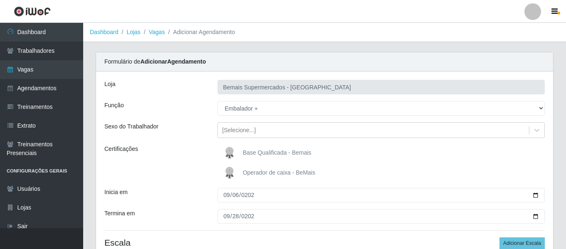
click at [152, 131] on label "Sexo do Trabalhador" at bounding box center [131, 126] width 54 height 9
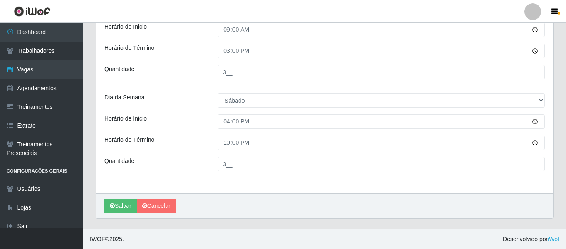
scroll to position [261, 0]
click at [127, 201] on button "Salvar" at bounding box center [120, 205] width 32 height 15
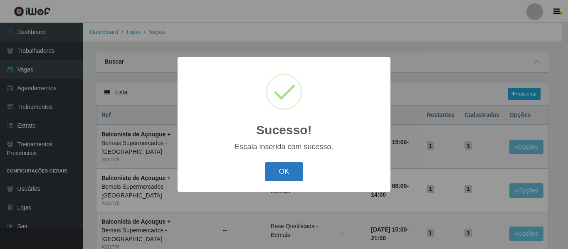
click at [293, 177] on button "OK" at bounding box center [284, 172] width 39 height 20
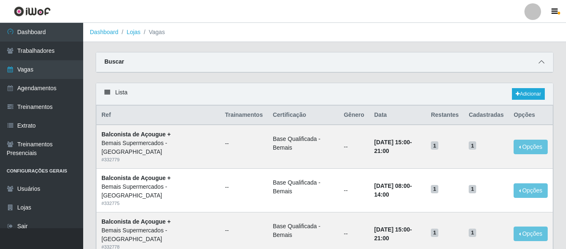
click at [545, 60] on span at bounding box center [542, 62] width 10 height 10
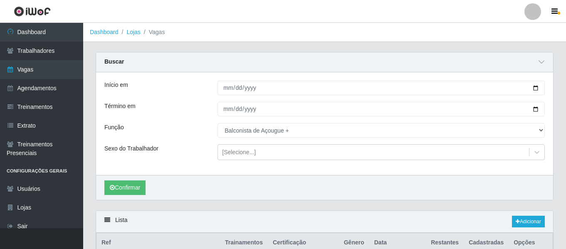
click at [263, 123] on div "Início em 2025-09-06 Término em 2025-09-28 Função [Selecione...] ASG ASG + ASG …" at bounding box center [324, 123] width 457 height 103
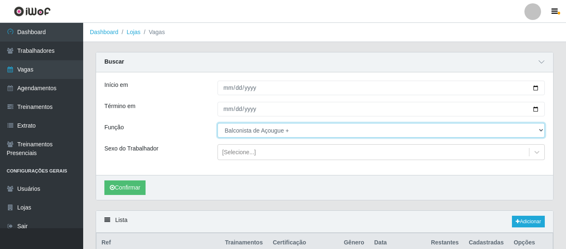
click at [269, 133] on select "[Selecione...] ASG ASG + ASG ++ Auxiliar de Depósito Auxiliar de Depósito + Aux…" at bounding box center [381, 130] width 327 height 15
select select "70"
click at [218, 124] on select "[Selecione...] ASG ASG + ASG ++ Auxiliar de Depósito Auxiliar de Depósito + Aux…" at bounding box center [381, 130] width 327 height 15
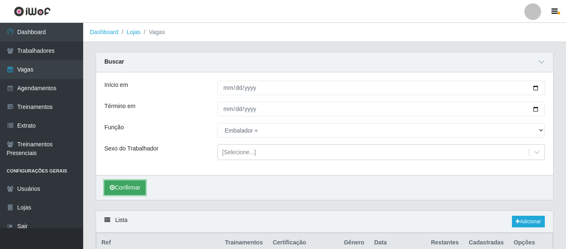
click at [134, 188] on button "Confirmar" at bounding box center [124, 188] width 41 height 15
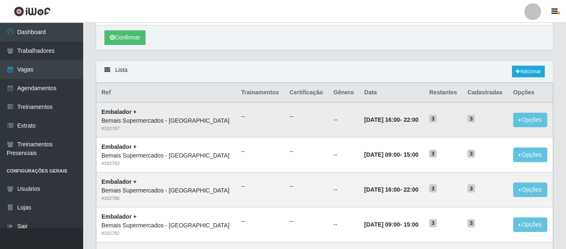
scroll to position [131, 0]
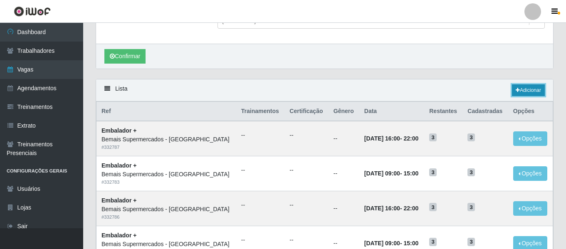
click at [524, 87] on link "Adicionar" at bounding box center [528, 90] width 33 height 12
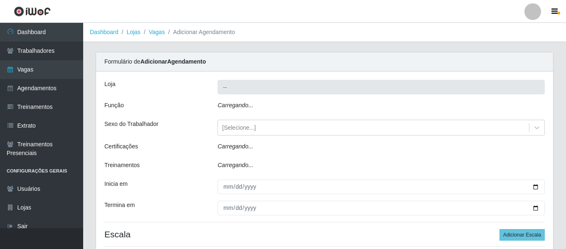
type input "Bemais Supermercados - [GEOGRAPHIC_DATA]"
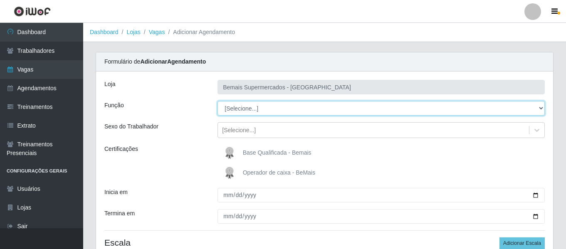
click at [259, 109] on select "[Selecione...] ASG ASG + ASG ++ Auxiliar de Depósito Auxiliar de Depósito + Aux…" at bounding box center [381, 108] width 327 height 15
select select "70"
click at [218, 101] on select "[Selecione...] ASG ASG + ASG ++ Auxiliar de Depósito Auxiliar de Depósito + Aux…" at bounding box center [381, 108] width 327 height 15
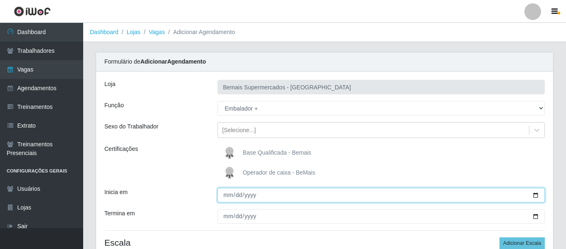
click at [223, 201] on input "Inicia em" at bounding box center [381, 195] width 327 height 15
type input "0025-02-07"
click at [239, 198] on input "0025-02-07" at bounding box center [381, 195] width 327 height 15
type input "2025-09-07"
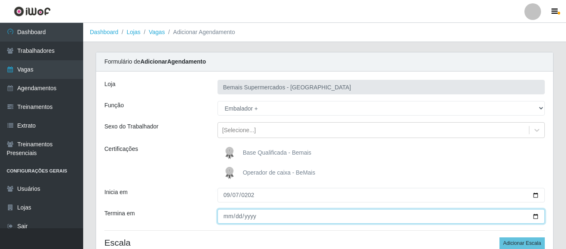
click at [231, 217] on input "Termina em" at bounding box center [381, 216] width 327 height 15
type input "[DATE]"
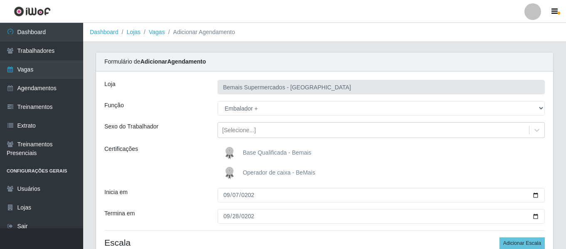
click at [197, 184] on div "Loja Bemais Supermercados - Três Ruas Função [Selecione...] ASG ASG + ASG ++ Au…" at bounding box center [324, 171] width 457 height 198
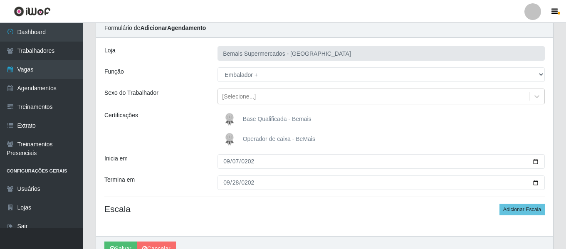
scroll to position [77, 0]
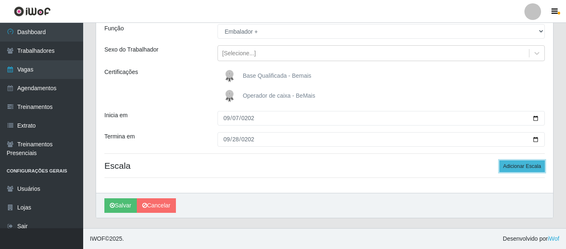
click at [517, 163] on button "Adicionar Escala" at bounding box center [522, 167] width 45 height 12
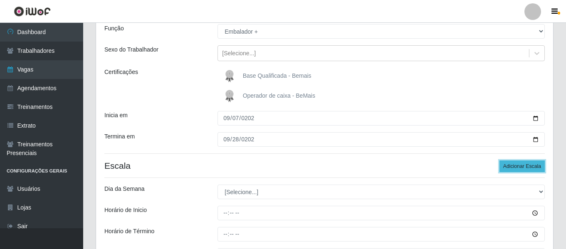
click at [517, 166] on button "Adicionar Escala" at bounding box center [522, 167] width 45 height 12
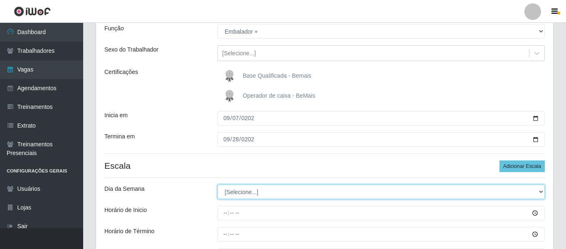
click at [255, 191] on select "[Selecione...] Segunda Terça Quarta Quinta Sexta Sábado Domingo" at bounding box center [381, 192] width 327 height 15
select select "0"
click at [218, 185] on select "[Selecione...] Segunda Terça Quarta Quinta Sexta Sábado Domingo" at bounding box center [381, 192] width 327 height 15
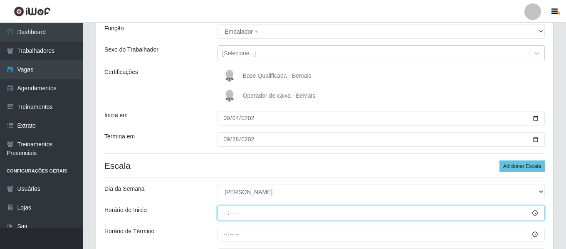
click at [225, 210] on input "Horário de Inicio" at bounding box center [381, 213] width 327 height 15
type input "08:00"
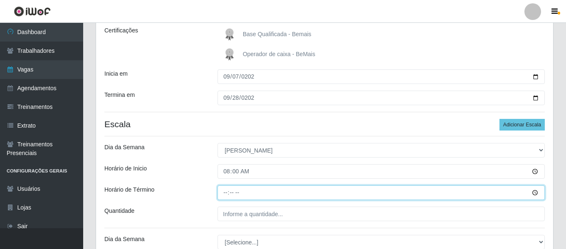
click at [223, 195] on input "Horário de Término" at bounding box center [381, 192] width 327 height 15
type input "14:00"
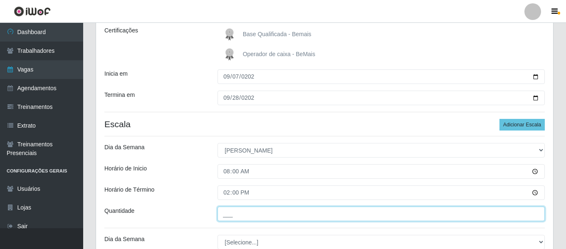
click at [241, 210] on input "___" at bounding box center [381, 214] width 327 height 15
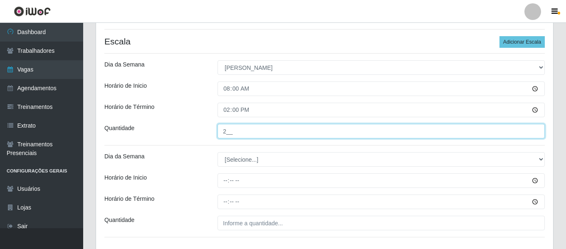
scroll to position [202, 0]
type input "2__"
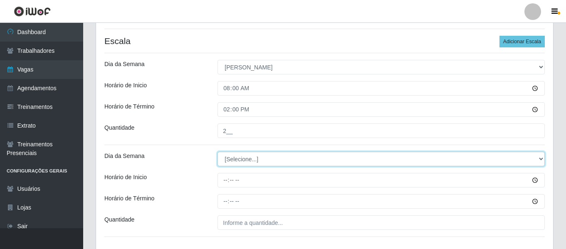
click at [254, 156] on select "[Selecione...] Segunda Terça Quarta Quinta Sexta Sábado Domingo" at bounding box center [381, 159] width 327 height 15
select select "0"
click at [218, 152] on select "[Selecione...] Segunda Terça Quarta Quinta Sexta Sábado Domingo" at bounding box center [381, 159] width 327 height 15
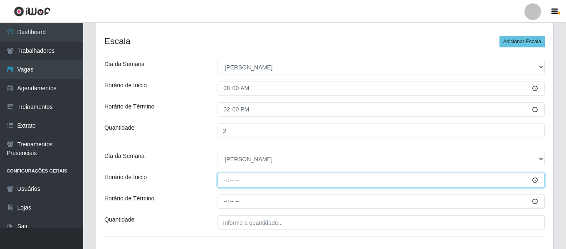
click at [230, 176] on input "Horário de Inicio" at bounding box center [381, 180] width 327 height 15
click at [228, 178] on input "Horário de Inicio" at bounding box center [381, 180] width 327 height 15
type input "09:00"
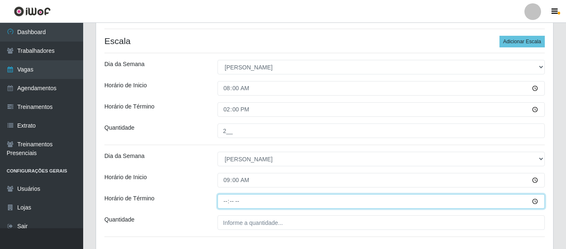
click at [225, 201] on input "Horário de Término" at bounding box center [381, 201] width 327 height 15
type input "15:00"
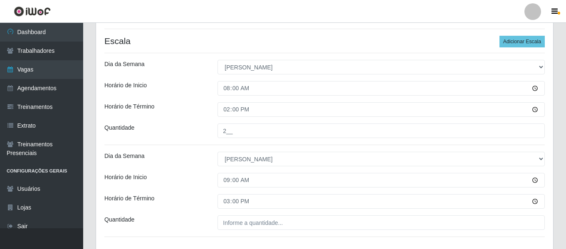
click at [234, 215] on div "Loja Bemais Supermercados - Três Ruas Função [Selecione...] ASG ASG + ASG ++ Au…" at bounding box center [324, 61] width 457 height 382
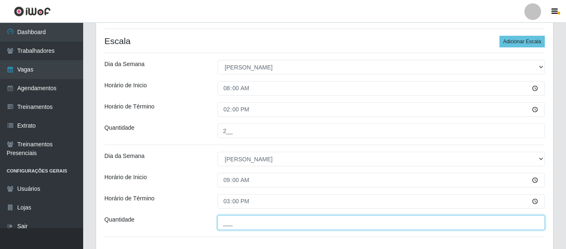
click at [237, 218] on input "___" at bounding box center [381, 222] width 327 height 15
type input "4__"
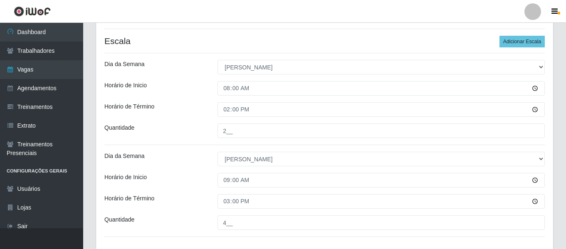
click at [216, 159] on div "[Selecione...] Segunda Terça Quarta Quinta Sexta Sábado Domingo" at bounding box center [381, 159] width 340 height 15
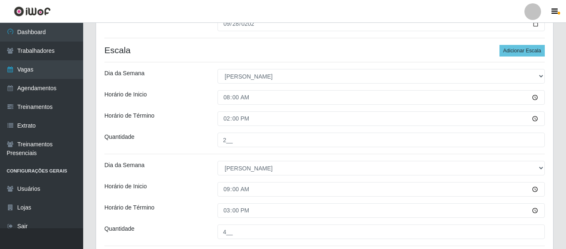
scroll to position [178, 0]
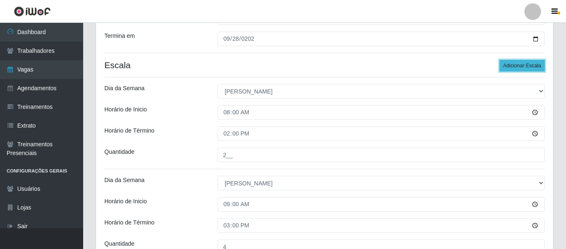
click at [535, 67] on button "Adicionar Escala" at bounding box center [522, 66] width 45 height 12
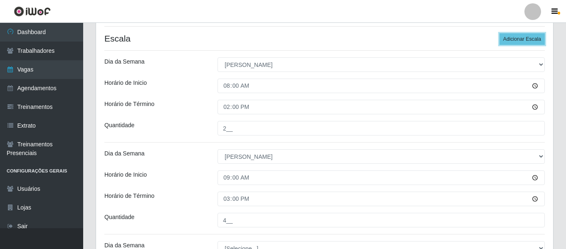
scroll to position [302, 0]
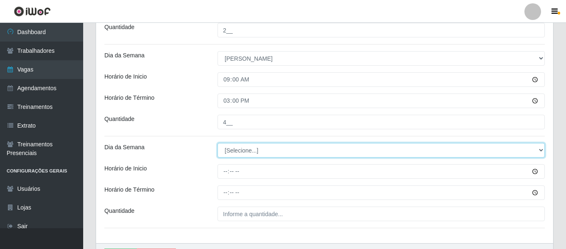
click at [241, 147] on select "[Selecione...] Segunda Terça Quarta Quinta Sexta Sábado Domingo" at bounding box center [381, 150] width 327 height 15
select select "0"
click at [218, 143] on select "[Selecione...] Segunda Terça Quarta Quinta Sexta Sábado Domingo" at bounding box center [381, 150] width 327 height 15
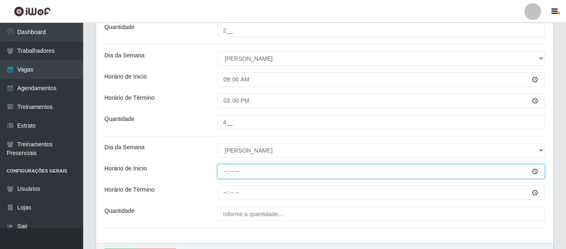
click at [227, 173] on input "Horário de Inicio" at bounding box center [381, 171] width 327 height 15
type input "16:00"
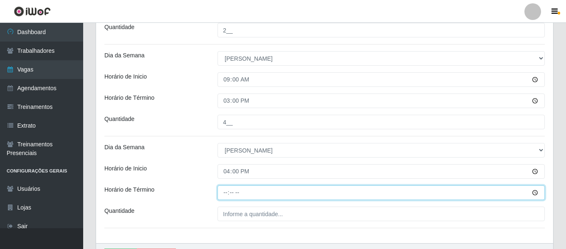
click at [226, 193] on input "Horário de Término" at bounding box center [381, 192] width 327 height 15
type input "22:00"
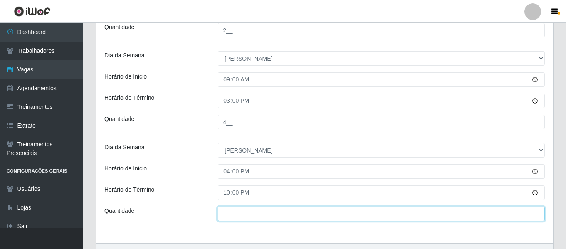
click at [251, 214] on input "___" at bounding box center [381, 214] width 327 height 15
type input "4__"
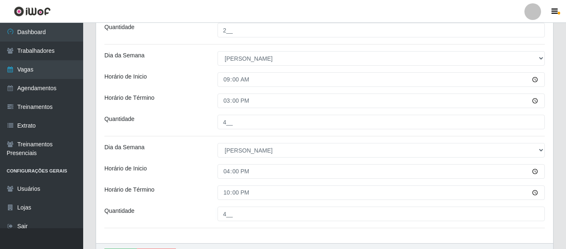
click at [190, 158] on div "Loja Bemais Supermercados - Três Ruas Função [Selecione...] ASG ASG + ASG ++ Au…" at bounding box center [324, 6] width 457 height 474
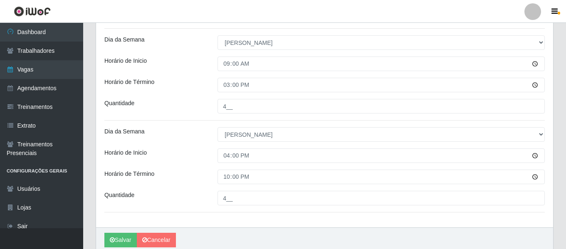
scroll to position [333, 0]
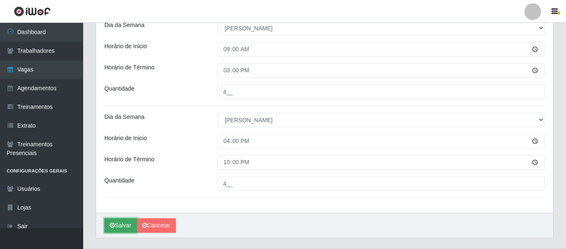
click at [119, 231] on button "Salvar" at bounding box center [120, 225] width 32 height 15
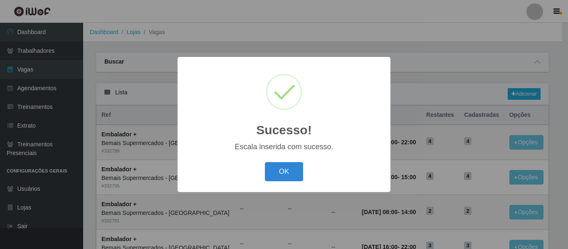
click at [279, 183] on div "OK Cancel" at bounding box center [284, 172] width 196 height 24
click at [282, 181] on button "OK" at bounding box center [284, 172] width 39 height 20
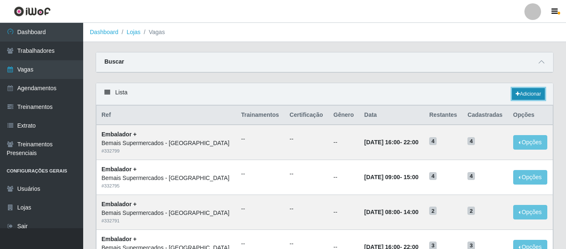
click at [534, 95] on link "Adicionar" at bounding box center [528, 94] width 33 height 12
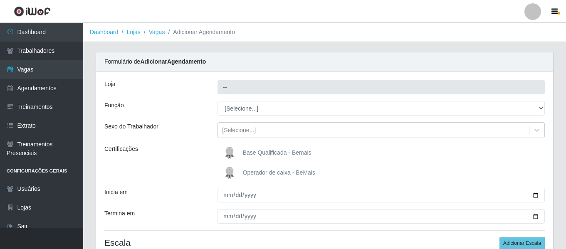
type input "Bemais Supermercados - [GEOGRAPHIC_DATA]"
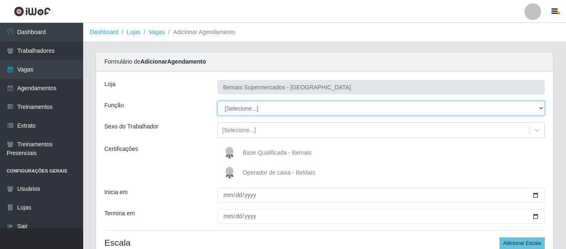
click at [249, 108] on select "[Selecione...] ASG ASG + ASG ++ Auxiliar de Depósito Auxiliar de Depósito + Aux…" at bounding box center [381, 108] width 327 height 15
select select "1"
click at [218, 101] on select "[Selecione...] ASG ASG + ASG ++ Auxiliar de Depósito Auxiliar de Depósito + Aux…" at bounding box center [381, 108] width 327 height 15
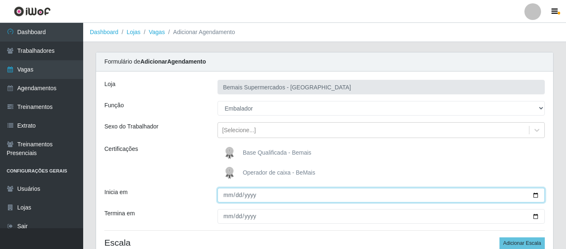
click at [232, 196] on input "Inicia em" at bounding box center [381, 195] width 327 height 15
type input "2025-09-01"
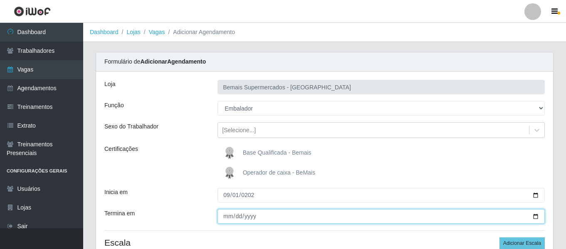
click at [230, 215] on input "Termina em" at bounding box center [381, 216] width 327 height 15
type input "2025-09-30"
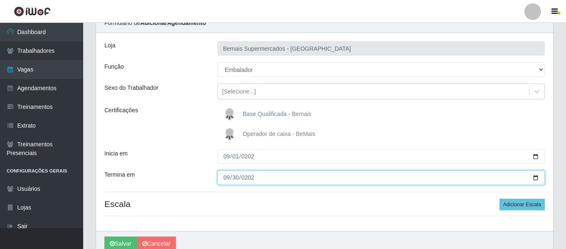
scroll to position [77, 0]
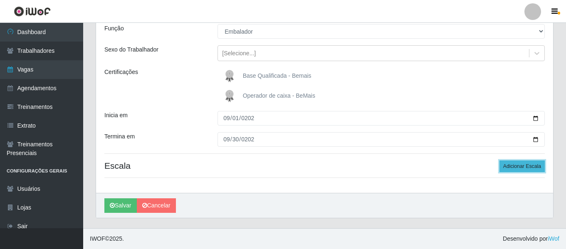
click at [522, 171] on button "Adicionar Escala" at bounding box center [522, 167] width 45 height 12
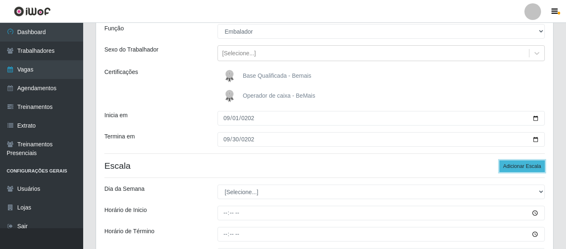
click at [522, 171] on button "Adicionar Escala" at bounding box center [522, 167] width 45 height 12
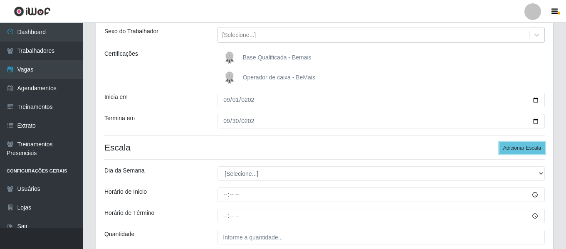
scroll to position [94, 0]
click at [535, 150] on button "Adicionar Escala" at bounding box center [522, 149] width 45 height 12
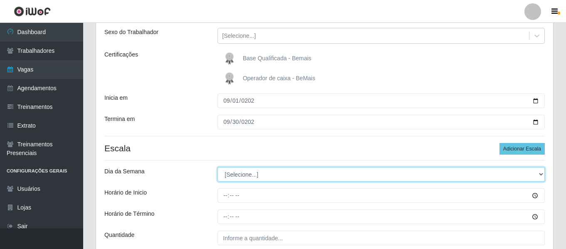
click at [256, 173] on select "[Selecione...] Segunda Terça Quarta Quinta Sexta Sábado Domingo" at bounding box center [381, 174] width 327 height 15
select select "1"
click at [218, 167] on select "[Selecione...] Segunda Terça Quarta Quinta Sexta Sábado Domingo" at bounding box center [381, 174] width 327 height 15
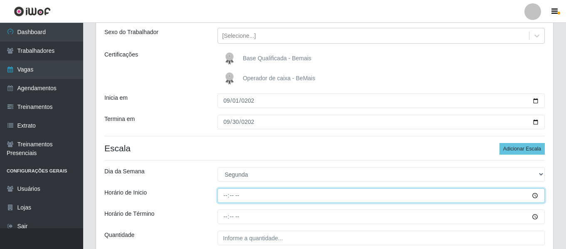
click at [227, 194] on input "Horário de Inicio" at bounding box center [381, 195] width 327 height 15
type input "16:00"
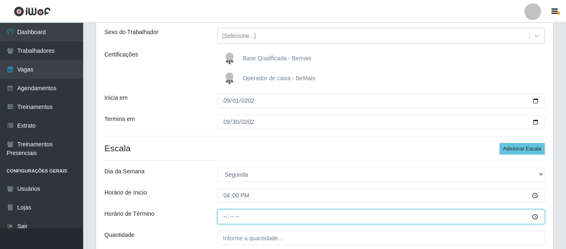
click at [221, 213] on input "Horário de Término" at bounding box center [381, 217] width 327 height 15
type input "22:00"
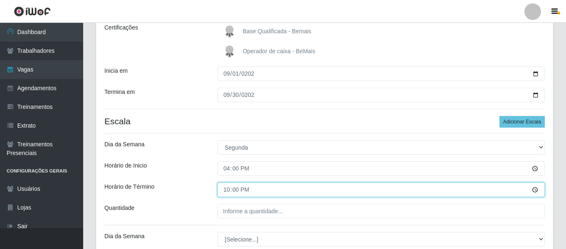
scroll to position [136, 0]
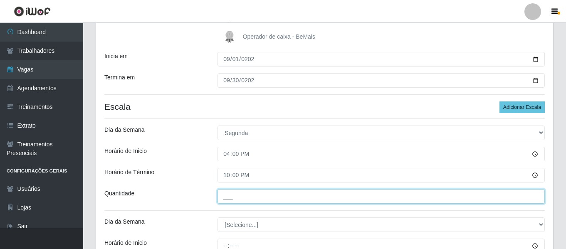
click at [245, 198] on input "___" at bounding box center [381, 196] width 327 height 15
type input "1__"
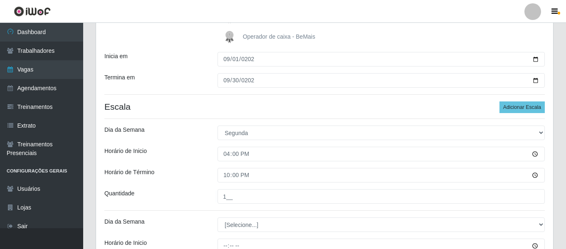
drag, startPoint x: 206, startPoint y: 180, endPoint x: 234, endPoint y: 189, distance: 29.5
click at [206, 179] on div "Horário de Término" at bounding box center [154, 175] width 113 height 15
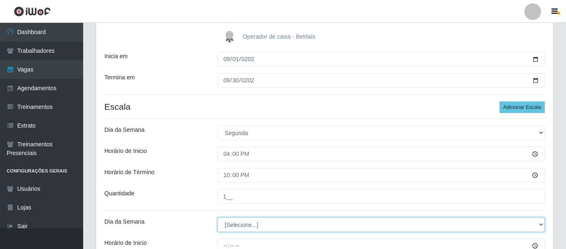
click at [246, 228] on select "[Selecione...] Segunda Terça Quarta Quinta Sexta Sábado Domingo" at bounding box center [381, 225] width 327 height 15
select select "2"
click at [218, 218] on select "[Selecione...] Segunda Terça Quarta Quinta Sexta Sábado Domingo" at bounding box center [381, 225] width 327 height 15
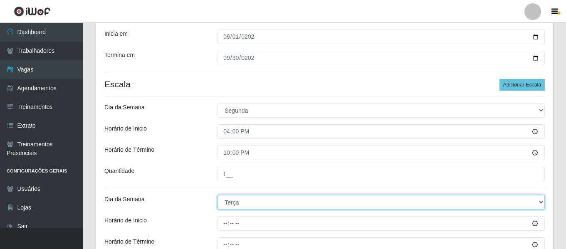
scroll to position [178, 0]
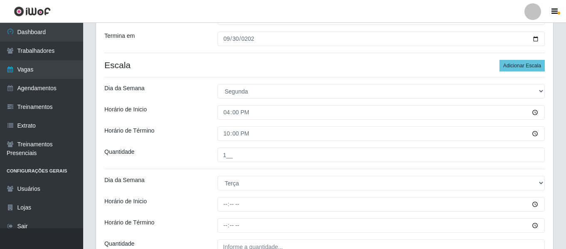
click at [228, 196] on div "Loja Bemais Supermercados - Três Ruas Função [Selecione...] ASG ASG + ASG ++ Au…" at bounding box center [324, 223] width 457 height 658
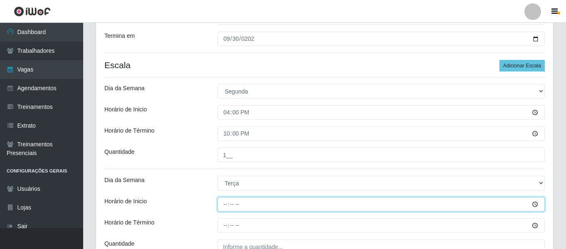
click at [227, 205] on input "Horário de Inicio" at bounding box center [381, 204] width 327 height 15
type input "16:00"
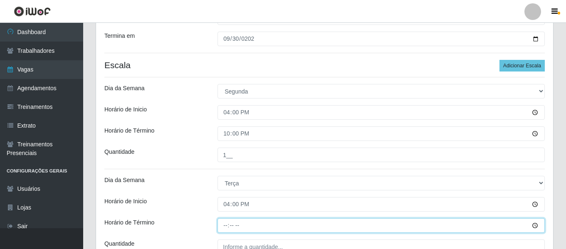
click at [228, 222] on input "Horário de Término" at bounding box center [381, 225] width 327 height 15
type input "22:00"
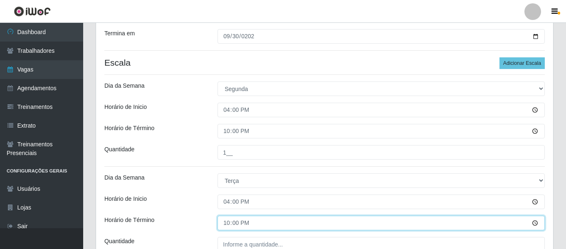
scroll to position [219, 0]
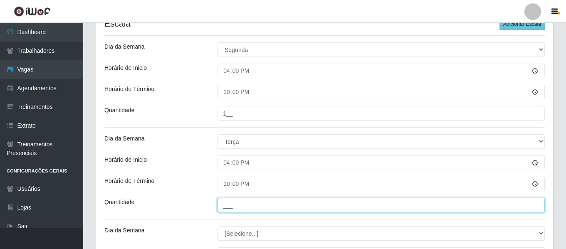
click at [254, 207] on input "___" at bounding box center [381, 205] width 327 height 15
type input "1__"
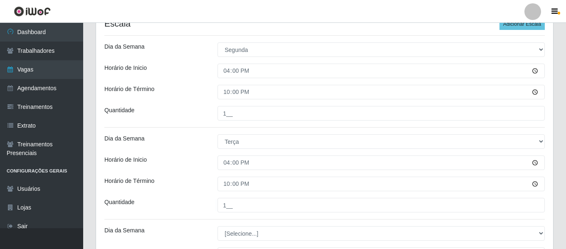
click at [186, 171] on div "Loja Bemais Supermercados - Três Ruas Função [Selecione...] ASG ASG + ASG ++ Au…" at bounding box center [324, 181] width 457 height 658
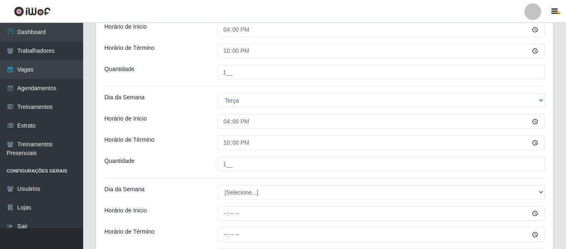
scroll to position [261, 0]
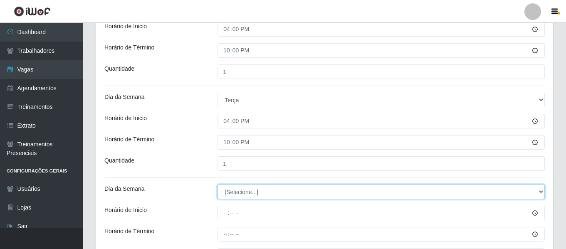
click at [250, 194] on select "[Selecione...] Segunda Terça Quarta Quinta Sexta Sábado Domingo" at bounding box center [381, 192] width 327 height 15
select select "3"
click at [218, 185] on select "[Selecione...] Segunda Terça Quarta Quinta Sexta Sábado Domingo" at bounding box center [381, 192] width 327 height 15
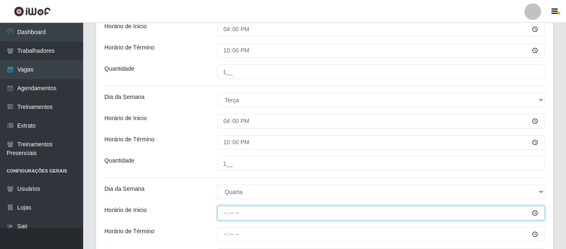
click at [225, 216] on input "Horário de Inicio" at bounding box center [381, 213] width 327 height 15
type input "16:00"
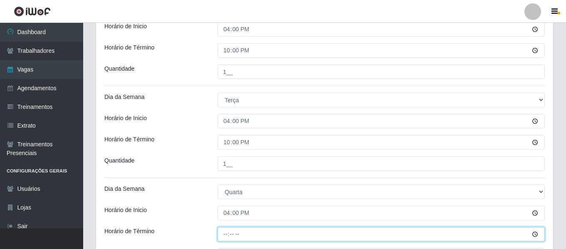
click at [224, 235] on input "Horário de Término" at bounding box center [381, 234] width 327 height 15
type input "22:00"
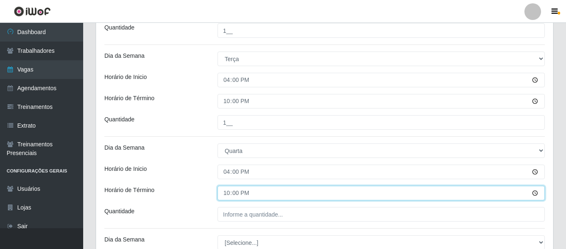
scroll to position [302, 0]
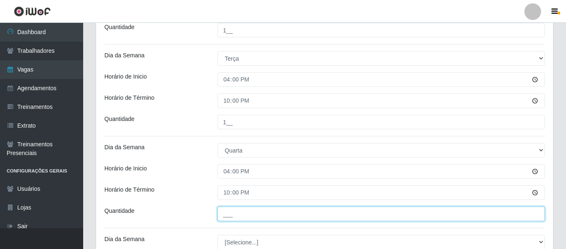
click at [245, 215] on input "___" at bounding box center [381, 214] width 327 height 15
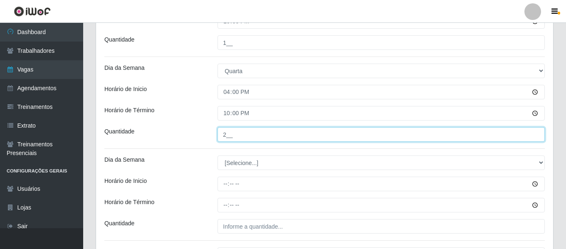
scroll to position [386, 0]
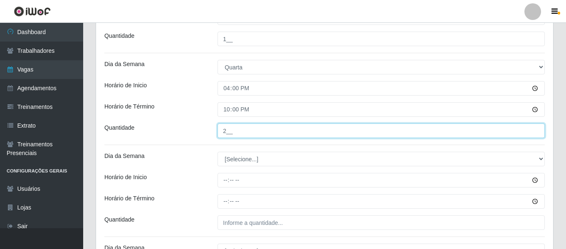
type input "2__"
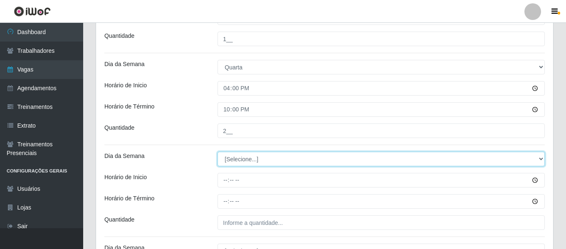
click at [245, 158] on select "[Selecione...] Segunda Terça Quarta Quinta Sexta Sábado Domingo" at bounding box center [381, 159] width 327 height 15
select select "4"
click at [218, 152] on select "[Selecione...] Segunda Terça Quarta Quinta Sexta Sábado Domingo" at bounding box center [381, 159] width 327 height 15
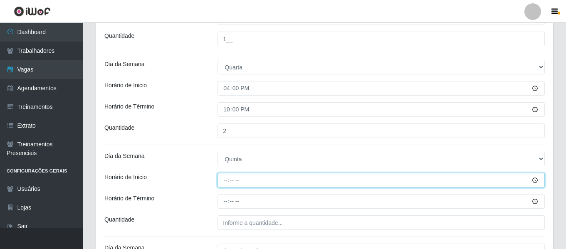
click at [225, 180] on input "Horário de Inicio" at bounding box center [381, 180] width 327 height 15
type input "16:00"
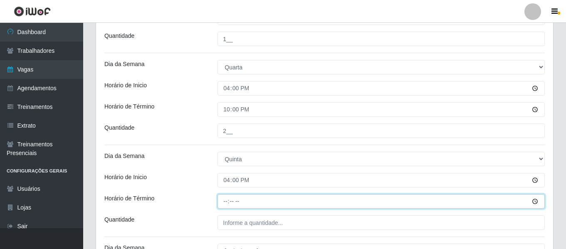
click at [224, 198] on input "Horário de Término" at bounding box center [381, 201] width 327 height 15
type input "22:00"
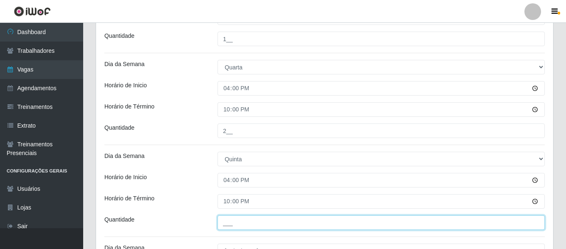
click at [262, 218] on input "___" at bounding box center [381, 222] width 327 height 15
type input "2__"
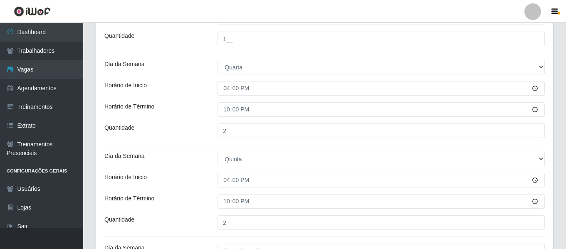
click at [197, 204] on div "Horário de Término" at bounding box center [154, 201] width 113 height 15
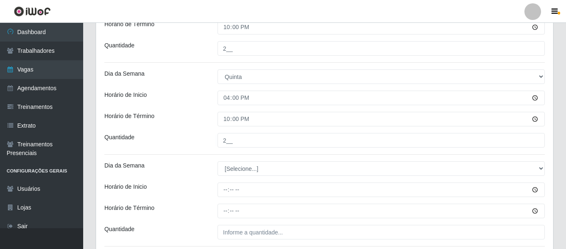
scroll to position [469, 0]
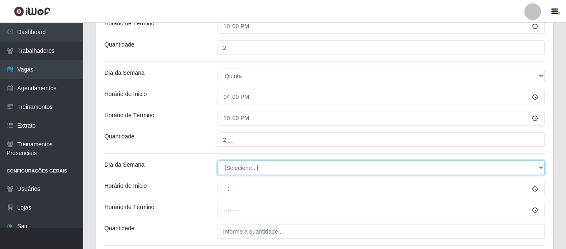
click at [252, 167] on select "[Selecione...] Segunda Terça Quarta Quinta Sexta Sábado Domingo" at bounding box center [381, 168] width 327 height 15
select select "5"
click at [218, 161] on select "[Selecione...] Segunda Terça Quarta Quinta Sexta Sábado Domingo" at bounding box center [381, 168] width 327 height 15
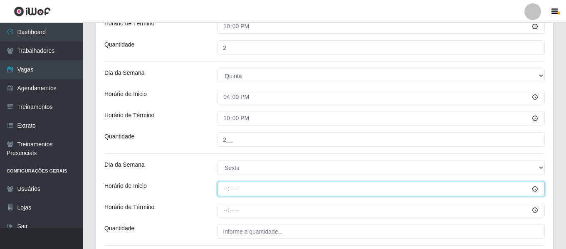
click at [226, 188] on input "Horário de Inicio" at bounding box center [381, 189] width 327 height 15
type input "16:00"
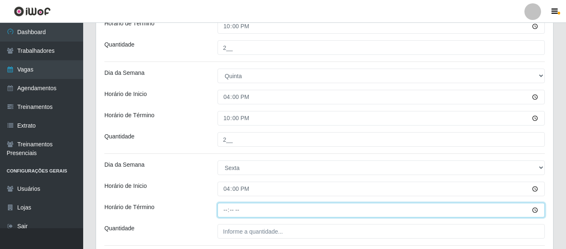
click at [228, 210] on input "Horário de Término" at bounding box center [381, 210] width 327 height 15
type input "22:00"
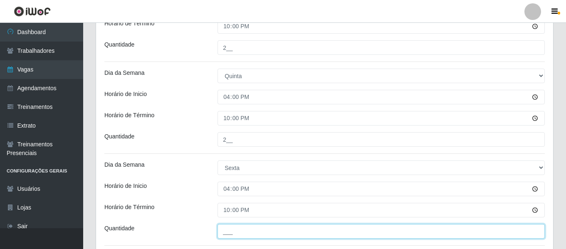
click at [258, 230] on input "___" at bounding box center [381, 231] width 327 height 15
type input "3__"
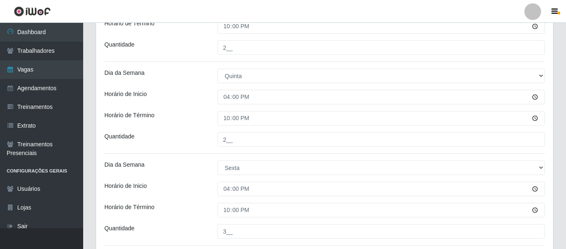
click at [191, 211] on div "Horário de Término" at bounding box center [154, 210] width 113 height 15
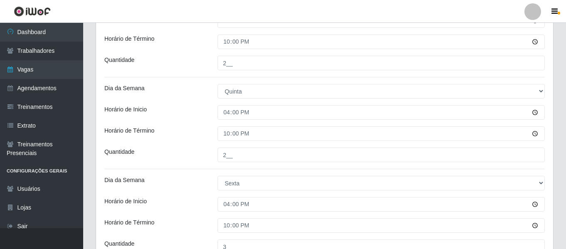
scroll to position [537, 0]
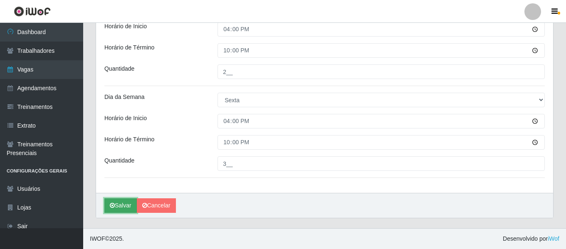
click at [121, 202] on button "Salvar" at bounding box center [120, 205] width 32 height 15
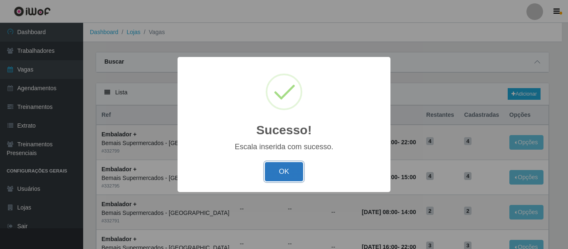
click at [289, 166] on button "OK" at bounding box center [284, 172] width 39 height 20
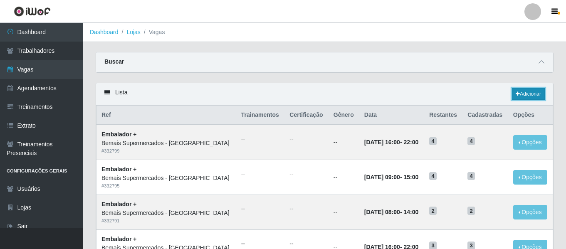
click at [528, 95] on link "Adicionar" at bounding box center [528, 94] width 33 height 12
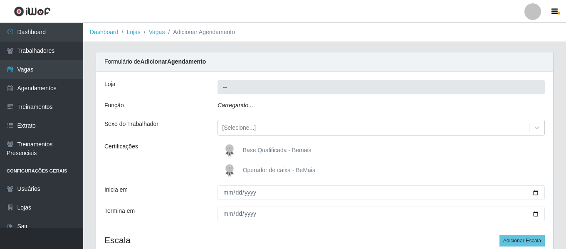
click at [241, 104] on icon "Carregando..." at bounding box center [236, 105] width 36 height 7
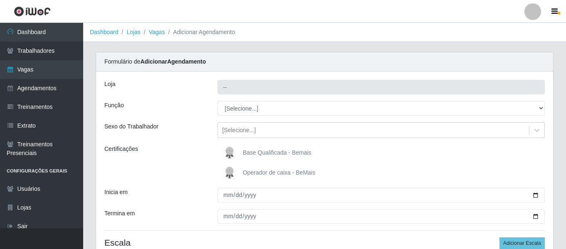
type input "Bemais Supermercados - [GEOGRAPHIC_DATA]"
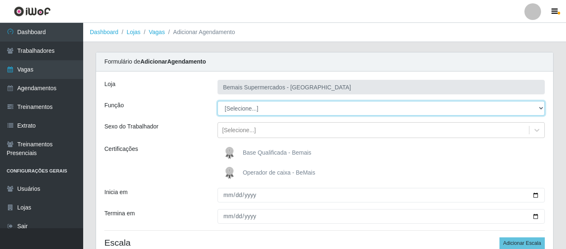
click at [243, 104] on select "[Selecione...] ASG ASG + ASG ++ Auxiliar de Depósito Auxiliar de Depósito + Aux…" at bounding box center [381, 108] width 327 height 15
select select "72"
click at [218, 101] on select "[Selecione...] ASG ASG + ASG ++ Auxiliar de Depósito Auxiliar de Depósito + Aux…" at bounding box center [381, 108] width 327 height 15
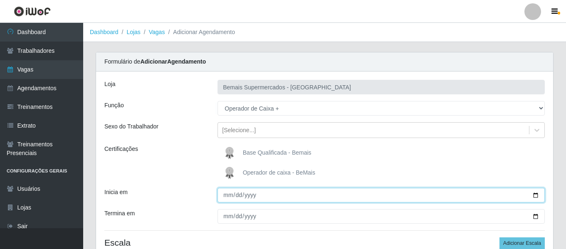
click at [231, 198] on input "Inicia em" at bounding box center [381, 195] width 327 height 15
type input "2025-09-07"
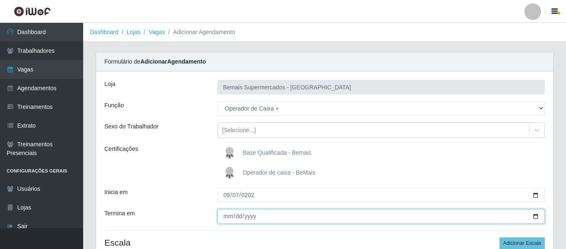
click at [225, 217] on input "Termina em" at bounding box center [381, 216] width 327 height 15
type input "[DATE]"
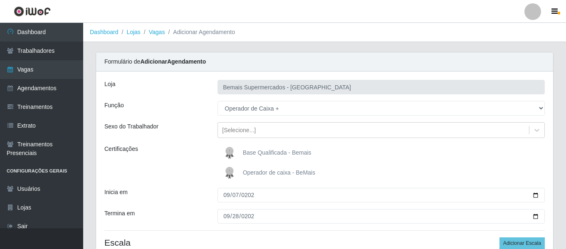
drag, startPoint x: 195, startPoint y: 190, endPoint x: 193, endPoint y: 179, distance: 10.9
click at [194, 188] on div "Inicia em" at bounding box center [154, 195] width 113 height 15
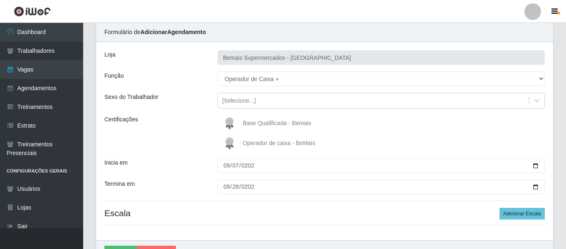
scroll to position [77, 0]
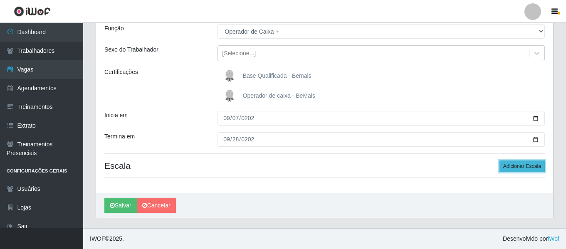
click at [532, 164] on button "Adicionar Escala" at bounding box center [522, 167] width 45 height 12
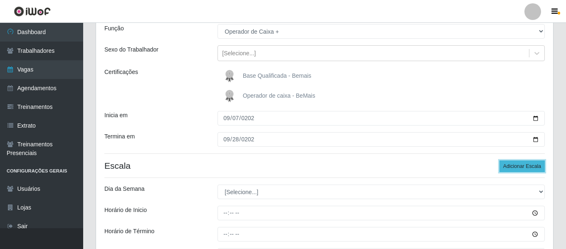
click at [532, 164] on button "Adicionar Escala" at bounding box center [522, 167] width 45 height 12
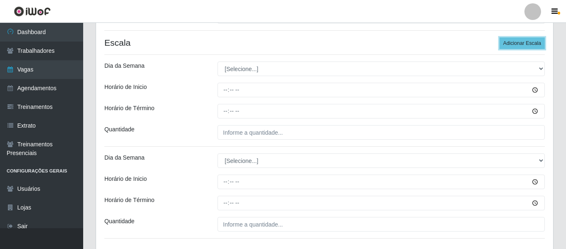
scroll to position [202, 0]
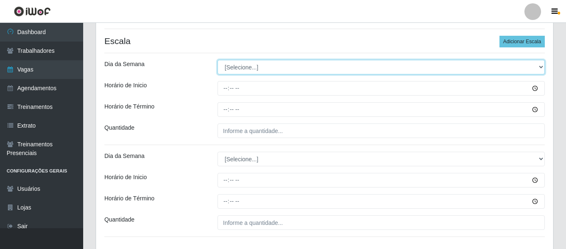
click at [253, 65] on select "[Selecione...] Segunda Terça Quarta Quinta Sexta Sábado Domingo" at bounding box center [381, 67] width 327 height 15
select select "0"
click at [218, 60] on select "[Selecione...] Segunda Terça Quarta Quinta Sexta Sábado Domingo" at bounding box center [381, 67] width 327 height 15
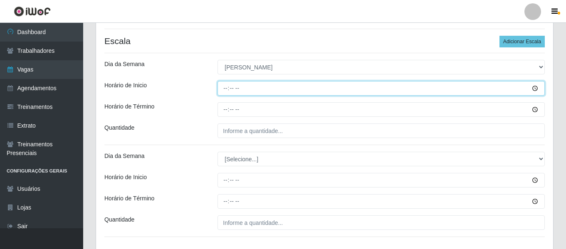
click at [228, 86] on input "Horário de Inicio" at bounding box center [381, 88] width 327 height 15
type input "07:00"
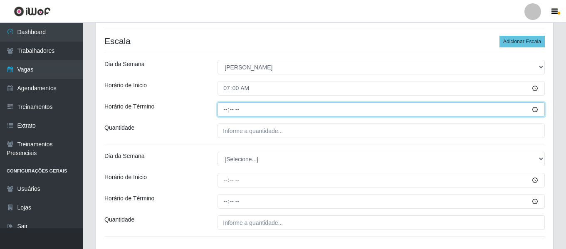
click at [227, 106] on input "Horário de Término" at bounding box center [381, 109] width 327 height 15
type input "13:00"
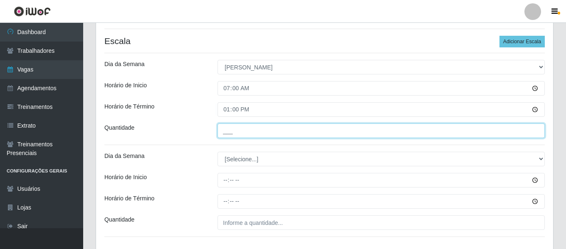
click at [252, 132] on input "___" at bounding box center [381, 131] width 327 height 15
type input "3__"
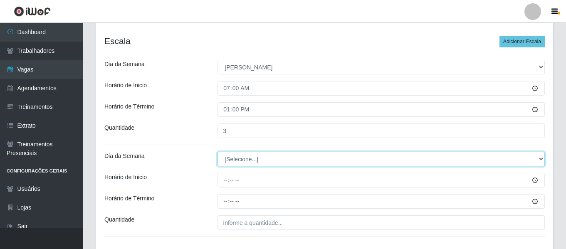
click at [253, 162] on select "[Selecione...] Segunda Terça Quarta Quinta Sexta Sábado Domingo" at bounding box center [381, 159] width 327 height 15
select select "0"
click at [218, 152] on select "[Selecione...] Segunda Terça Quarta Quinta Sexta Sábado Domingo" at bounding box center [381, 159] width 327 height 15
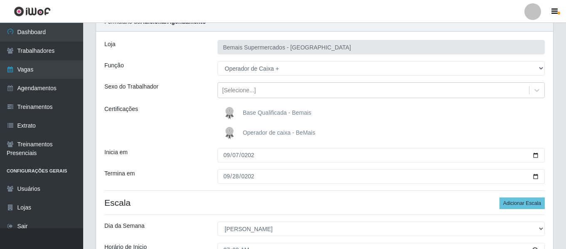
scroll to position [35, 0]
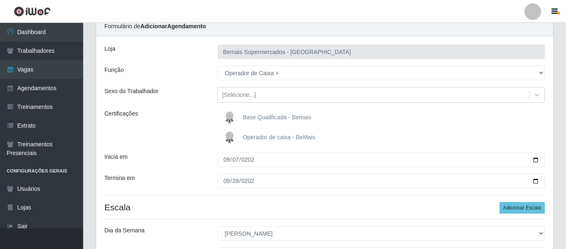
click at [226, 117] on img at bounding box center [231, 117] width 20 height 17
click at [0, 0] on input "Base Qualificada - Bemais" at bounding box center [0, 0] width 0 height 0
click at [231, 114] on img at bounding box center [231, 117] width 20 height 17
click at [0, 0] on input "Base Qualificada - Bemais" at bounding box center [0, 0] width 0 height 0
click at [225, 136] on img at bounding box center [231, 137] width 20 height 17
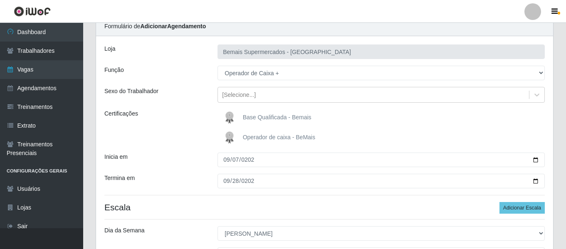
click at [0, 0] on input "Operador de caixa - BeMais" at bounding box center [0, 0] width 0 height 0
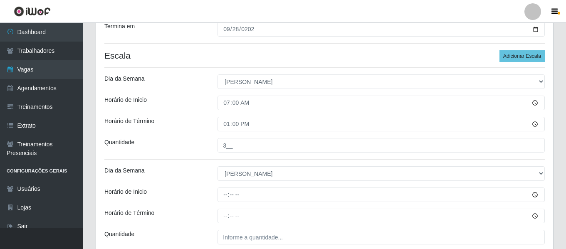
scroll to position [202, 0]
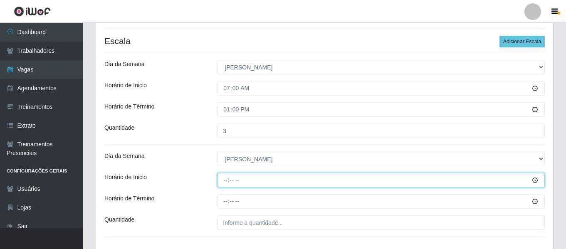
click at [225, 182] on input "Horário de Inicio" at bounding box center [381, 180] width 327 height 15
type input "08:00"
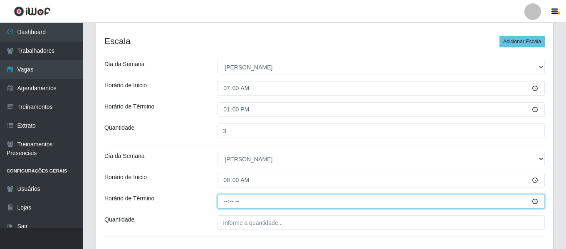
click at [228, 205] on input "Horário de Término" at bounding box center [381, 201] width 327 height 15
type input "14:00"
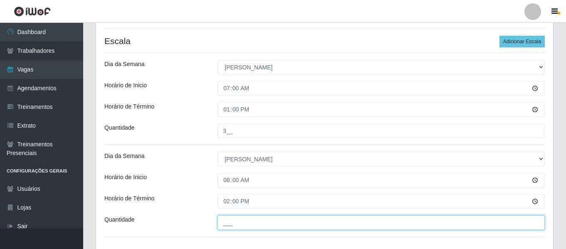
click at [240, 221] on input "___" at bounding box center [381, 222] width 327 height 15
type input "2__"
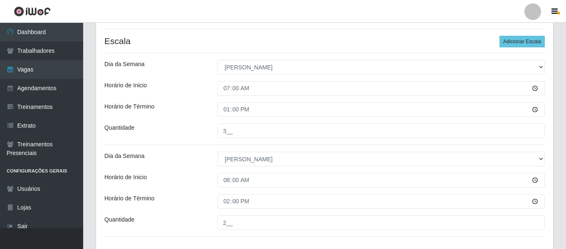
click at [199, 198] on div "Horário de Término" at bounding box center [154, 201] width 113 height 15
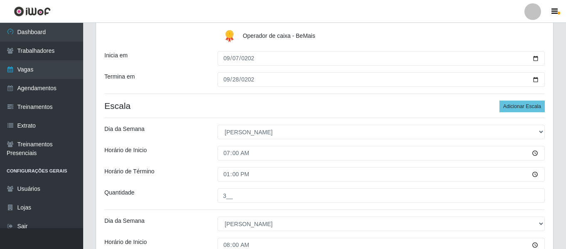
scroll to position [136, 0]
click at [532, 107] on button "Adicionar Escala" at bounding box center [522, 107] width 45 height 12
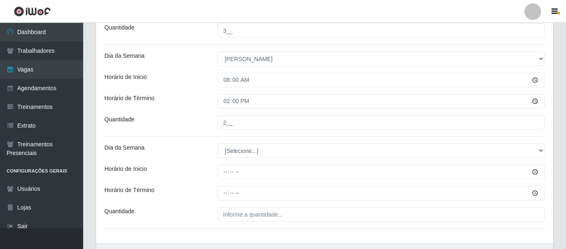
scroll to position [302, 0]
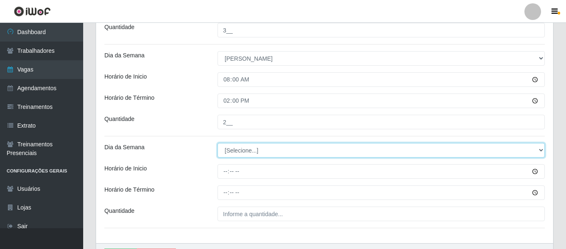
click at [260, 148] on select "[Selecione...] Segunda Terça Quarta Quinta Sexta Sábado Domingo" at bounding box center [381, 150] width 327 height 15
select select "0"
click at [218, 143] on select "[Selecione...] Segunda Terça Quarta Quinta Sexta Sábado Domingo" at bounding box center [381, 150] width 327 height 15
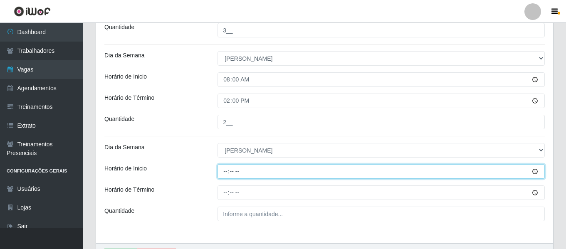
click at [223, 166] on input "Horário de Inicio" at bounding box center [381, 171] width 327 height 15
type input "10:00"
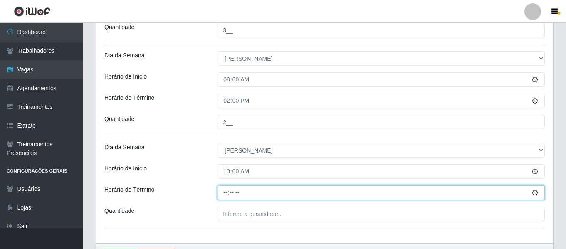
click at [226, 189] on input "Horário de Término" at bounding box center [381, 192] width 327 height 15
type input "16:00"
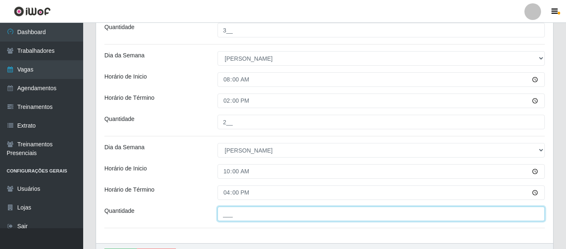
click at [238, 215] on input "___" at bounding box center [381, 214] width 327 height 15
type input "4__"
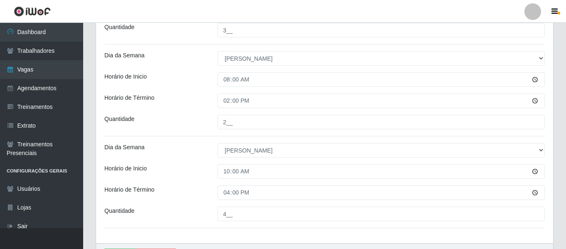
click at [202, 176] on div "Horário de Inicio" at bounding box center [154, 171] width 113 height 15
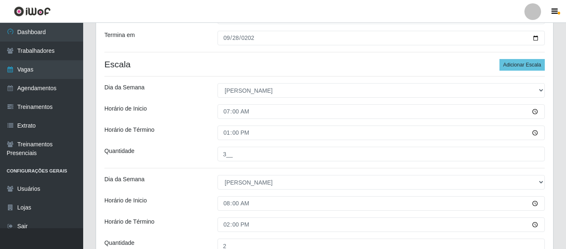
scroll to position [178, 0]
click at [537, 62] on button "Adicionar Escala" at bounding box center [522, 66] width 45 height 12
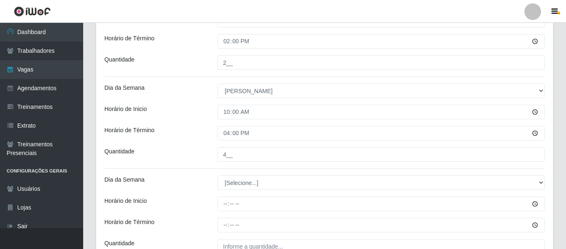
scroll to position [427, 0]
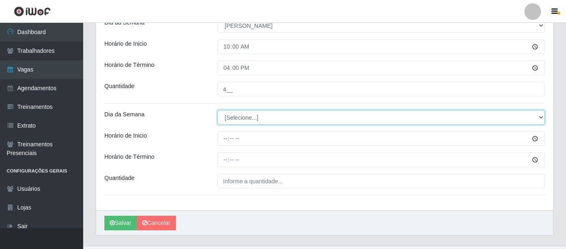
click at [240, 120] on select "[Selecione...] Segunda Terça Quarta Quinta Sexta Sábado Domingo" at bounding box center [381, 117] width 327 height 15
select select "0"
click at [218, 110] on select "[Selecione...] Segunda Terça Quarta Quinta Sexta Sábado Domingo" at bounding box center [381, 117] width 327 height 15
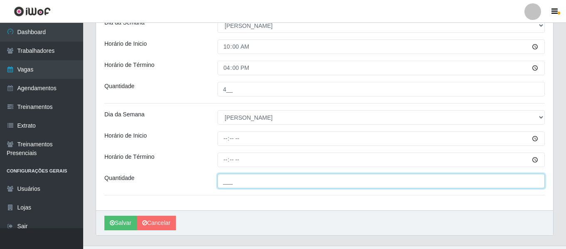
click at [251, 183] on input "___" at bounding box center [381, 181] width 327 height 15
type input "3__"
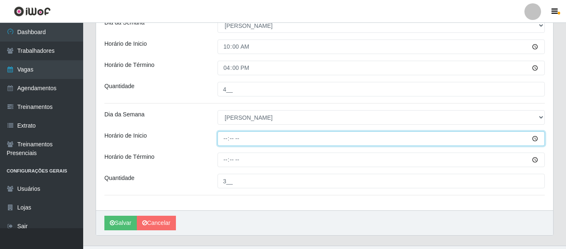
click at [224, 139] on input "Horário de Inicio" at bounding box center [381, 138] width 327 height 15
type input "15:00"
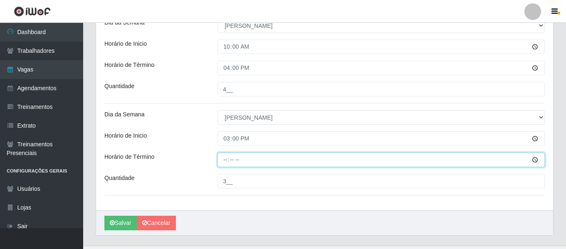
click at [229, 157] on input "Horário de Término" at bounding box center [381, 160] width 327 height 15
type input "21:00"
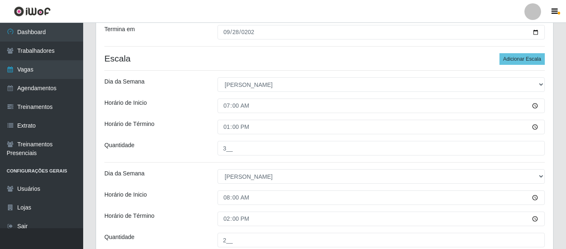
scroll to position [178, 0]
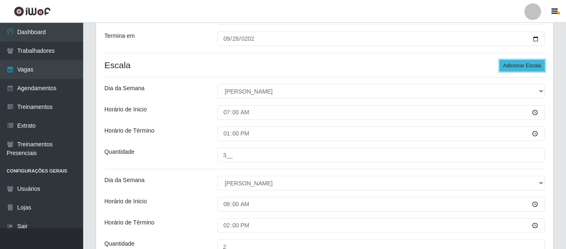
click at [530, 64] on button "Adicionar Escala" at bounding box center [522, 66] width 45 height 12
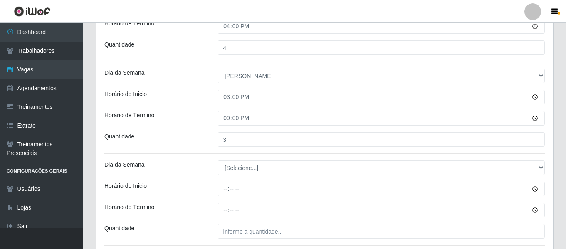
scroll to position [537, 0]
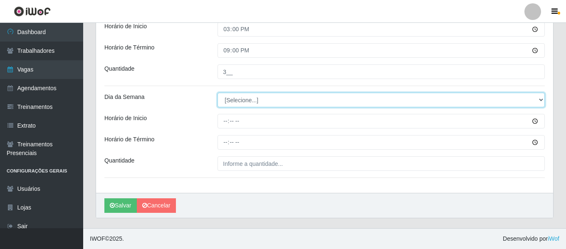
click at [250, 97] on select "[Selecione...] Segunda Terça Quarta Quinta Sexta Sábado Domingo" at bounding box center [381, 100] width 327 height 15
select select "0"
click at [218, 93] on select "[Selecione...] Segunda Terça Quarta Quinta Sexta Sábado Domingo" at bounding box center [381, 100] width 327 height 15
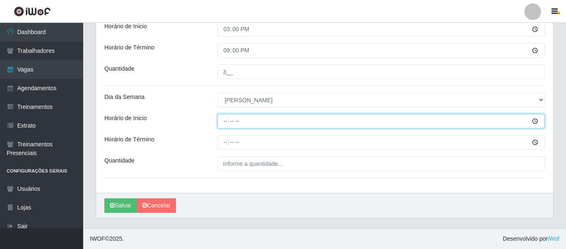
click at [227, 119] on input "Horário de Inicio" at bounding box center [381, 121] width 327 height 15
type input "16:00"
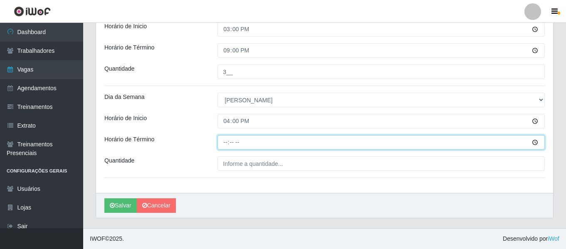
click at [230, 144] on input "Horário de Término" at bounding box center [381, 142] width 327 height 15
type input "22:00"
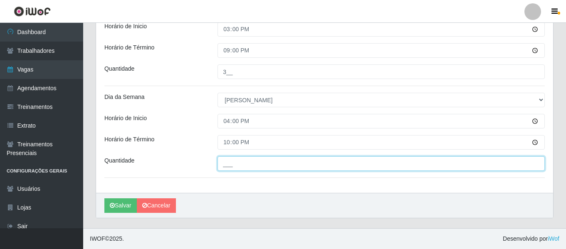
click at [257, 158] on input "___" at bounding box center [381, 163] width 327 height 15
type input "3__"
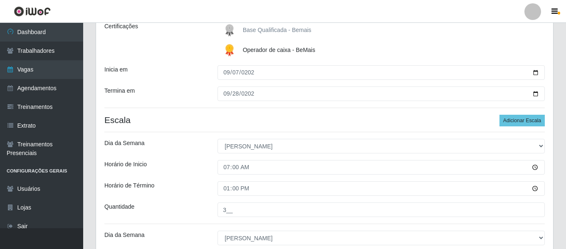
scroll to position [37, 0]
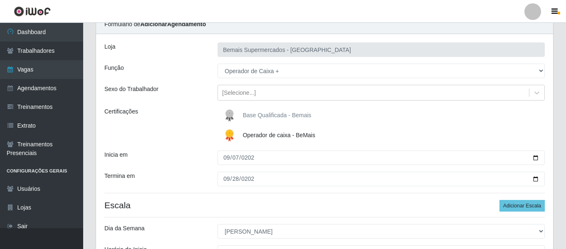
click at [186, 116] on div "Certificações" at bounding box center [154, 125] width 113 height 37
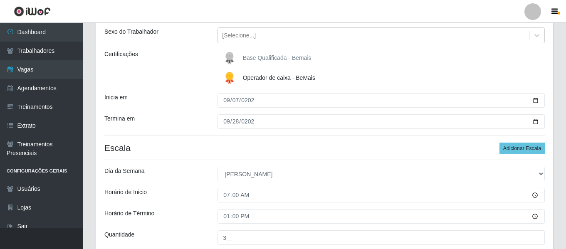
scroll to position [121, 0]
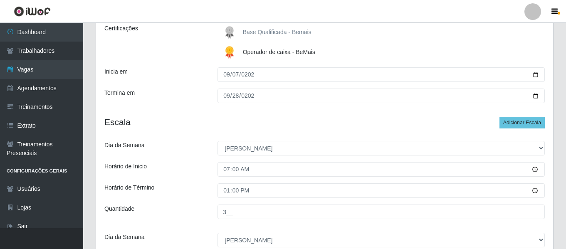
click at [176, 190] on div "Horário de Término" at bounding box center [154, 190] width 113 height 15
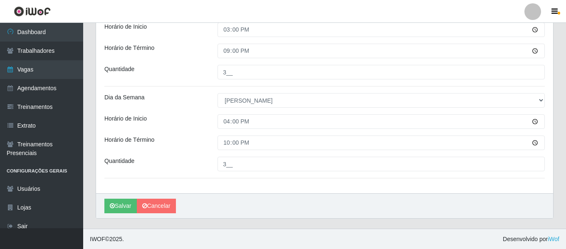
scroll to position [537, 0]
click at [121, 206] on button "Salvar" at bounding box center [120, 205] width 32 height 15
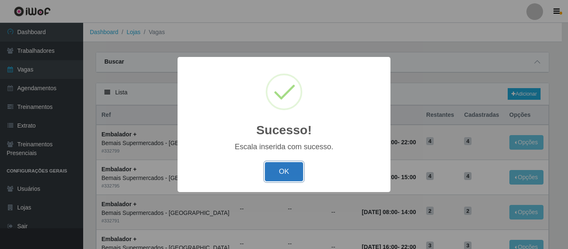
click at [290, 170] on button "OK" at bounding box center [284, 172] width 39 height 20
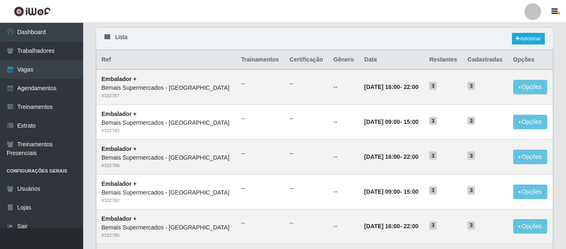
scroll to position [45, 0]
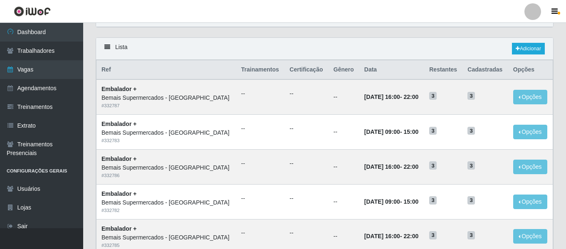
click at [389, 39] on div "Lista Adicionar" at bounding box center [324, 49] width 457 height 22
